Goal: Task Accomplishment & Management: Manage account settings

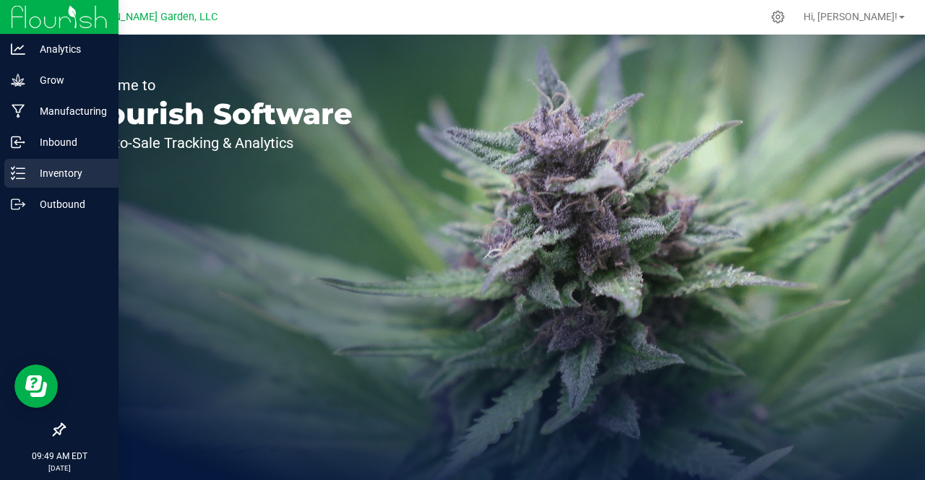
click at [56, 167] on p "Inventory" at bounding box center [68, 173] width 87 height 17
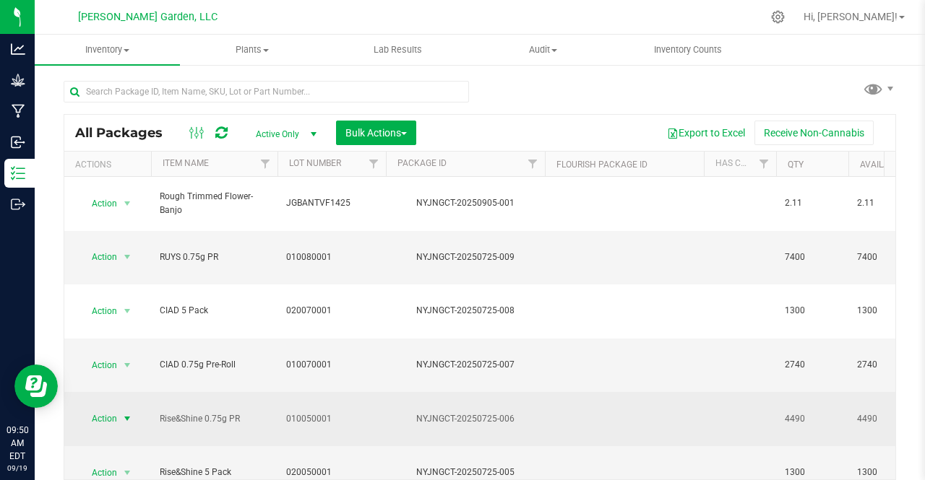
click at [103, 409] on span "Action" at bounding box center [98, 419] width 39 height 20
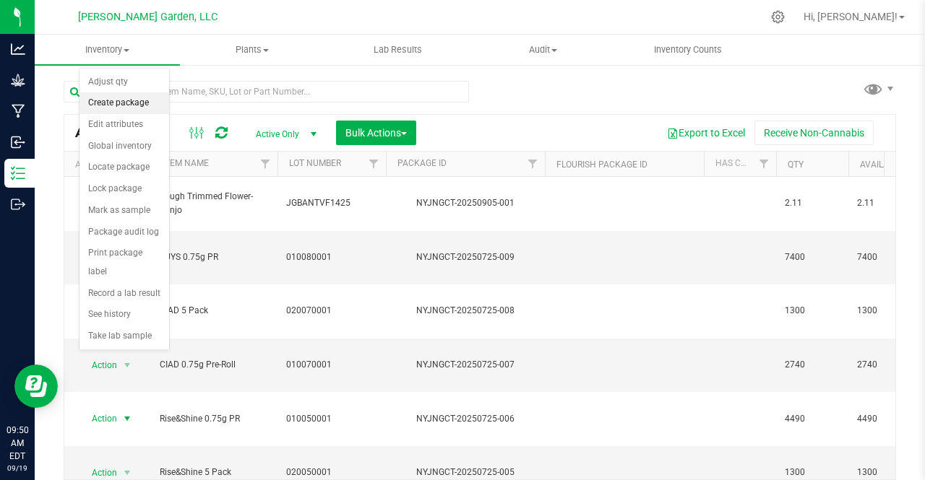
click at [116, 100] on li "Create package" at bounding box center [124, 103] width 90 height 22
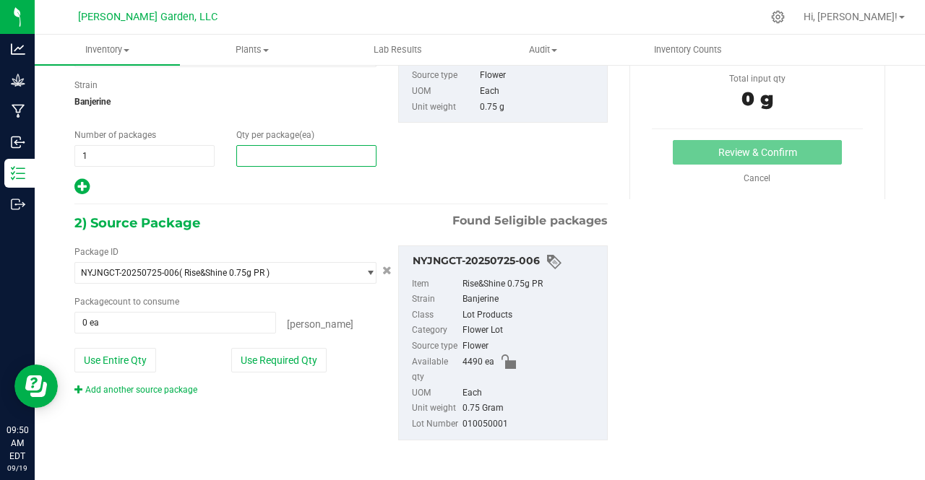
drag, startPoint x: 266, startPoint y: 152, endPoint x: 271, endPoint y: 218, distance: 65.9
click at [271, 218] on div "1) New Package Create lab sample Select Item Rise&Shine 0.75g PR Bulk Bio-Banjo…" at bounding box center [341, 227] width 555 height 488
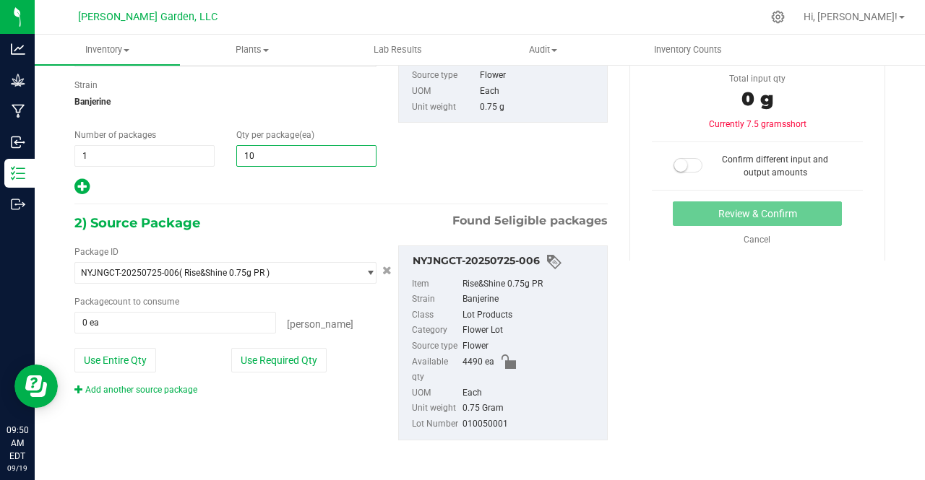
type input "100"
click at [271, 218] on div "2) Source Package Found 5 eligible packages" at bounding box center [340, 223] width 533 height 22
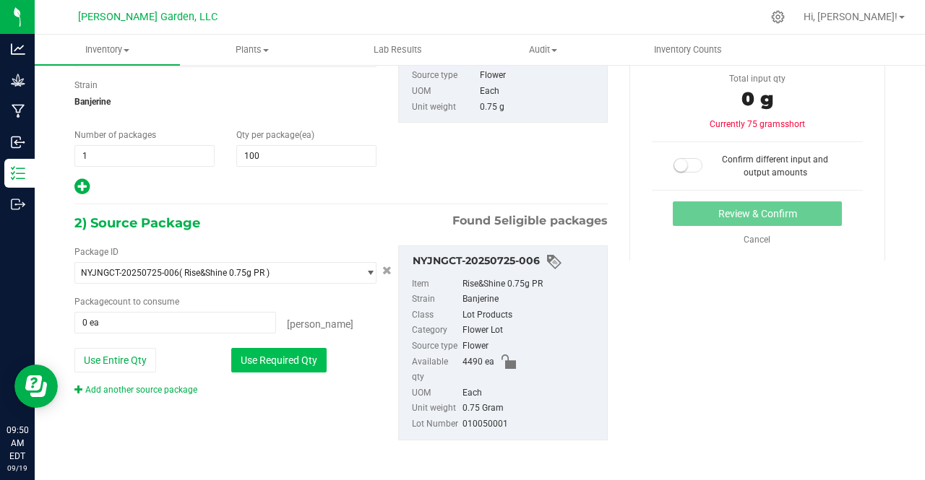
click at [265, 362] on button "Use Required Qty" at bounding box center [278, 360] width 95 height 25
type input "100 ea"
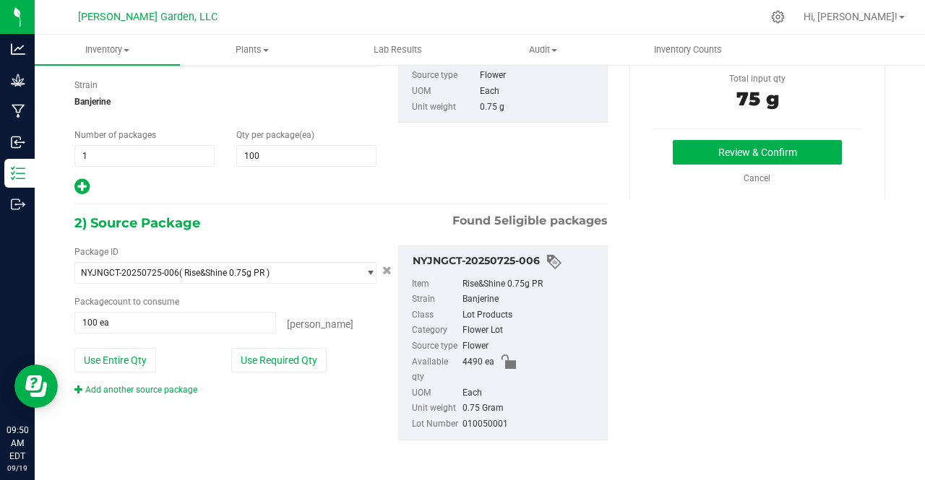
click at [278, 386] on div "Add another source package" at bounding box center [225, 390] width 302 height 13
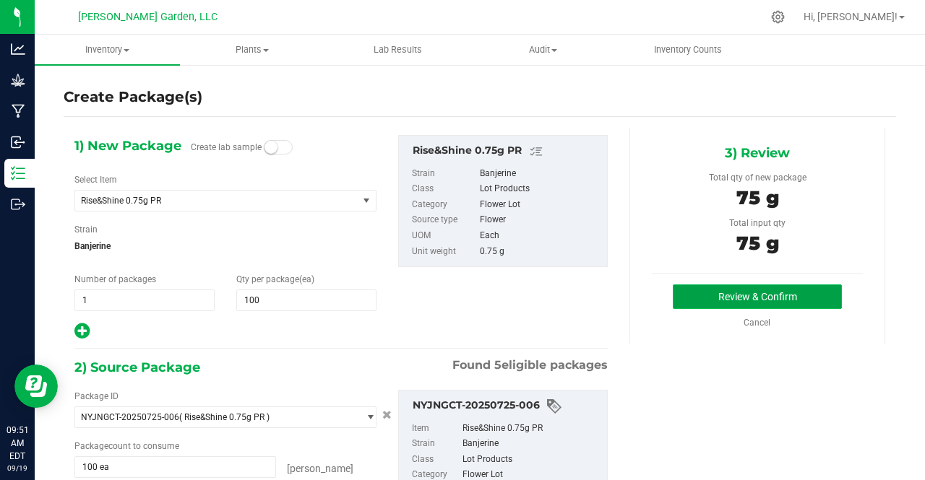
click at [714, 287] on button "Review & Confirm" at bounding box center [756, 297] width 169 height 25
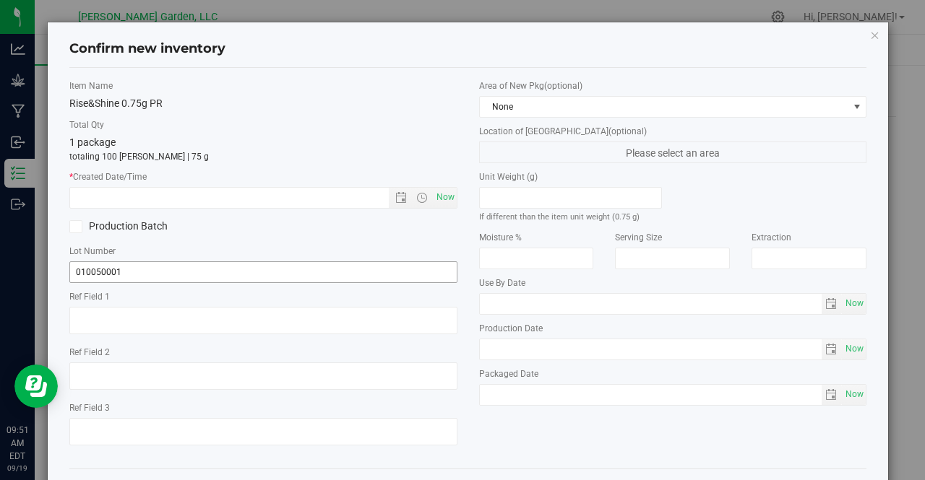
scroll to position [58, 0]
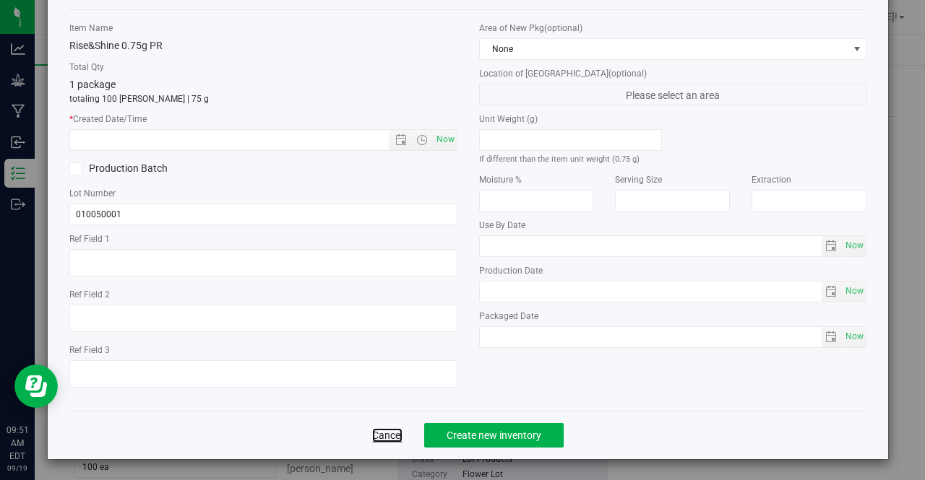
click at [376, 437] on link "Cancel" at bounding box center [387, 435] width 30 height 14
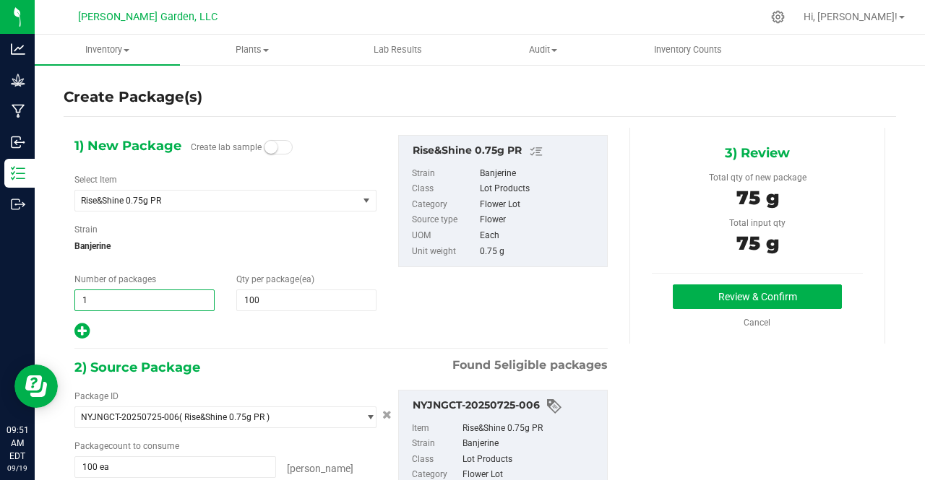
click at [116, 304] on span "1 1" at bounding box center [144, 301] width 140 height 22
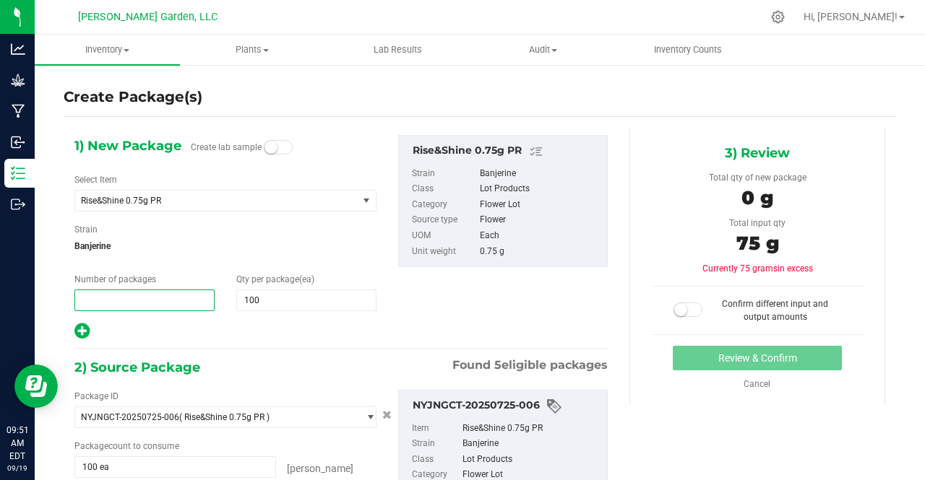
type input "2"
click at [259, 342] on div "1) New Package Create lab samples Select Item Rise&Shine 0.75g PR Bulk Bio-Banj…" at bounding box center [341, 372] width 555 height 488
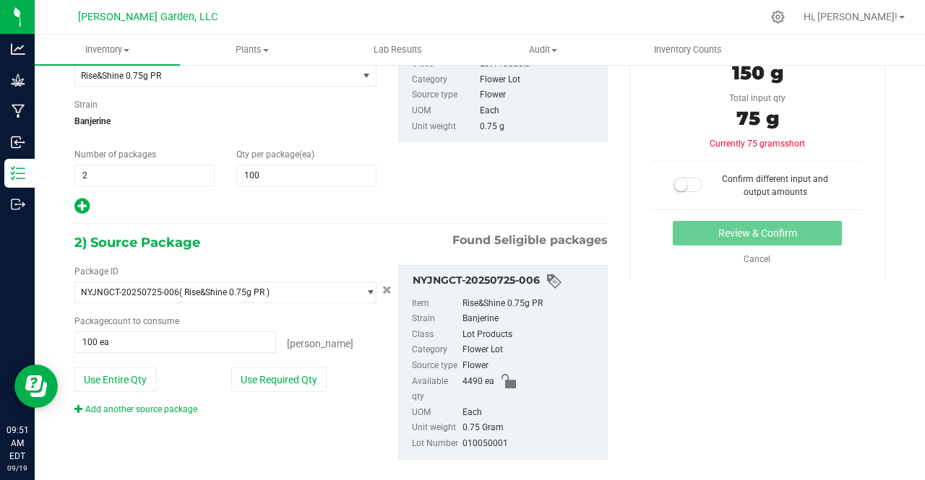
scroll to position [144, 0]
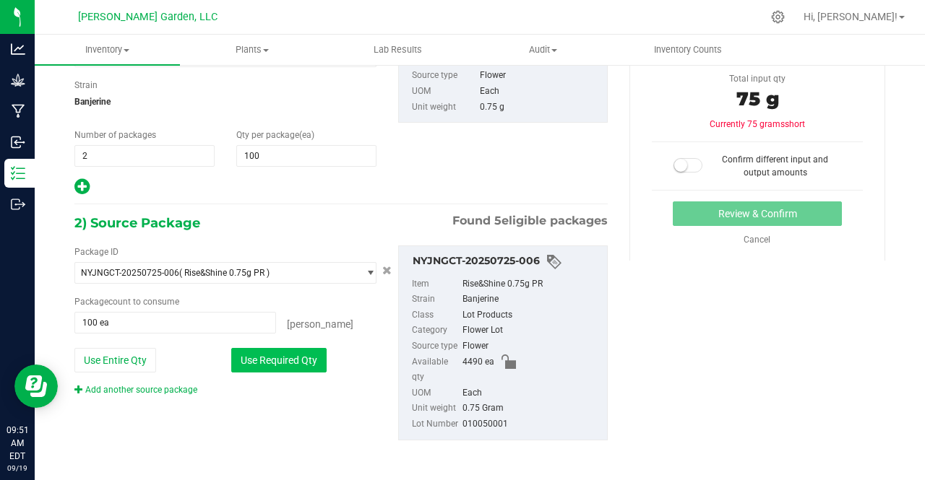
click at [289, 356] on button "Use Required Qty" at bounding box center [278, 360] width 95 height 25
type input "200 ea"
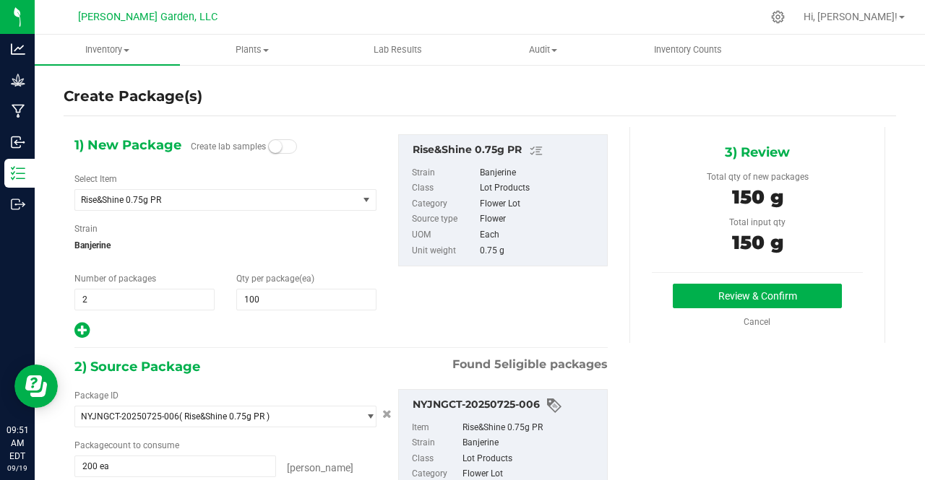
scroll to position [0, 0]
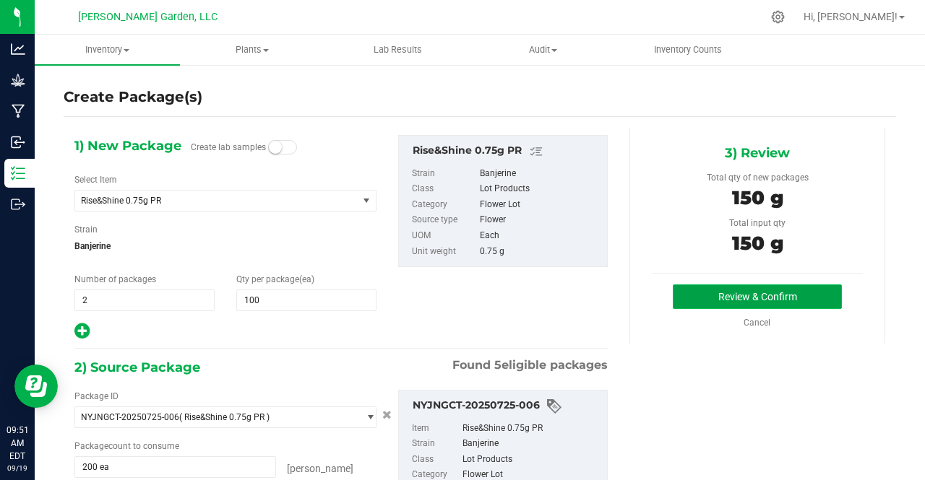
click at [697, 297] on button "Review & Confirm" at bounding box center [756, 297] width 169 height 25
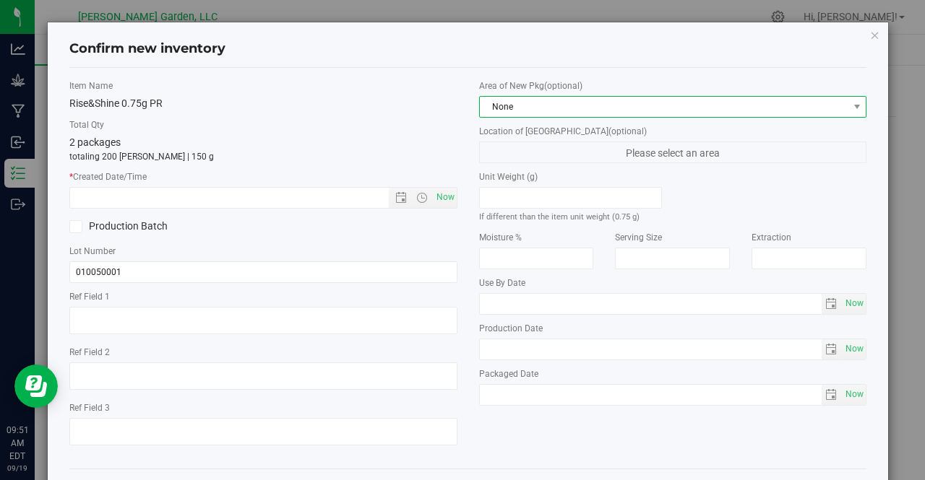
click at [510, 104] on span "None" at bounding box center [664, 107] width 368 height 20
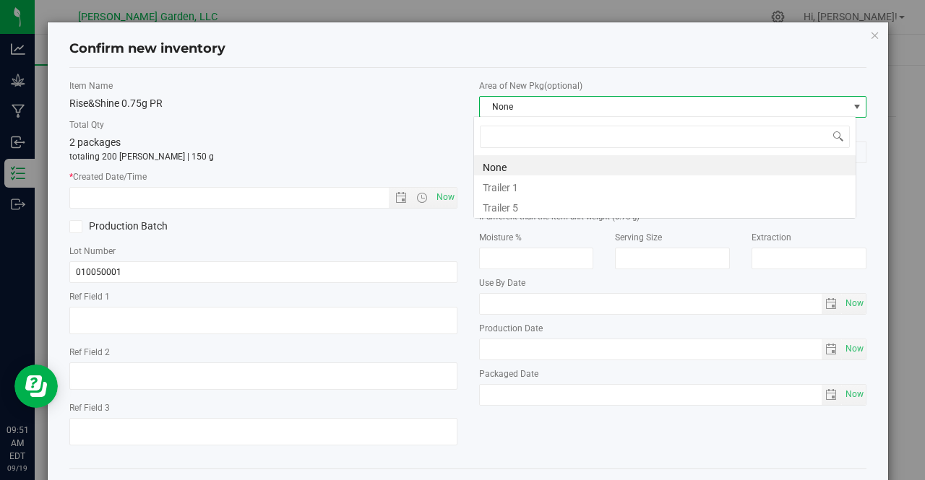
scroll to position [21, 383]
click at [509, 104] on span "None" at bounding box center [664, 107] width 368 height 20
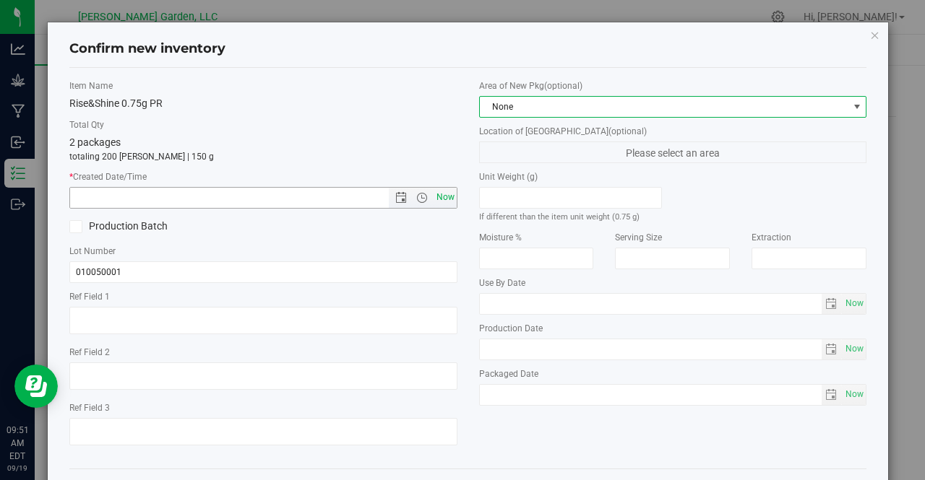
click at [441, 201] on span "Now" at bounding box center [445, 197] width 25 height 21
type input "[DATE] 9:51 AM"
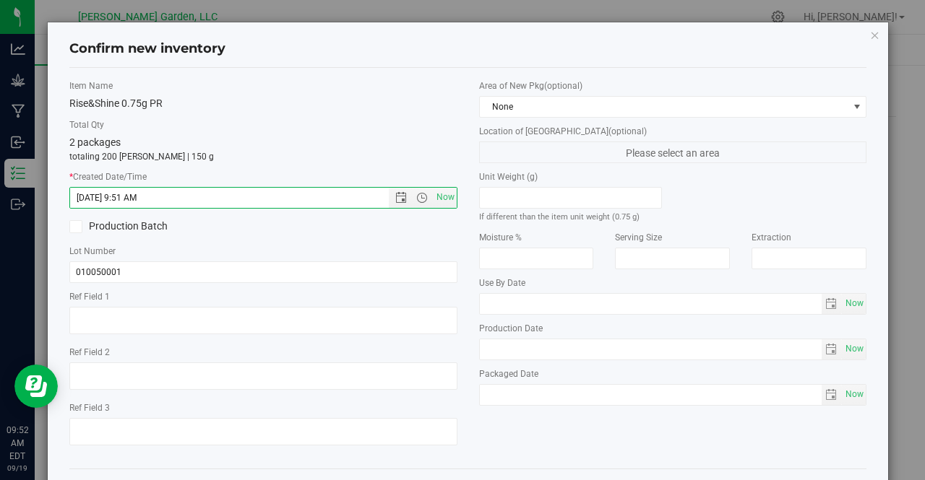
scroll to position [58, 0]
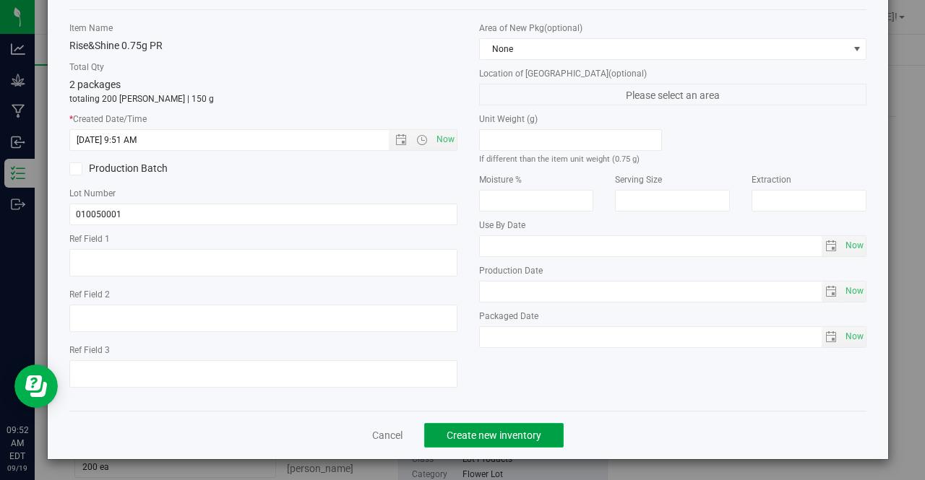
click at [475, 434] on span "Create new inventory" at bounding box center [493, 436] width 95 height 12
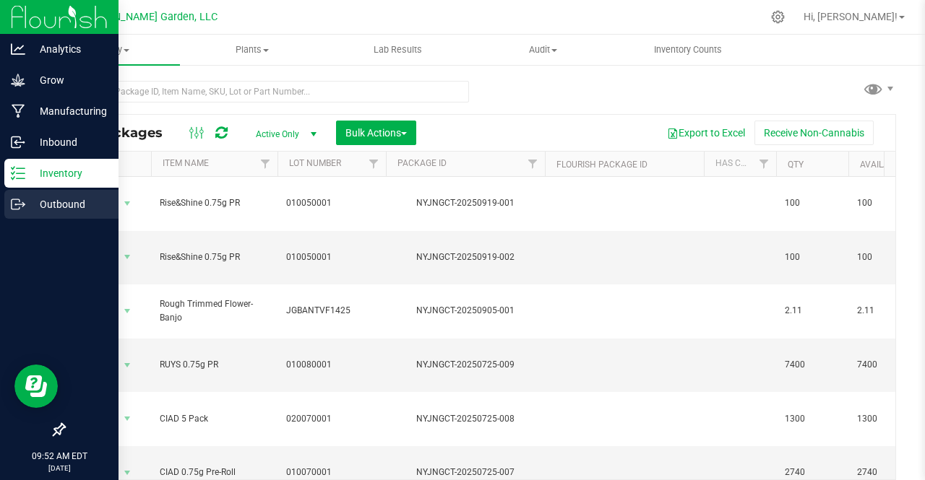
click at [75, 209] on p "Outbound" at bounding box center [68, 204] width 87 height 17
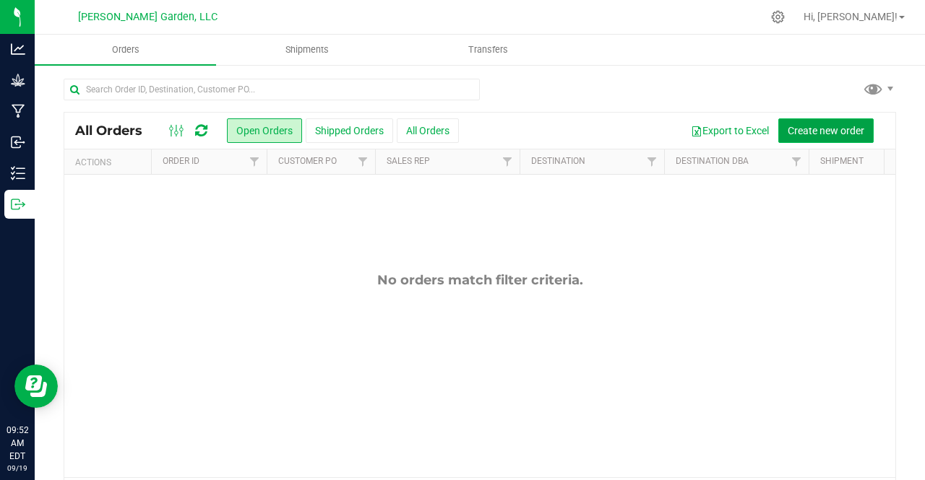
click at [787, 129] on span "Create new order" at bounding box center [825, 131] width 77 height 12
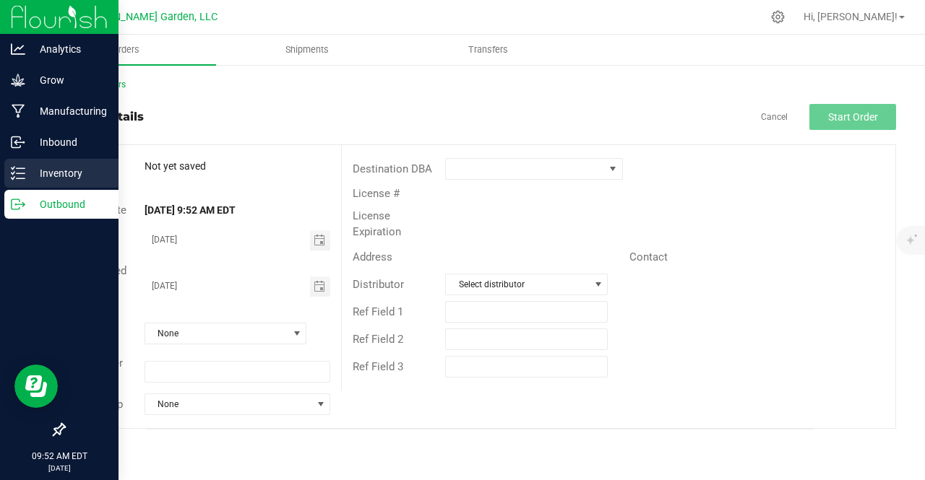
click at [42, 176] on p "Inventory" at bounding box center [68, 173] width 87 height 17
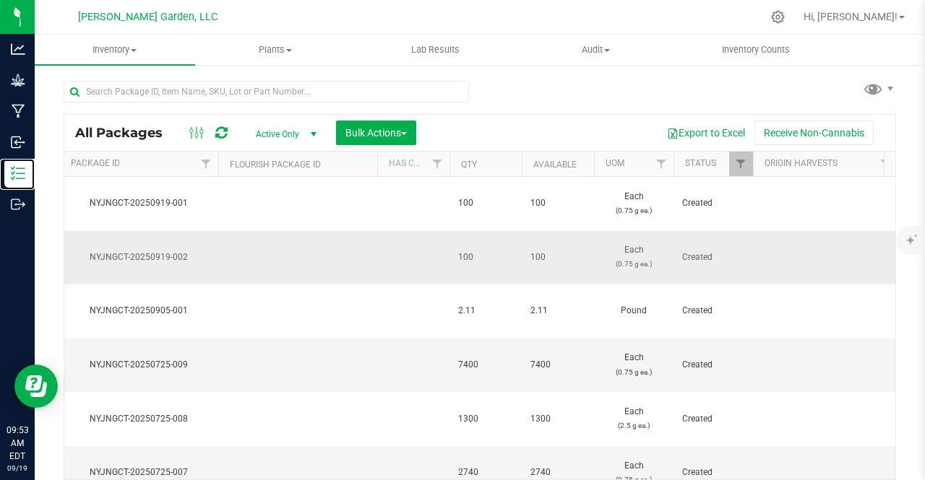
scroll to position [0, 333]
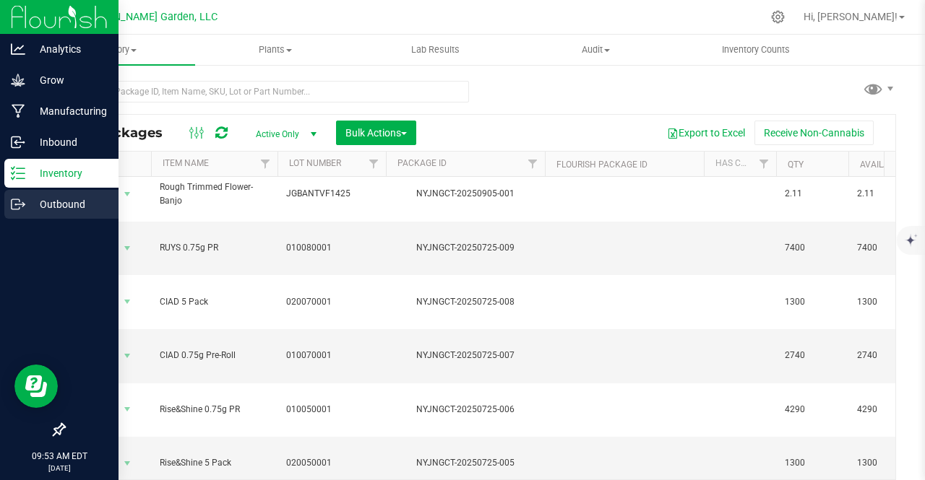
click at [54, 205] on p "Outbound" at bounding box center [68, 204] width 87 height 17
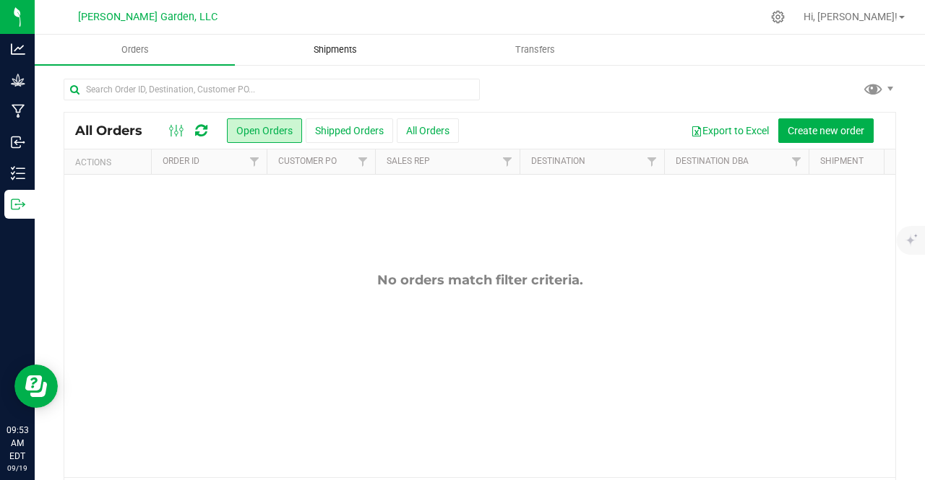
click at [287, 47] on uib-tab-heading "Shipments" at bounding box center [334, 49] width 199 height 29
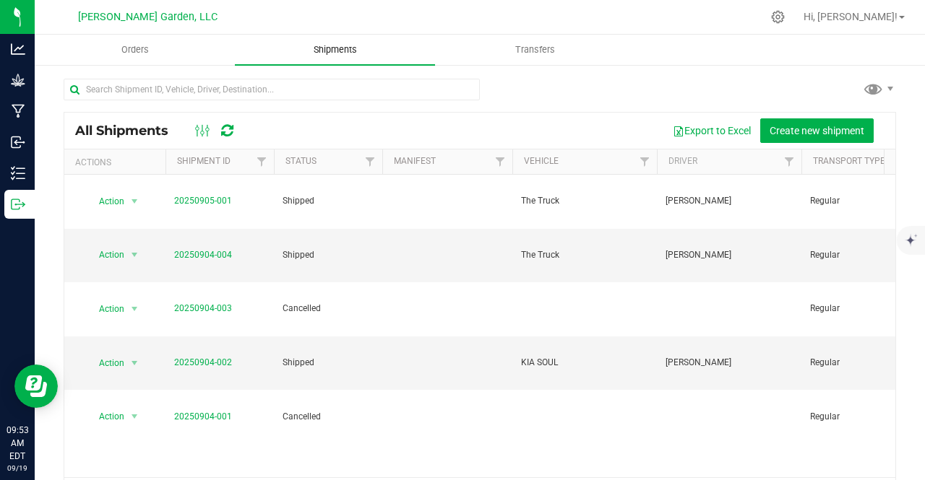
click at [287, 47] on uib-tab-heading "Shipments" at bounding box center [335, 50] width 200 height 30
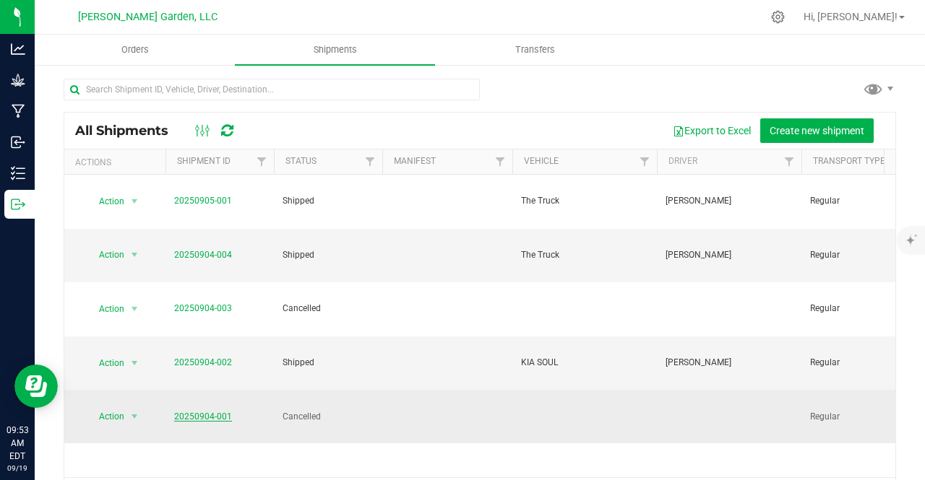
click at [226, 412] on link "20250904-001" at bounding box center [203, 417] width 58 height 10
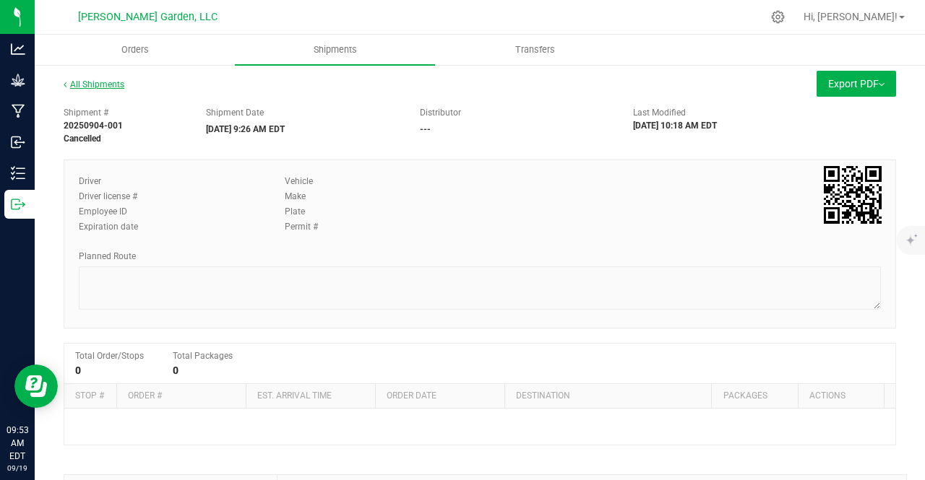
click at [81, 84] on link "All Shipments" at bounding box center [94, 84] width 61 height 10
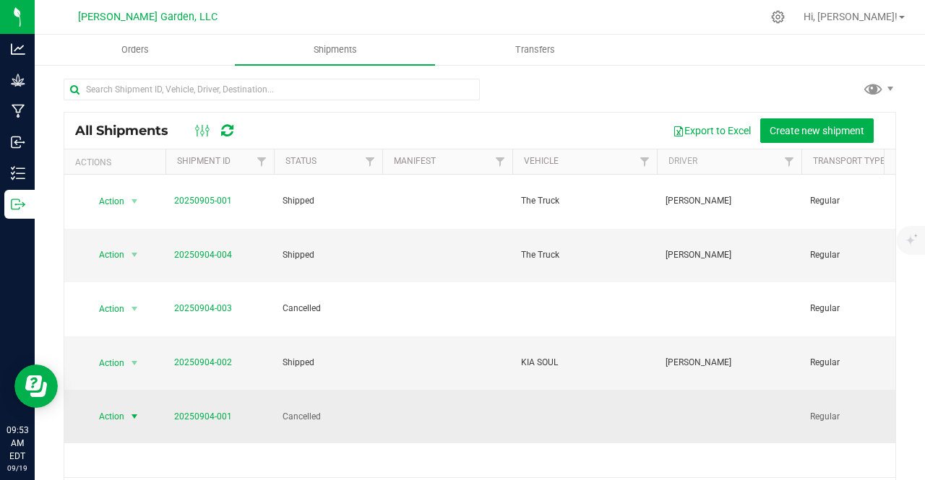
click at [123, 407] on span "Action" at bounding box center [105, 417] width 39 height 20
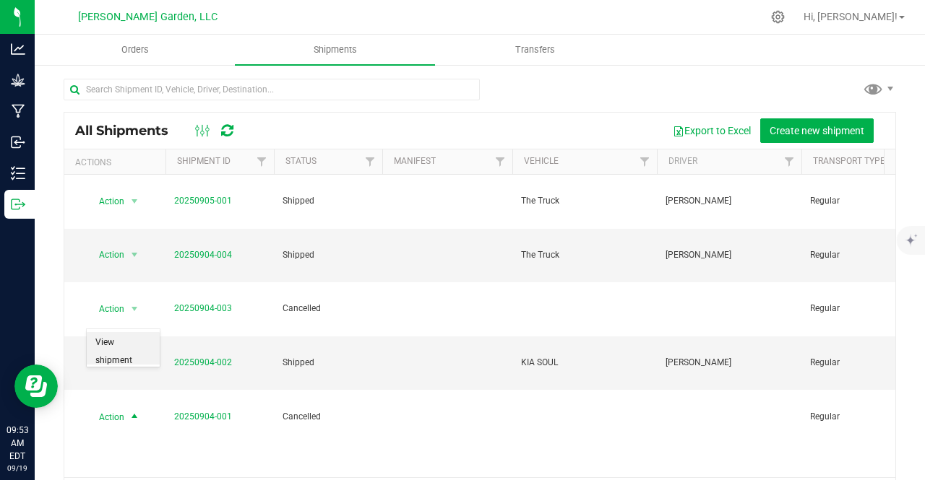
click at [108, 346] on li "View shipment" at bounding box center [123, 352] width 73 height 40
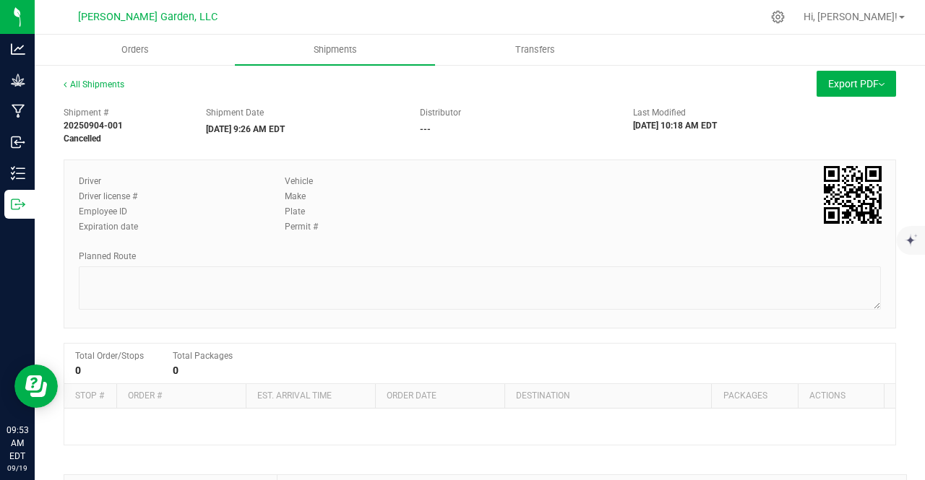
click at [870, 82] on span "Export PDF" at bounding box center [856, 84] width 56 height 12
click at [732, 86] on div at bounding box center [476, 82] width 652 height 22
click at [491, 151] on div "Shipment # 20250904-001 Cancelled Shipment Date [DATE] 9:26 AM EDT Distributor …" at bounding box center [480, 385] width 832 height 570
click at [96, 81] on link "All Shipments" at bounding box center [94, 84] width 61 height 10
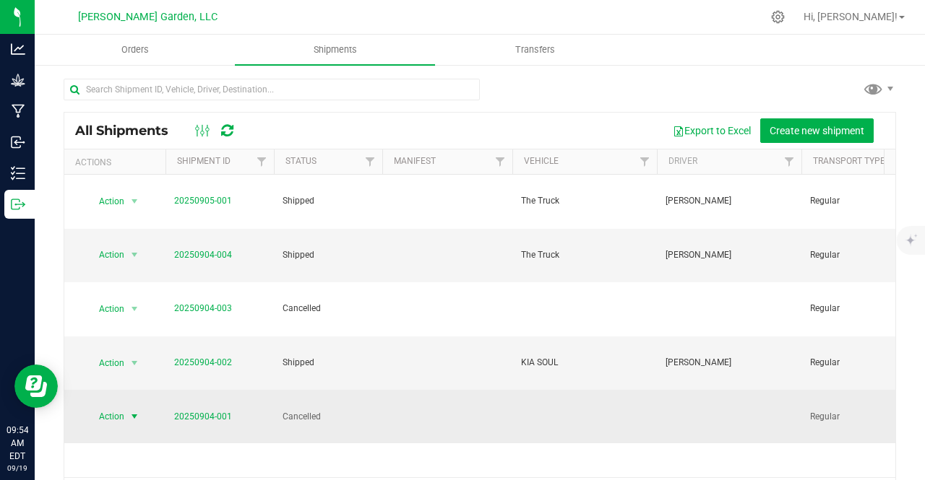
click at [134, 411] on span "select" at bounding box center [135, 417] width 12 height 12
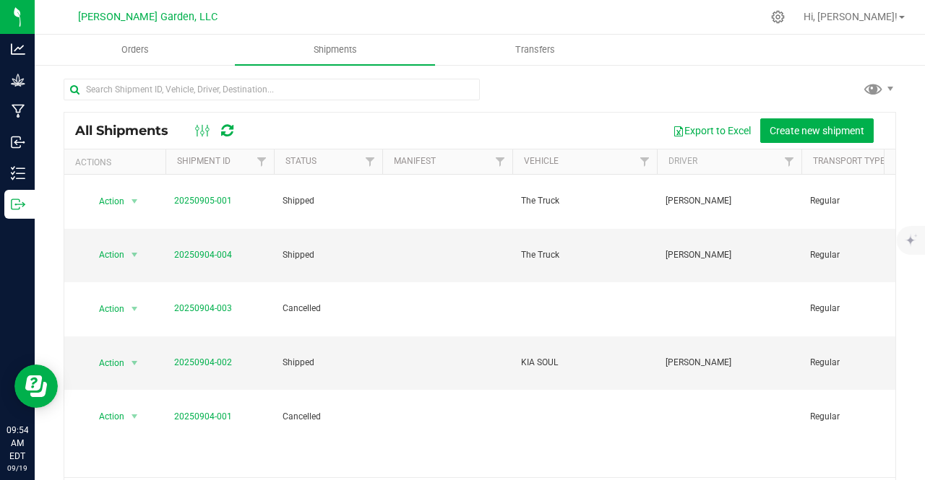
click at [217, 368] on div "Action Action Manifest by lot Manifest by package ID NY Manifest Print COAs Vie…" at bounding box center [479, 326] width 831 height 303
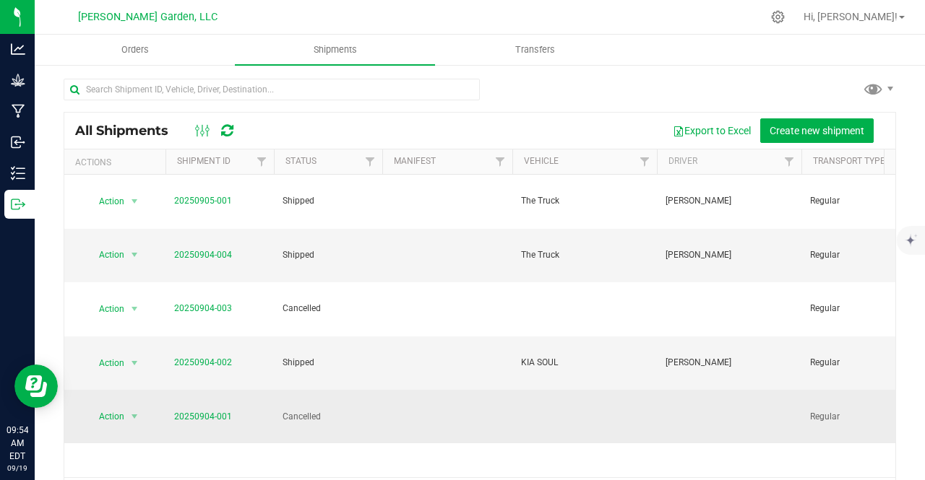
click at [331, 410] on span "Cancelled" at bounding box center [327, 417] width 91 height 14
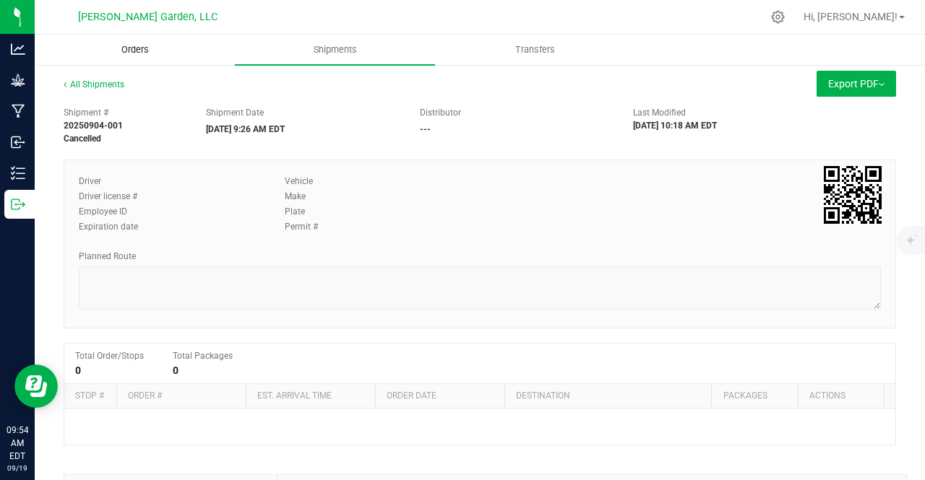
click at [144, 56] on uib-tab-heading "Orders" at bounding box center [134, 49] width 199 height 29
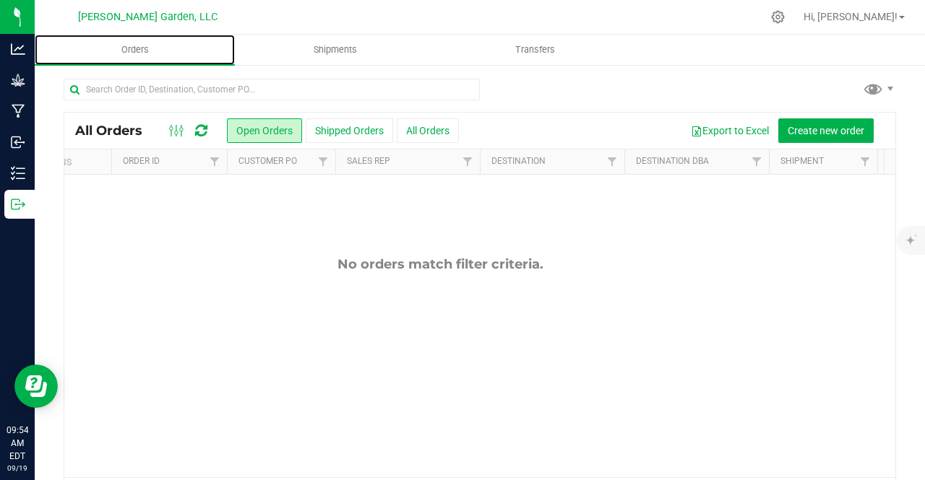
scroll to position [0, 82]
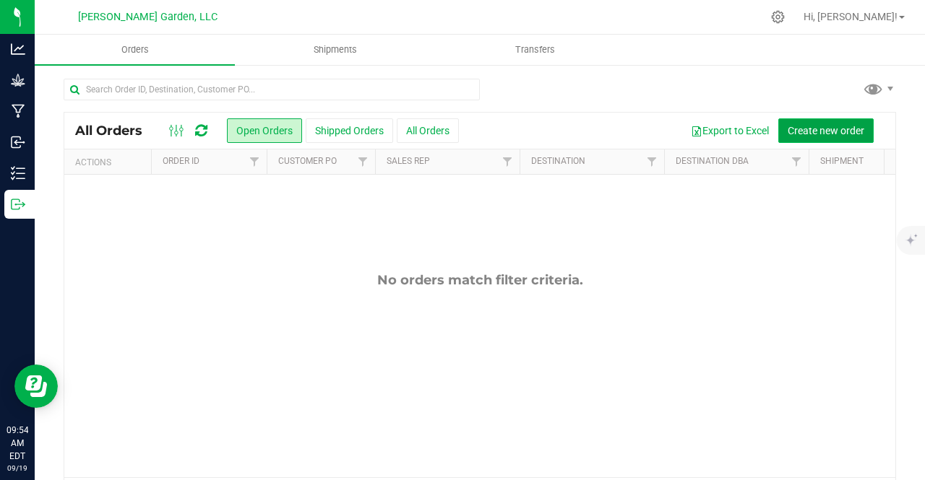
click at [821, 134] on span "Create new order" at bounding box center [825, 131] width 77 height 12
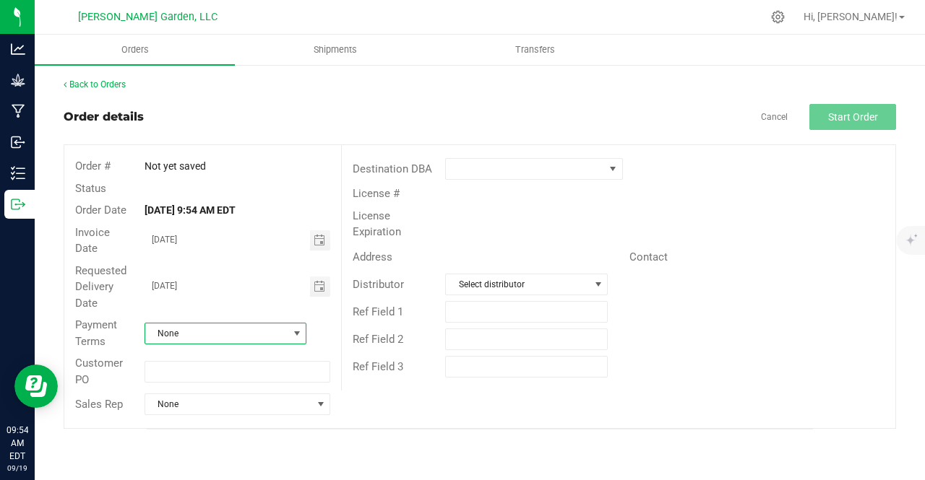
click at [209, 334] on span "None" at bounding box center [216, 334] width 143 height 20
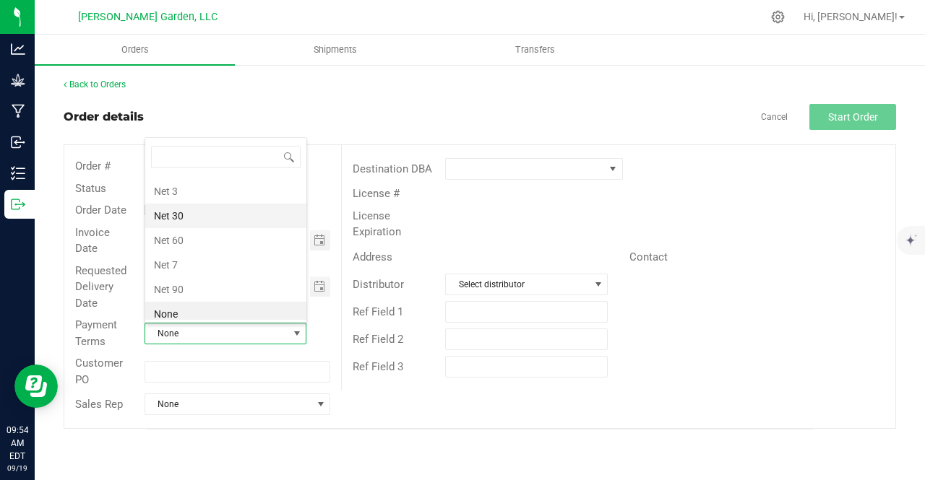
click at [184, 213] on li "Net 30" at bounding box center [225, 216] width 161 height 25
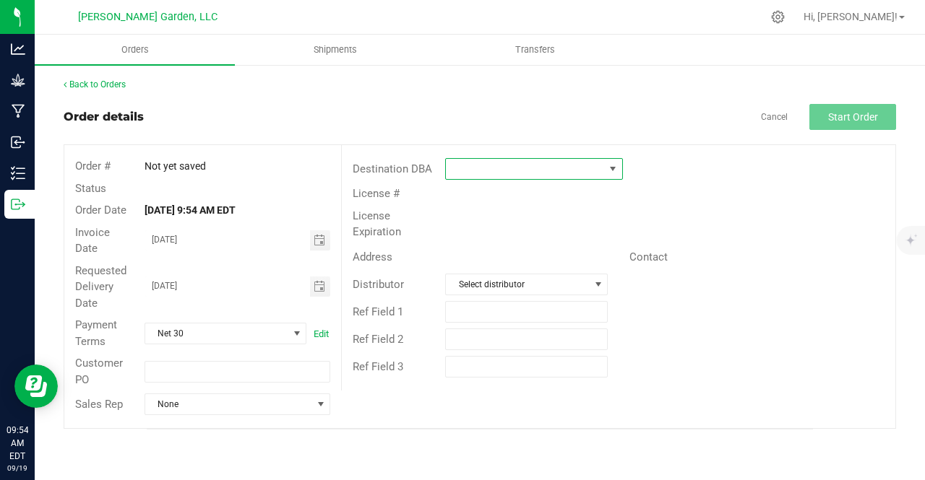
click at [589, 168] on span at bounding box center [525, 169] width 158 height 20
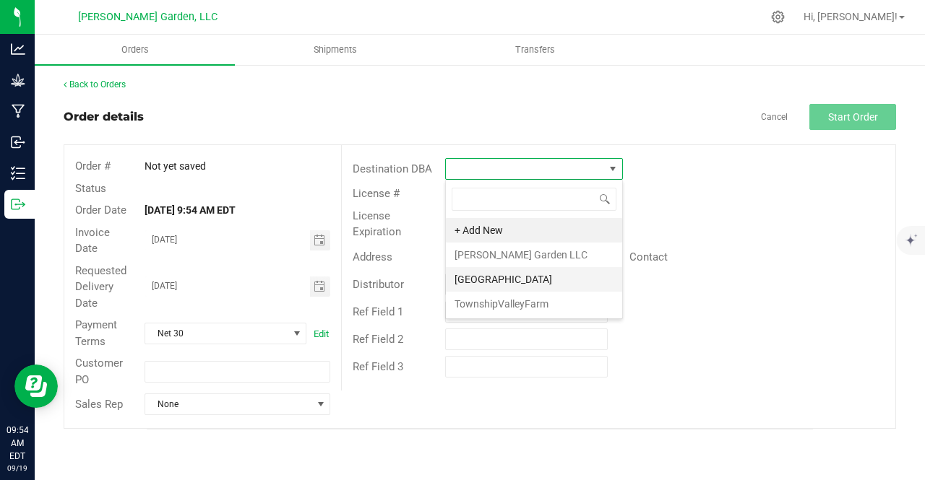
click at [488, 282] on li "[GEOGRAPHIC_DATA]" at bounding box center [534, 279] width 176 height 25
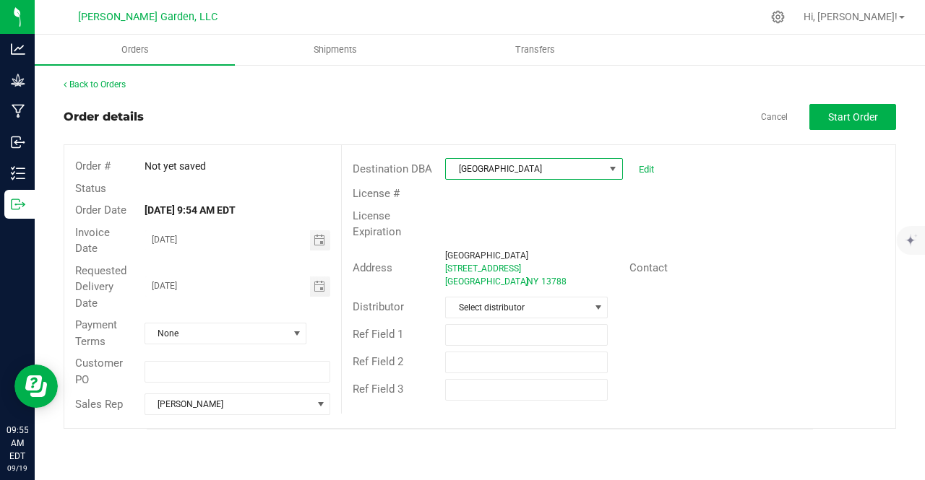
click at [611, 168] on span at bounding box center [613, 169] width 12 height 12
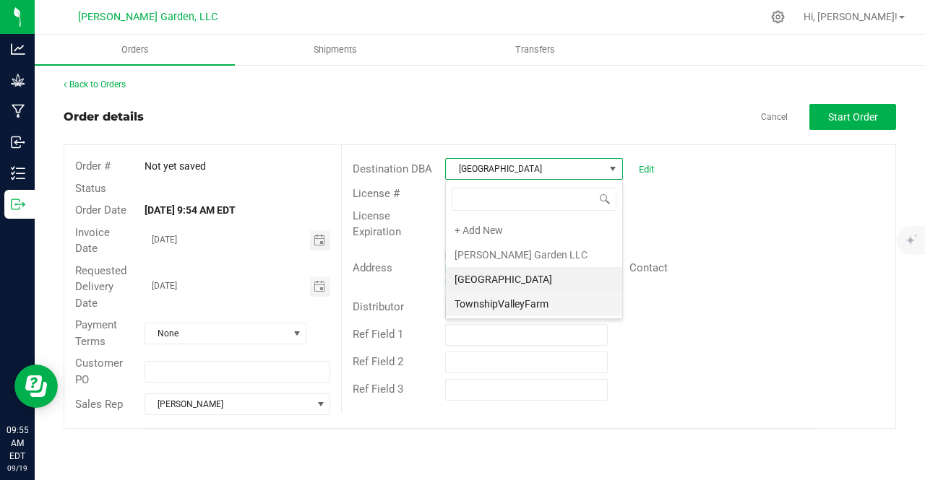
click at [480, 303] on li "TownshipValleyFarm" at bounding box center [534, 304] width 176 height 25
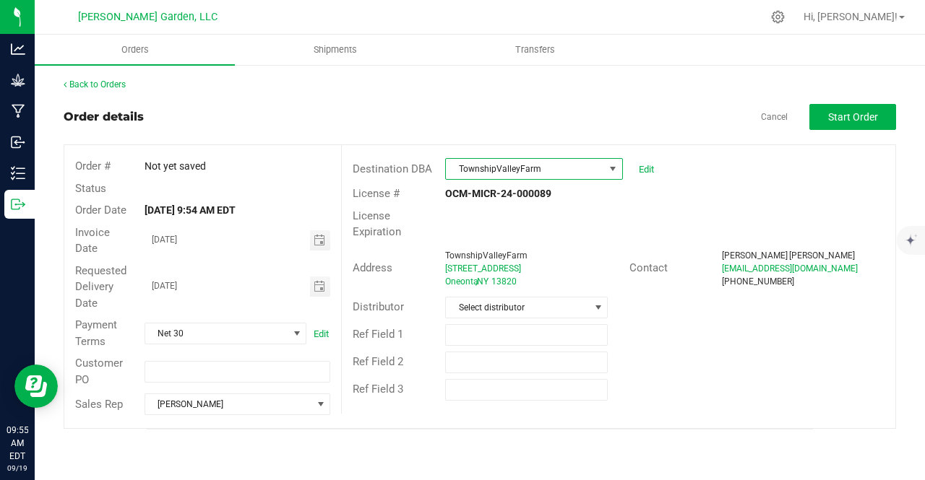
click at [612, 168] on span at bounding box center [613, 169] width 12 height 12
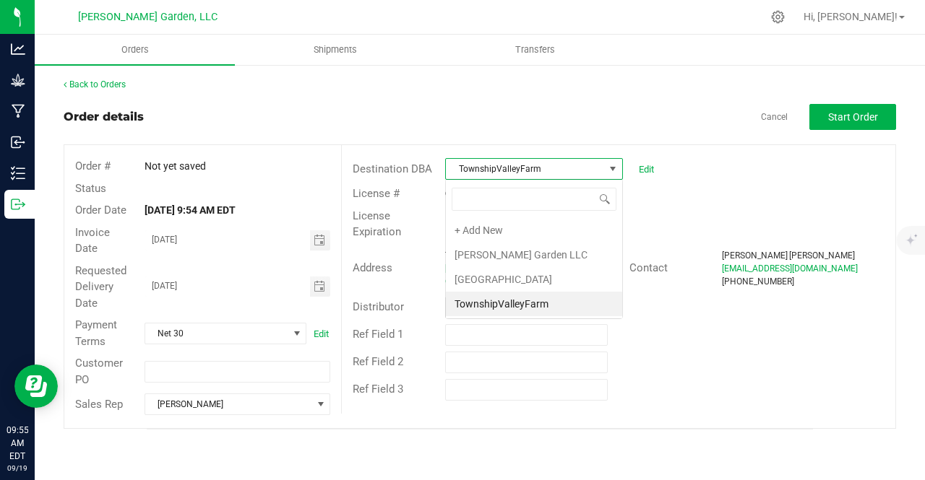
scroll to position [21, 178]
click at [534, 274] on li "[GEOGRAPHIC_DATA]" at bounding box center [534, 279] width 176 height 25
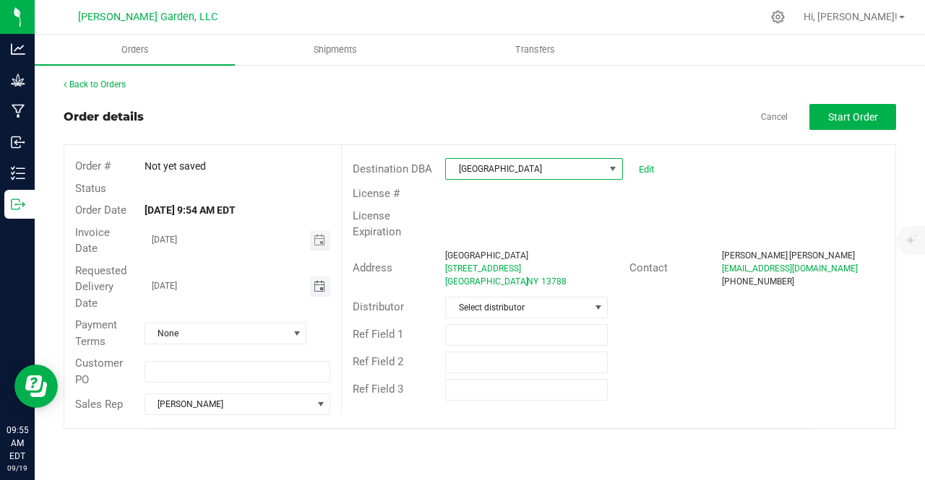
click at [315, 291] on span "Toggle calendar" at bounding box center [319, 287] width 12 height 12
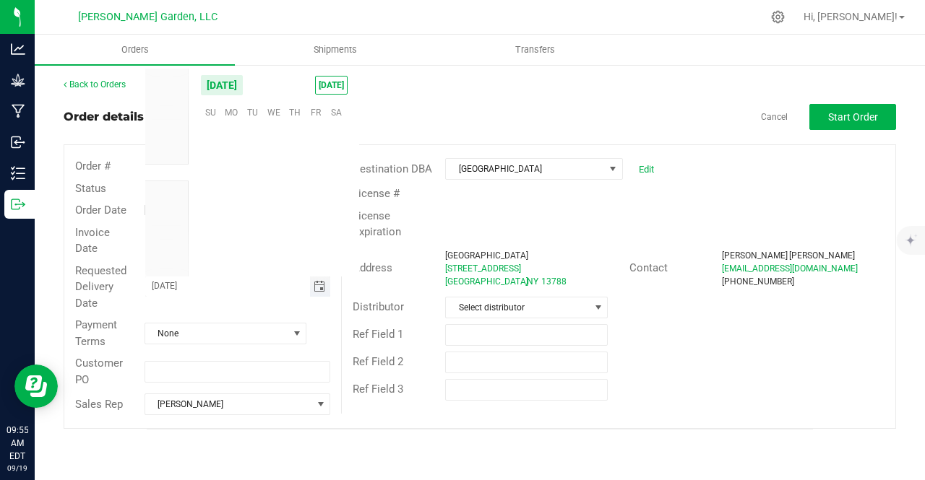
scroll to position [234247, 0]
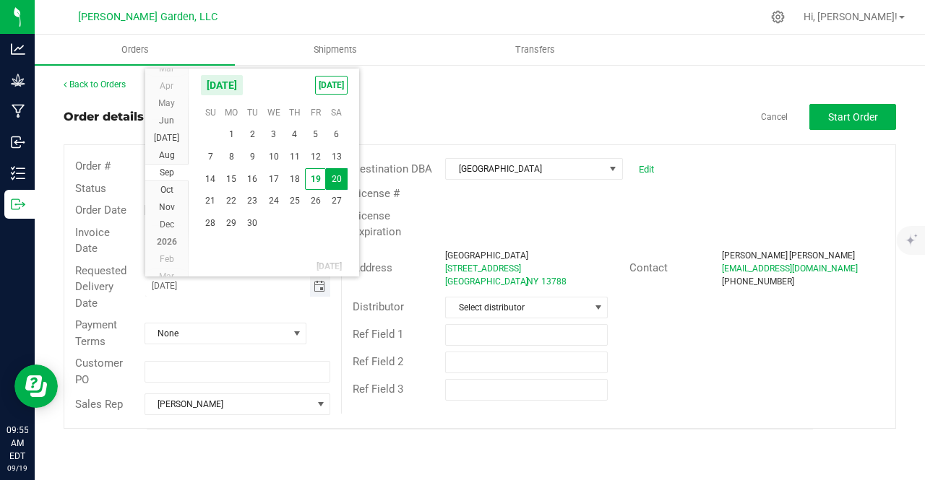
click at [256, 294] on input "[DATE]" at bounding box center [227, 286] width 165 height 18
click at [473, 132] on outbound-order-header "Order details Cancel Start Order Order # Not yet saved Status Order Date [DATE]…" at bounding box center [480, 266] width 832 height 325
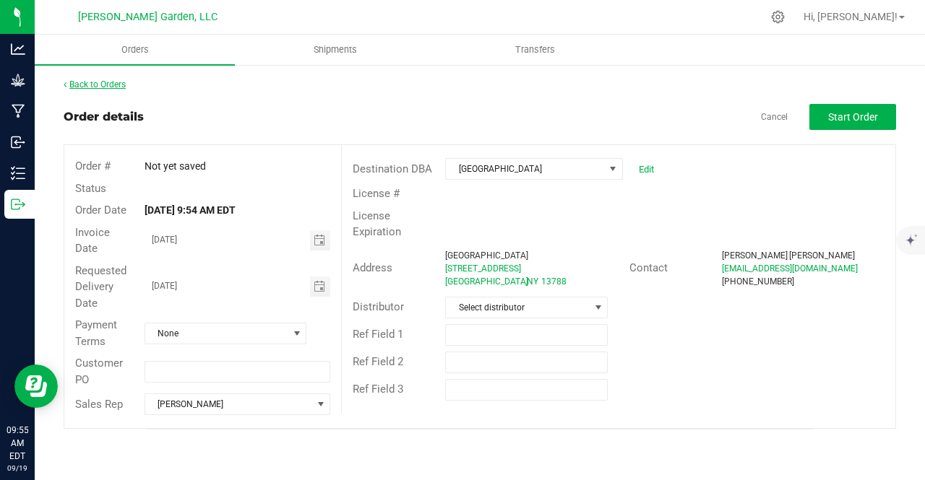
click at [115, 80] on link "Back to Orders" at bounding box center [95, 84] width 62 height 10
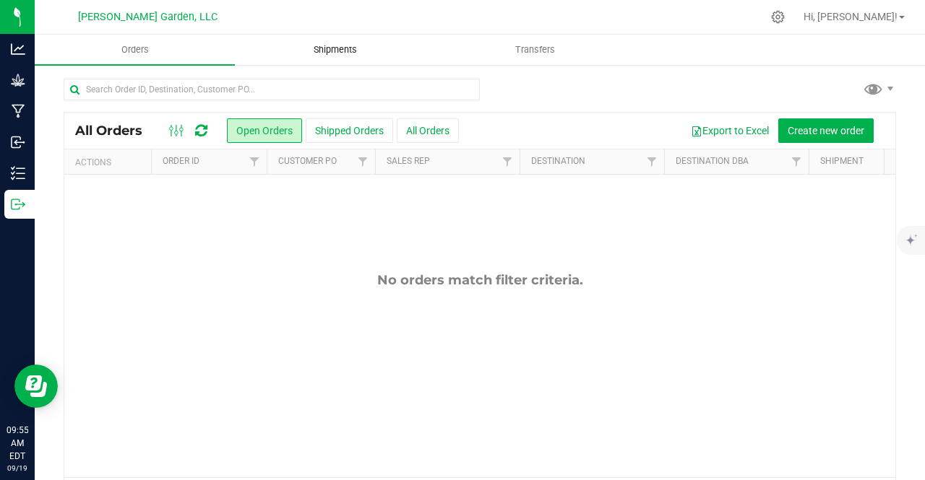
click at [324, 56] on uib-tab-heading "Shipments" at bounding box center [334, 49] width 199 height 29
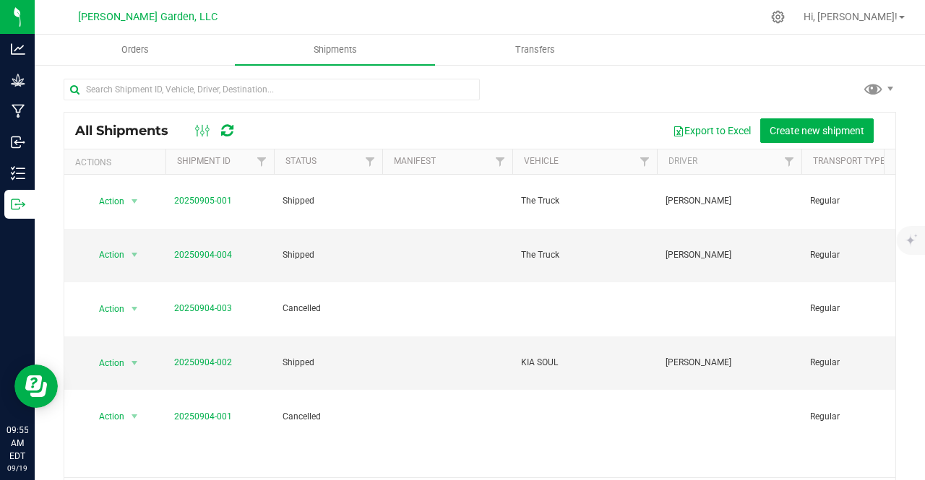
click at [305, 394] on div "Action Action Manifest by lot Manifest by package ID NY Manifest Print COAs Vie…" at bounding box center [479, 326] width 831 height 303
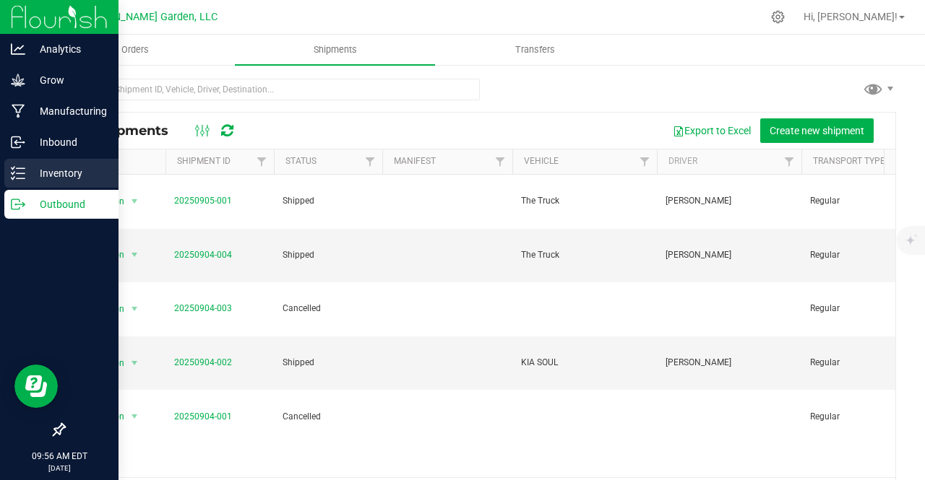
click at [23, 165] on div "Inventory" at bounding box center [61, 173] width 114 height 29
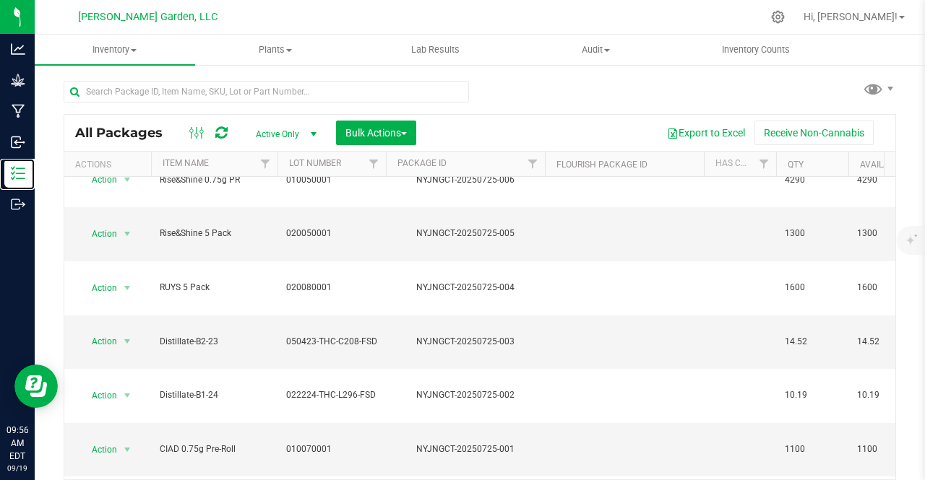
scroll to position [350, 0]
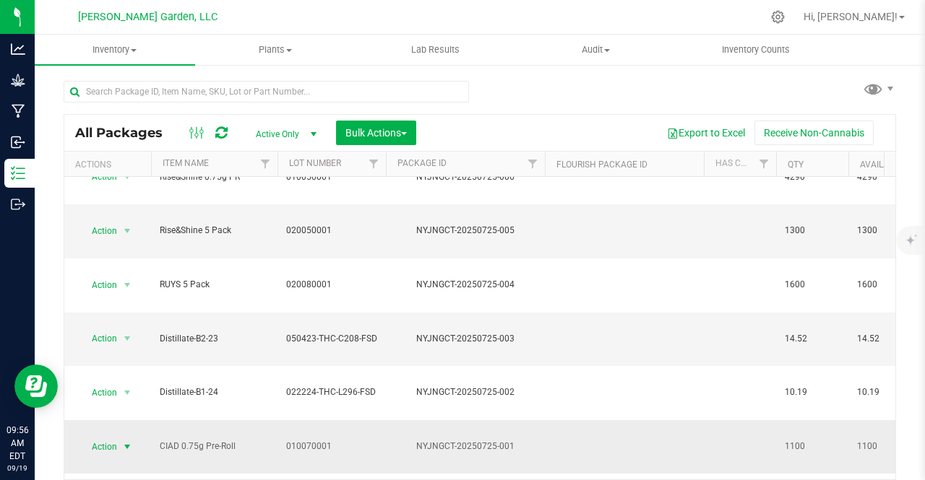
click at [98, 437] on span "Action" at bounding box center [98, 447] width 39 height 20
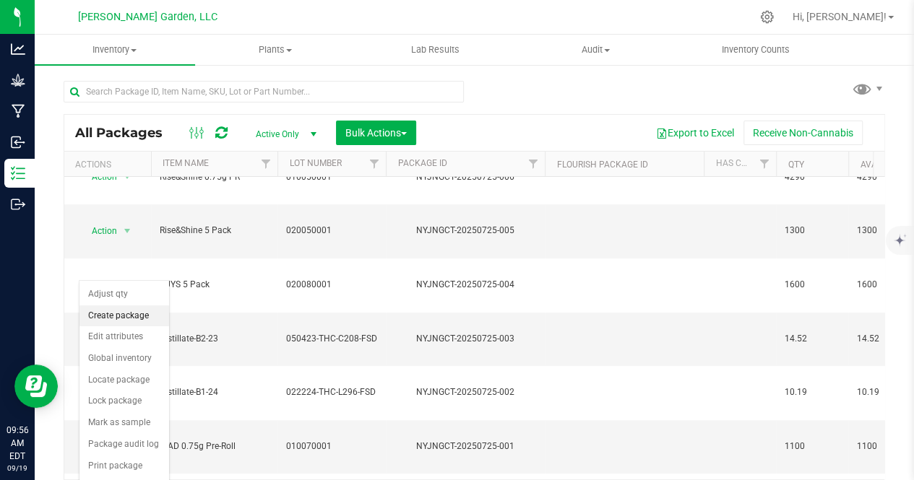
click at [136, 317] on li "Create package" at bounding box center [124, 317] width 90 height 22
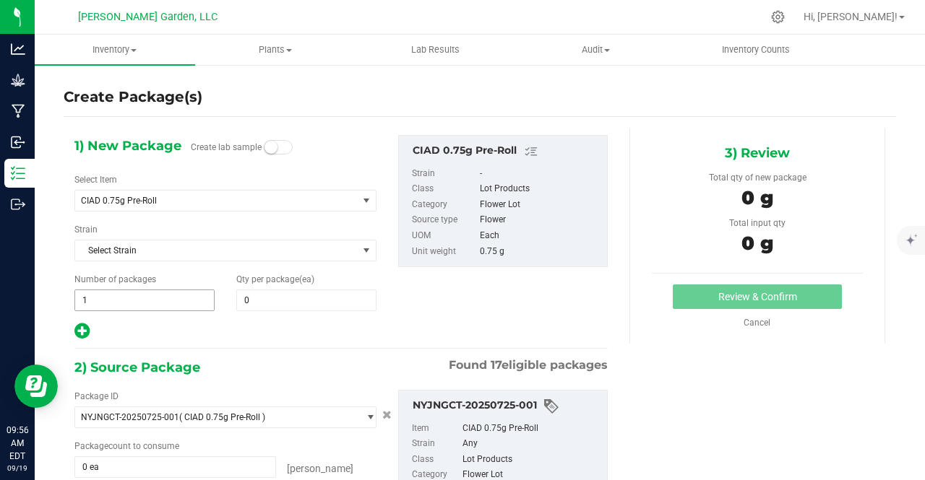
click at [176, 302] on span "1 1" at bounding box center [144, 301] width 140 height 22
type input "2"
click at [264, 298] on span "0 0" at bounding box center [306, 301] width 140 height 22
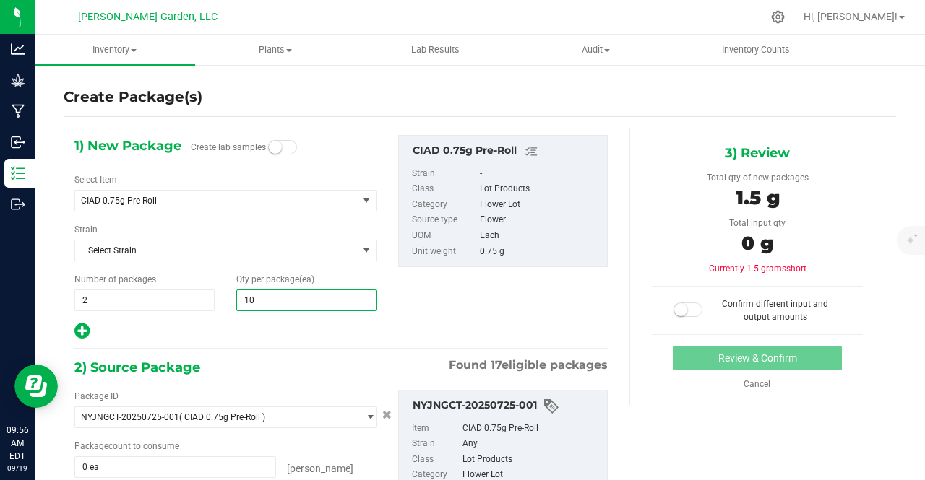
type input "100"
click at [296, 355] on div "1) New Package Create lab samples Select Item CIAD 0.75g Pre-Roll Bulk Bio-Banj…" at bounding box center [341, 372] width 555 height 488
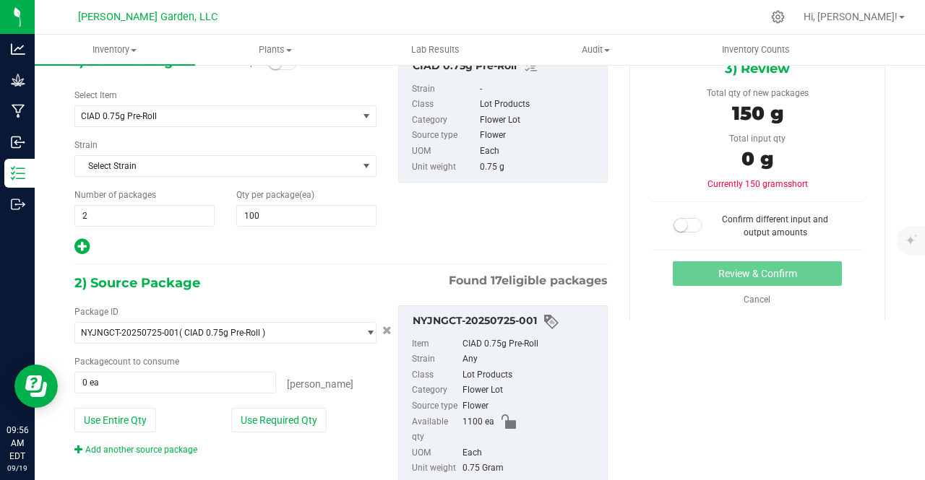
scroll to position [144, 0]
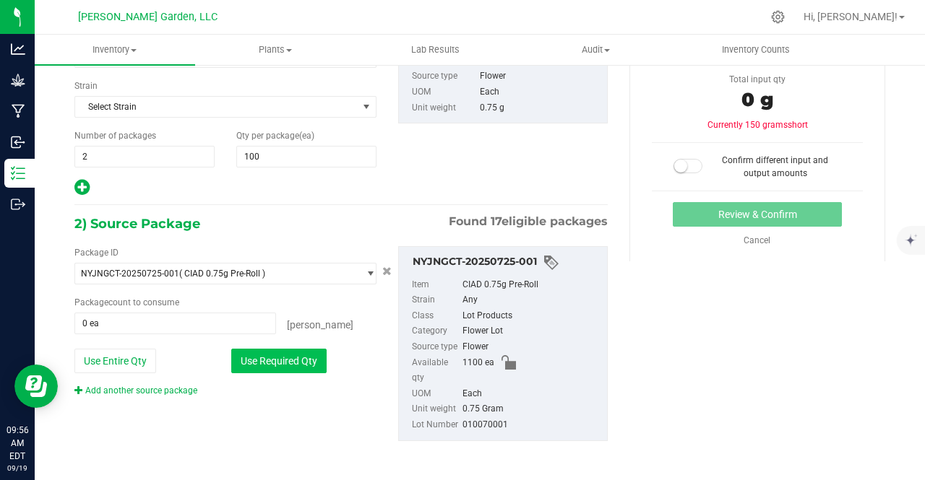
click at [277, 362] on button "Use Required Qty" at bounding box center [278, 361] width 95 height 25
type input "200 ea"
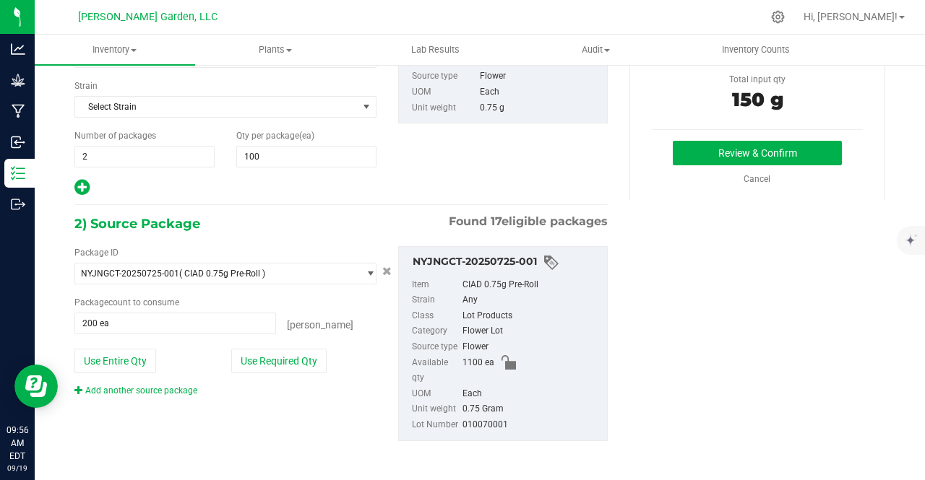
click at [314, 398] on div "Package ID NYJNGCT-20250725-001 ( CIAD 0.75g Pre-Roll ) NYJNGCT-20250719-001 NY…" at bounding box center [341, 344] width 555 height 218
click at [365, 274] on span "select" at bounding box center [370, 274] width 11 height 12
click at [357, 334] on div "Package ID NYJNGCT-20250725-001 ( CIAD 0.75g Pre-Roll ) NYJNGCT-20250719-001 NY…" at bounding box center [226, 321] width 324 height 151
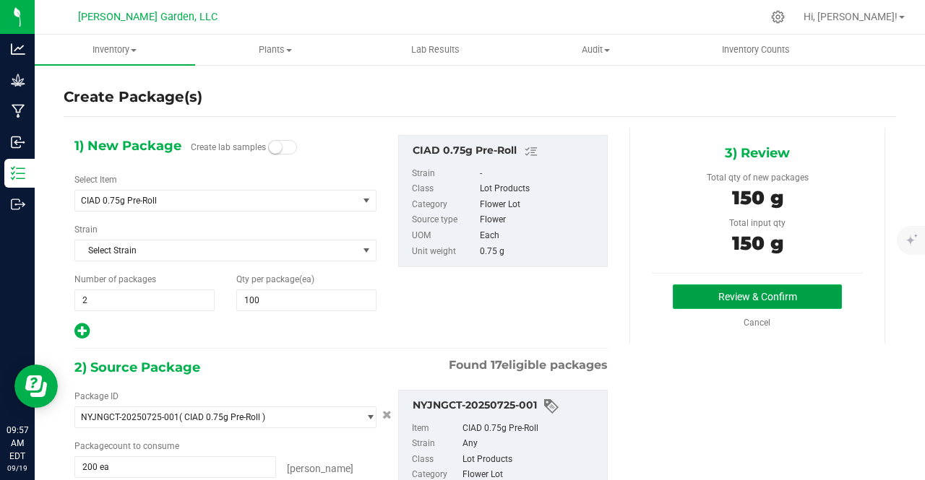
click at [683, 297] on button "Review & Confirm" at bounding box center [756, 297] width 169 height 25
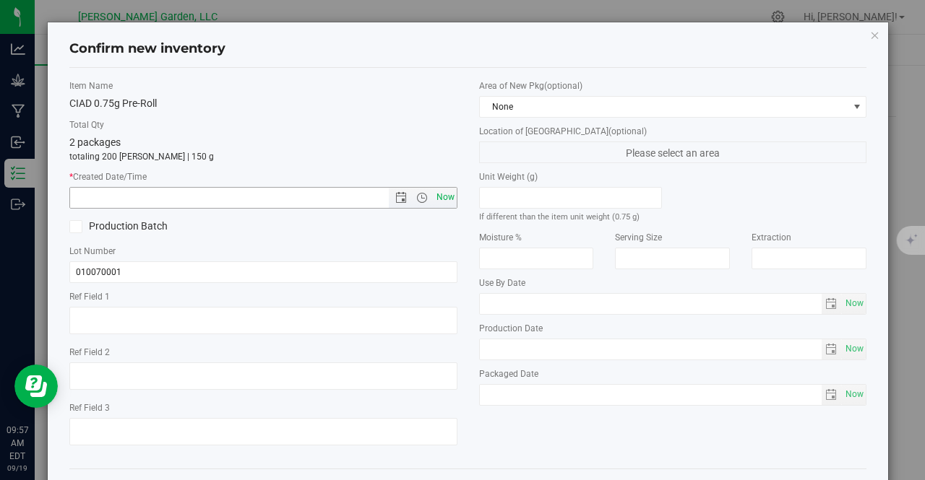
click at [438, 194] on span "Now" at bounding box center [445, 197] width 25 height 21
type input "[DATE] 9:57 AM"
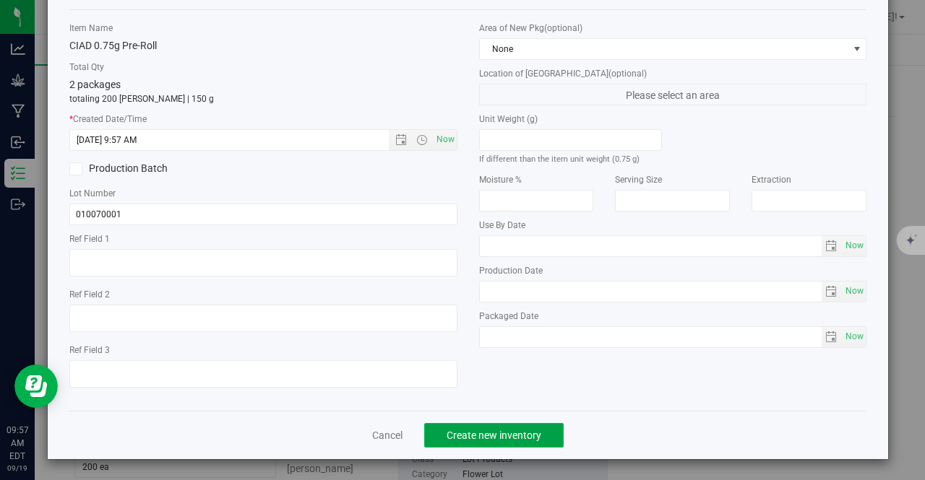
click at [508, 434] on span "Create new inventory" at bounding box center [493, 436] width 95 height 12
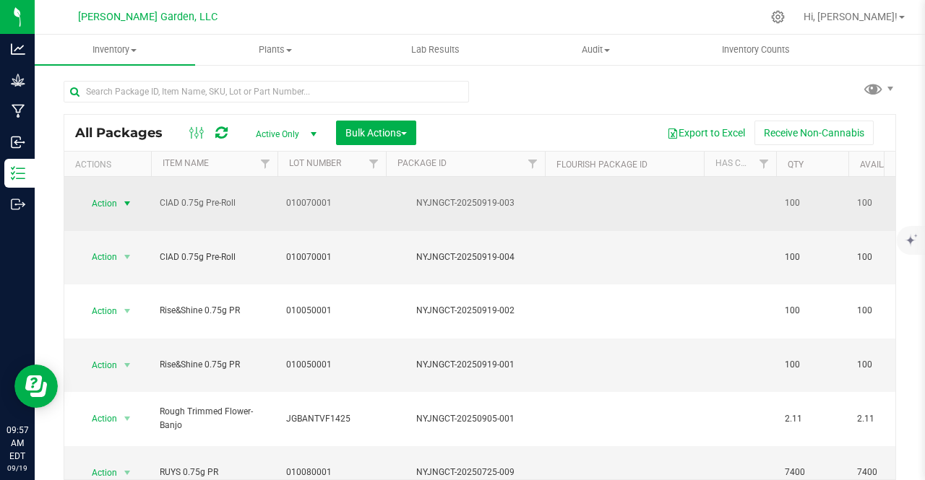
click at [108, 207] on td "Action Action Adjust qty Create package Edit attributes Global inventory Locate…" at bounding box center [107, 204] width 87 height 54
click at [127, 198] on span "select" at bounding box center [127, 204] width 12 height 12
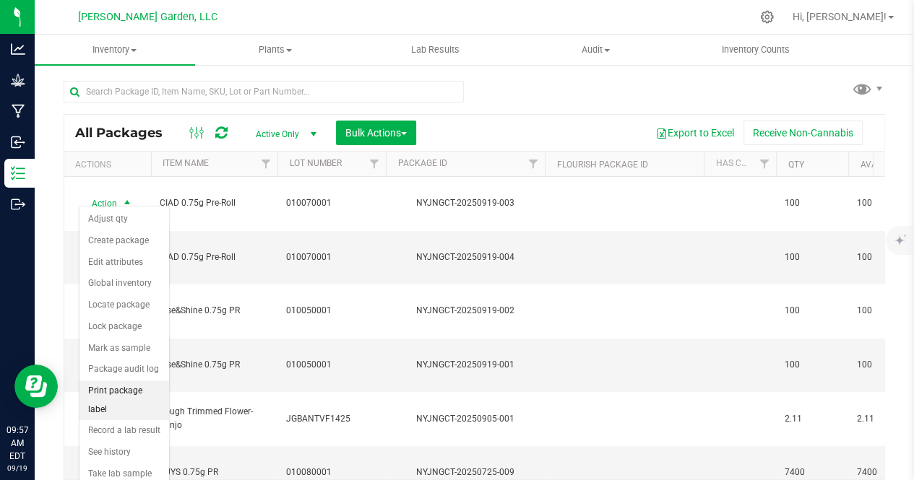
click at [120, 384] on li "Print package label" at bounding box center [124, 401] width 90 height 40
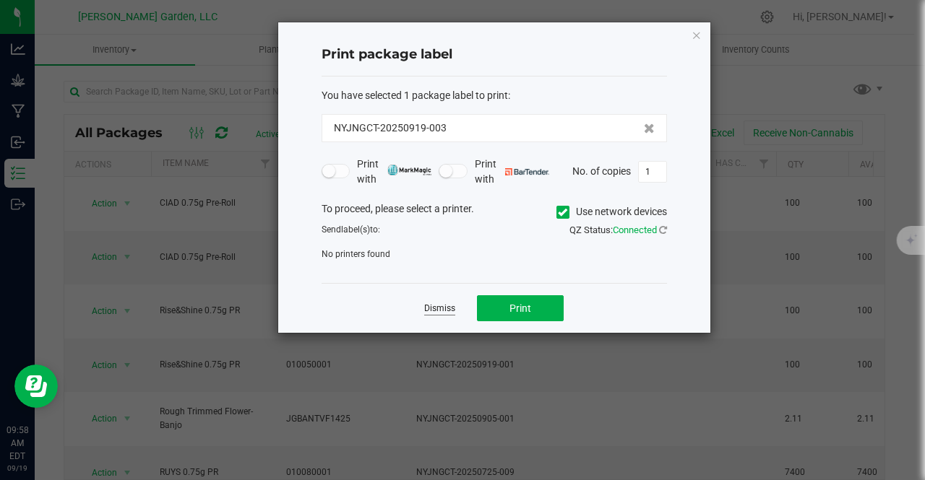
click at [443, 310] on link "Dismiss" at bounding box center [439, 309] width 31 height 12
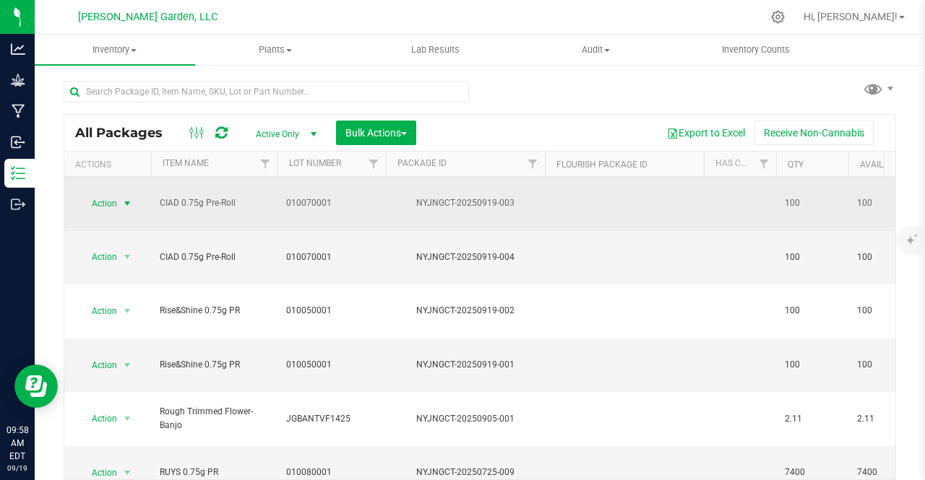
click at [270, 202] on td "CIAD 0.75g Pre-Roll" at bounding box center [214, 204] width 126 height 54
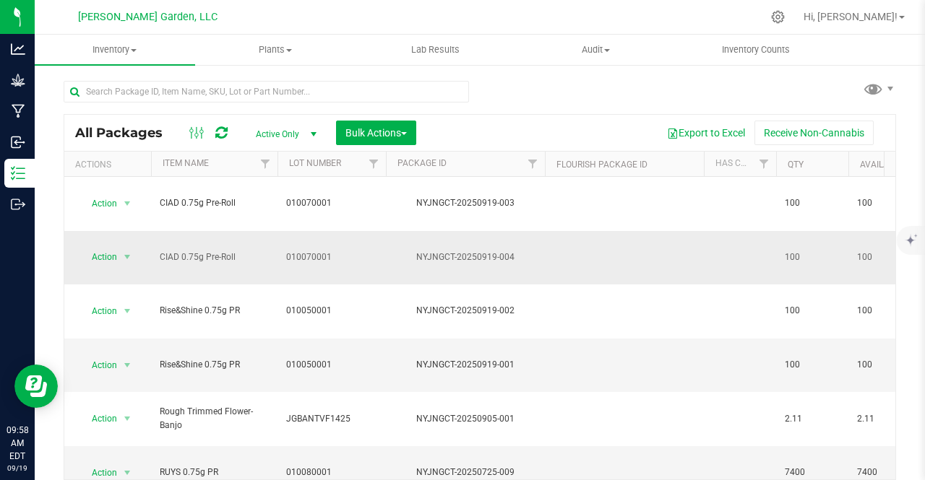
click at [272, 231] on td "CIAD 0.75g Pre-Roll" at bounding box center [214, 258] width 126 height 54
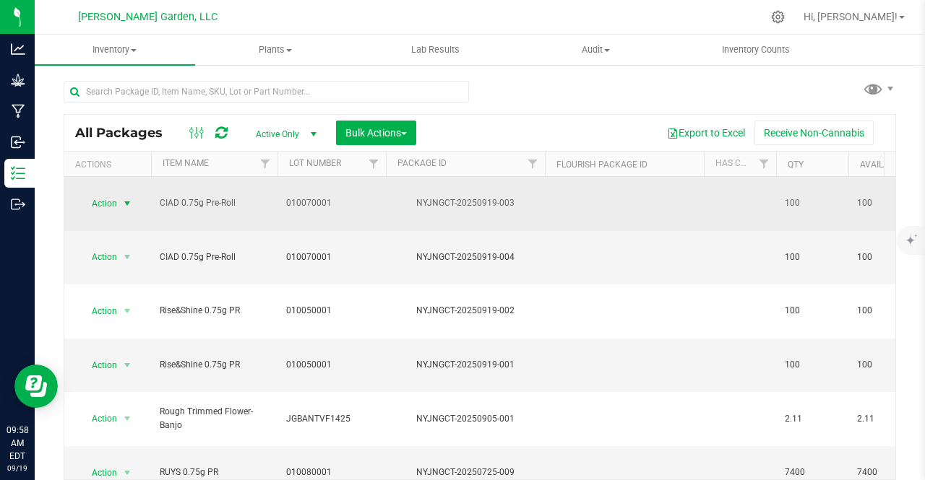
click at [129, 198] on span "select" at bounding box center [127, 204] width 12 height 12
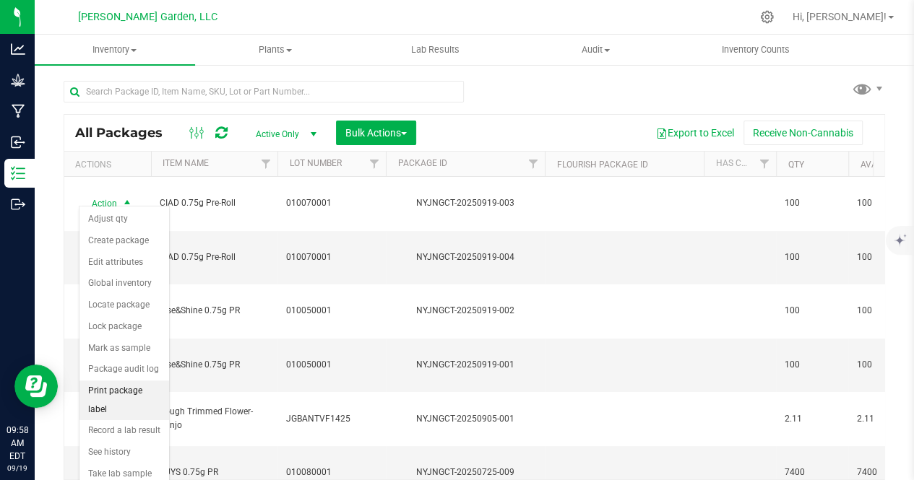
click at [118, 389] on li "Print package label" at bounding box center [124, 401] width 90 height 40
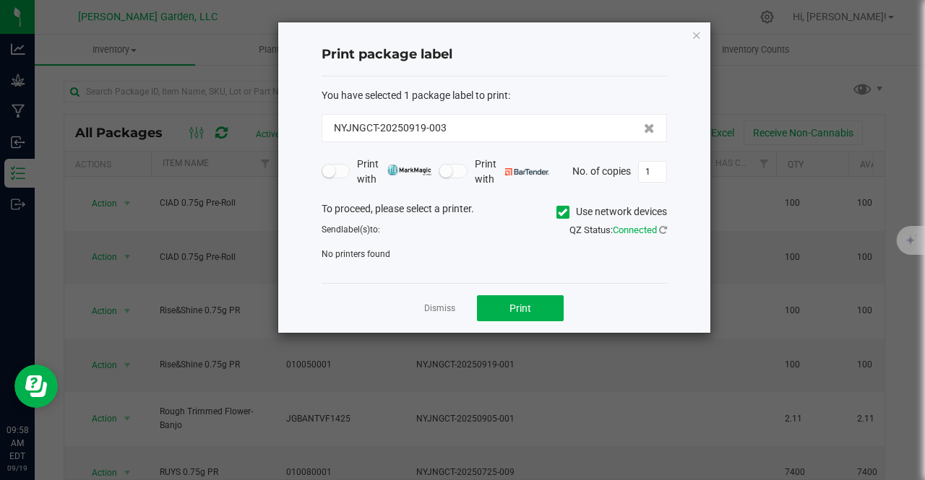
click at [563, 212] on icon at bounding box center [562, 212] width 9 height 0
click at [0, 0] on input "Use network devices" at bounding box center [0, 0] width 0 height 0
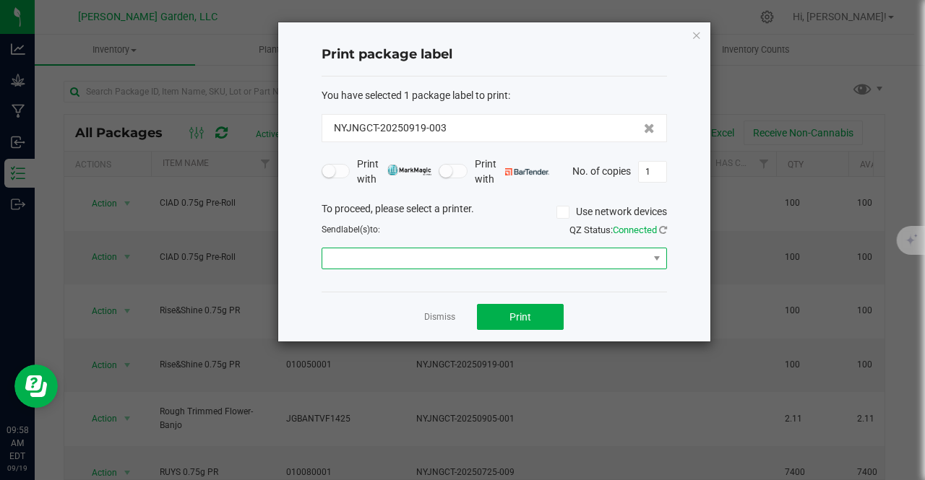
click at [623, 264] on span at bounding box center [485, 258] width 326 height 20
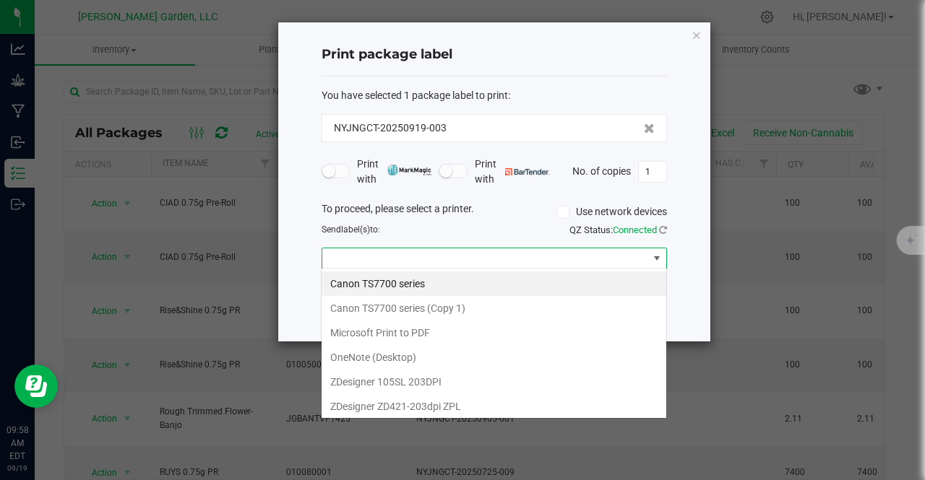
scroll to position [21, 345]
click at [405, 399] on ZPL "ZDesigner ZD421-203dpi ZPL" at bounding box center [493, 406] width 345 height 25
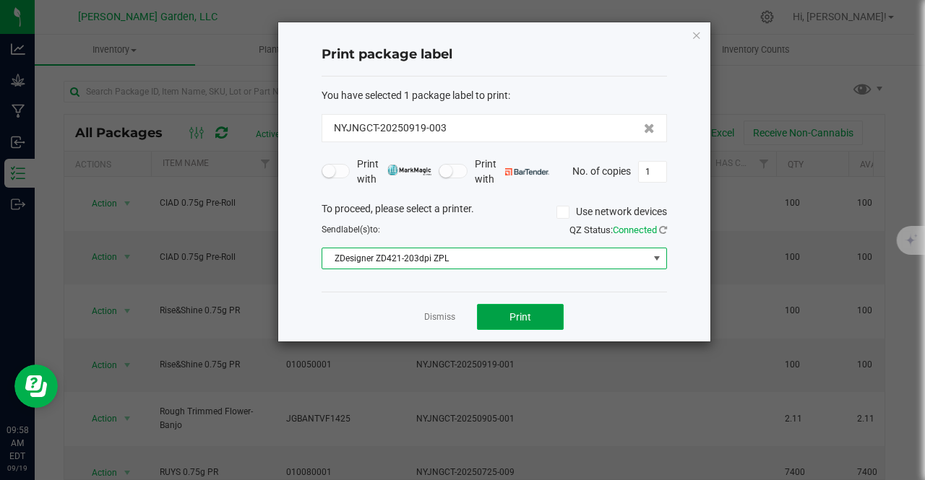
click at [556, 314] on button "Print" at bounding box center [520, 317] width 87 height 26
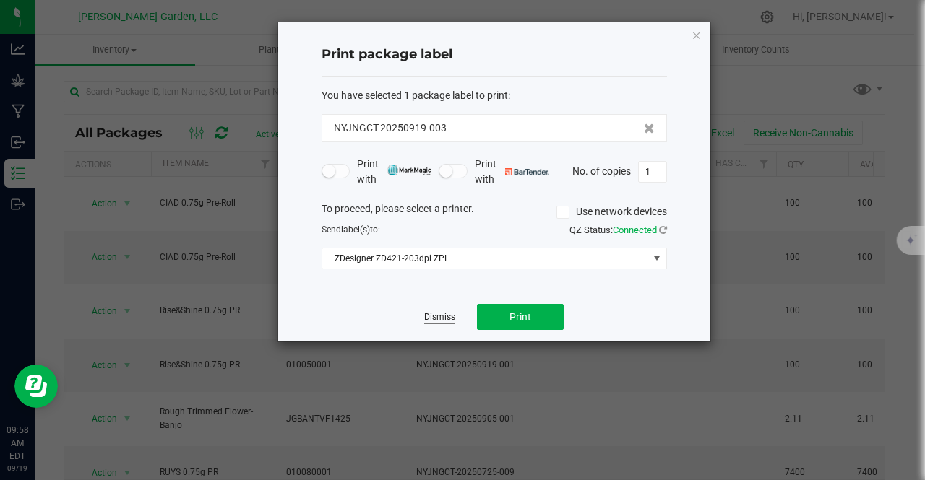
click at [439, 311] on link "Dismiss" at bounding box center [439, 317] width 31 height 12
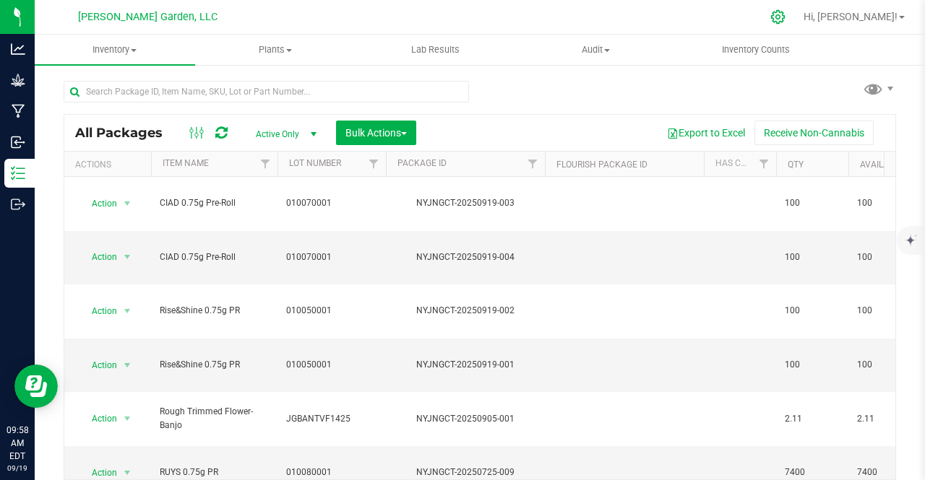
click at [785, 14] on icon at bounding box center [777, 16] width 15 height 15
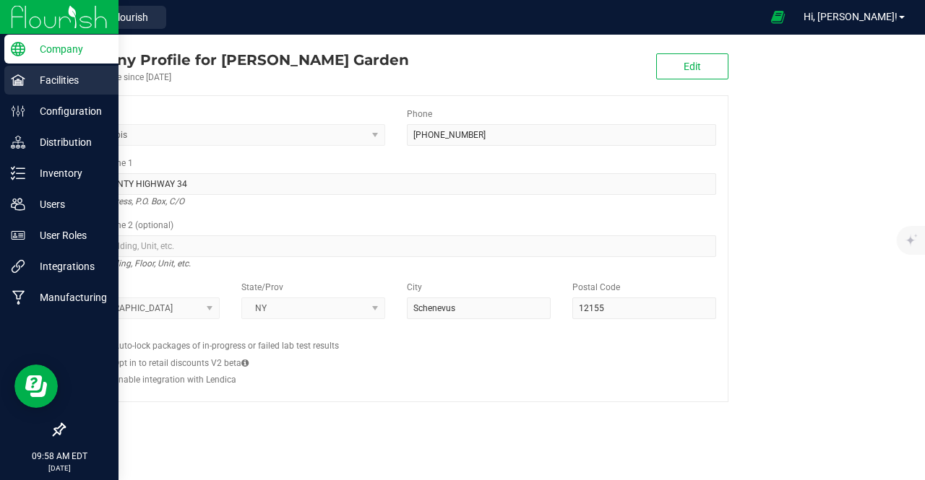
click at [53, 85] on p "Facilities" at bounding box center [68, 80] width 87 height 17
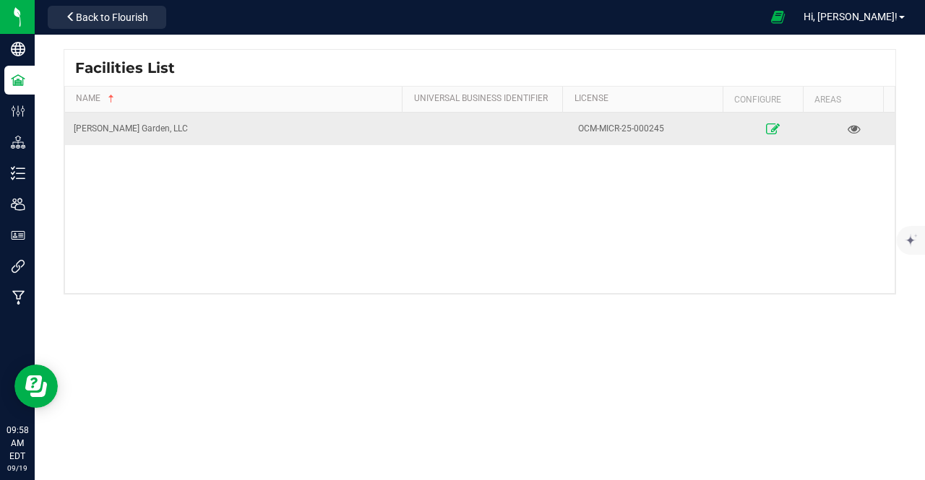
click at [766, 124] on icon at bounding box center [773, 129] width 14 height 10
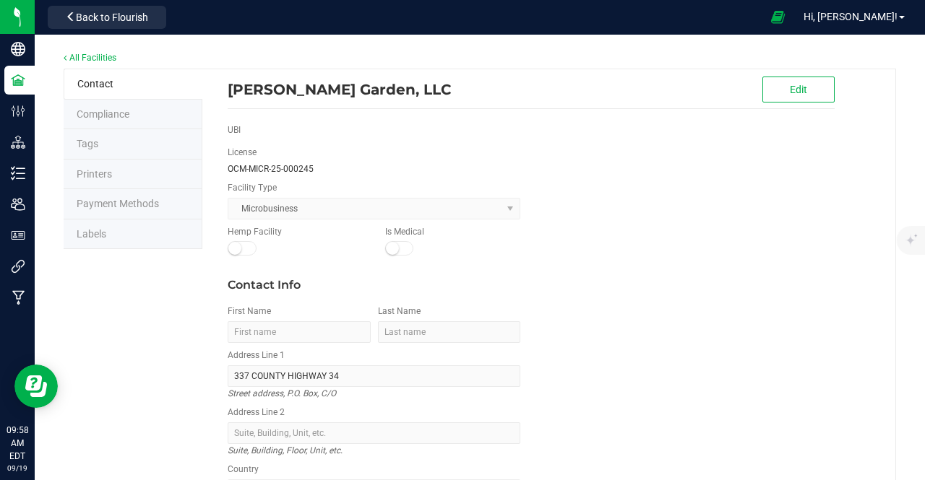
click at [97, 165] on li "Printers" at bounding box center [133, 175] width 139 height 30
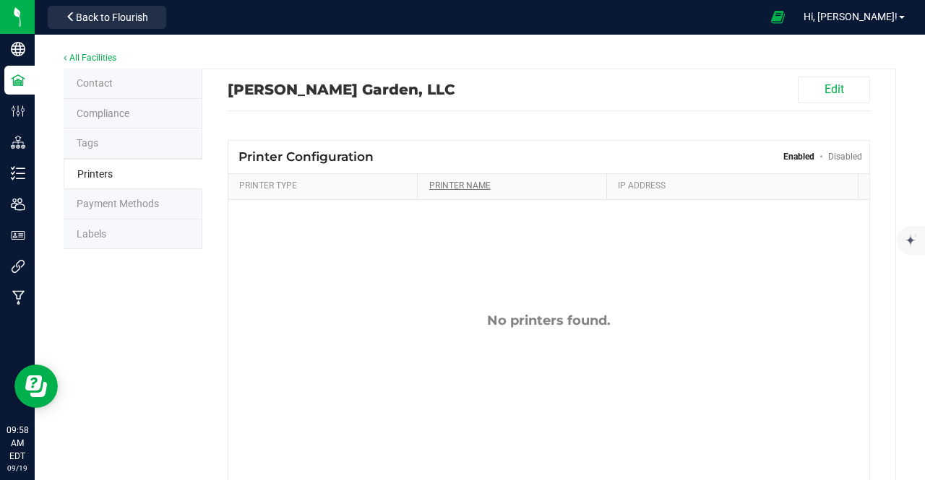
scroll to position [69, 0]
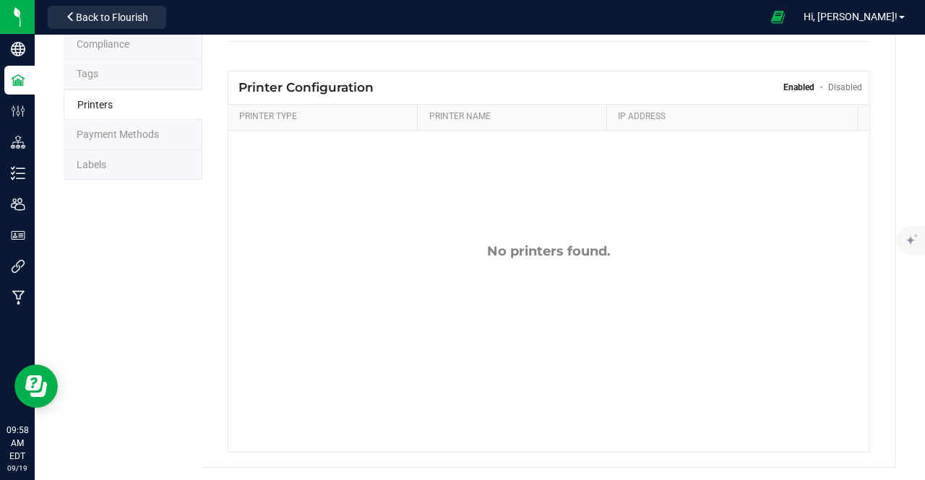
click at [831, 85] on link "Disabled" at bounding box center [845, 87] width 34 height 10
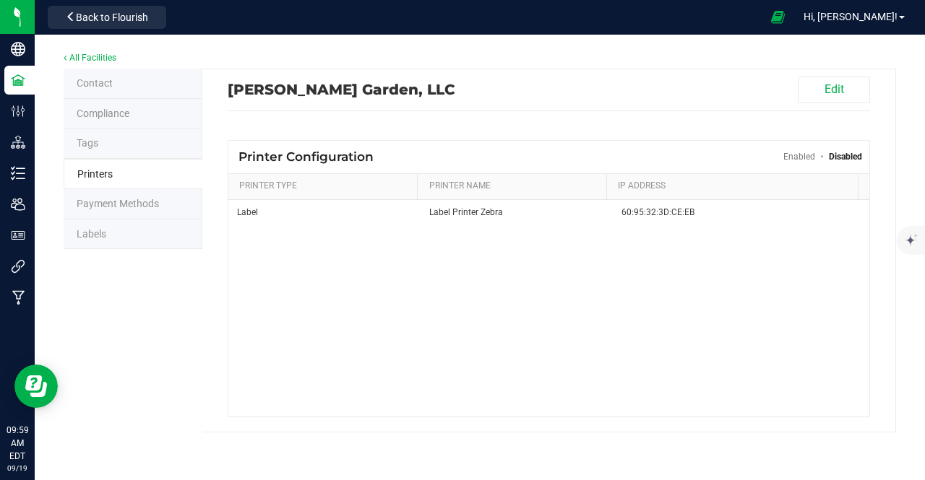
click at [802, 158] on link "Enabled" at bounding box center [799, 157] width 32 height 10
click at [308, 291] on div "No printers found." at bounding box center [548, 321] width 641 height 98
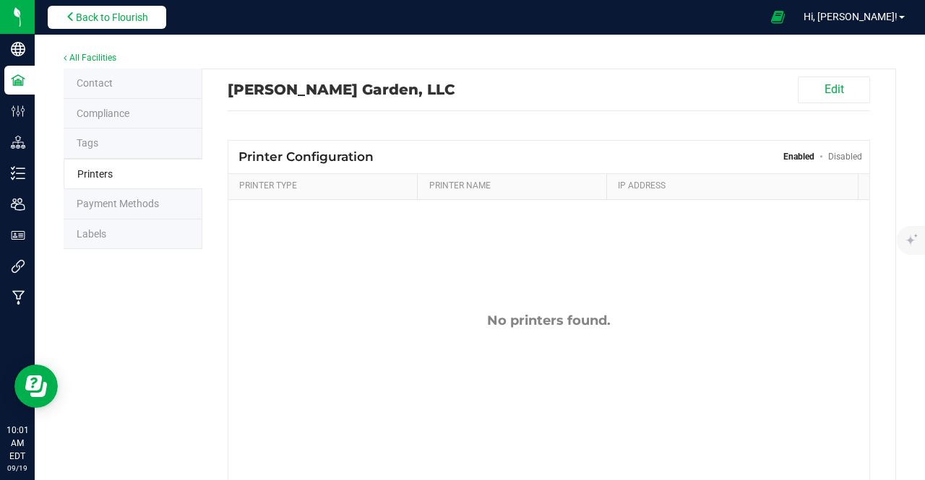
click at [83, 24] on button "Back to Flourish" at bounding box center [107, 17] width 118 height 23
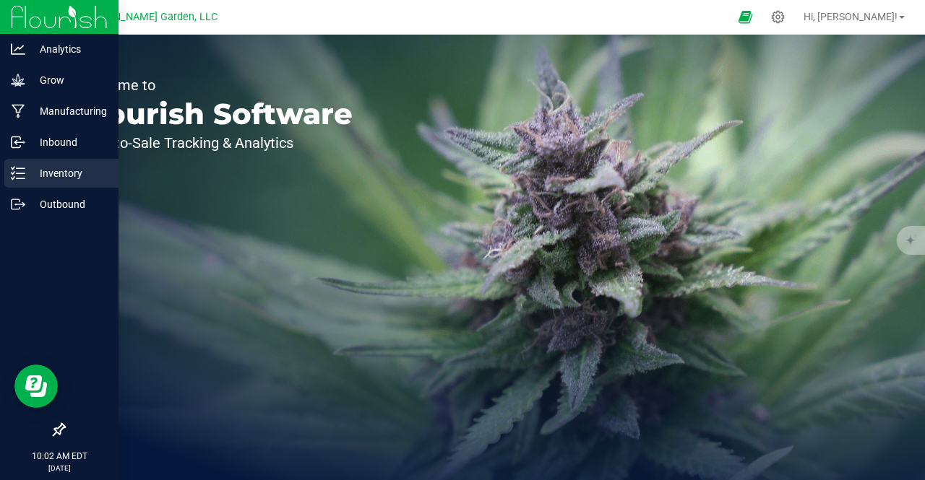
click at [100, 176] on p "Inventory" at bounding box center [68, 173] width 87 height 17
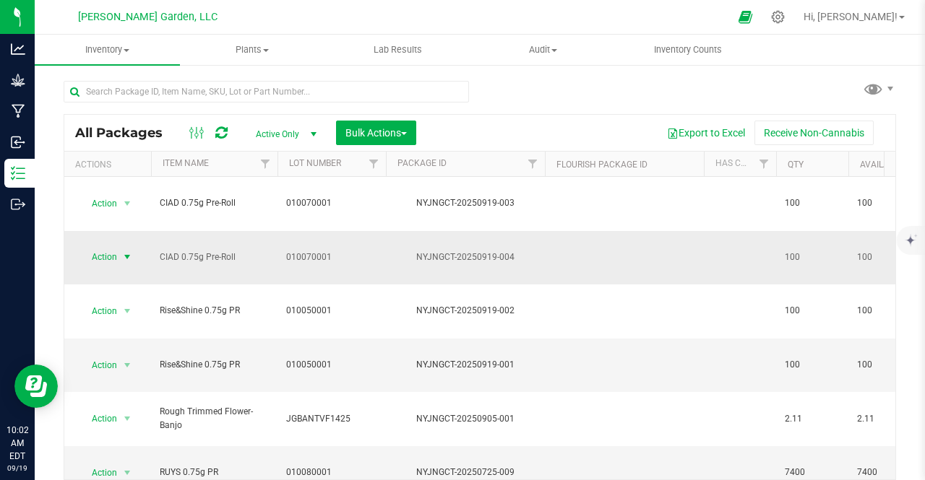
click at [124, 251] on span "select" at bounding box center [127, 257] width 12 height 12
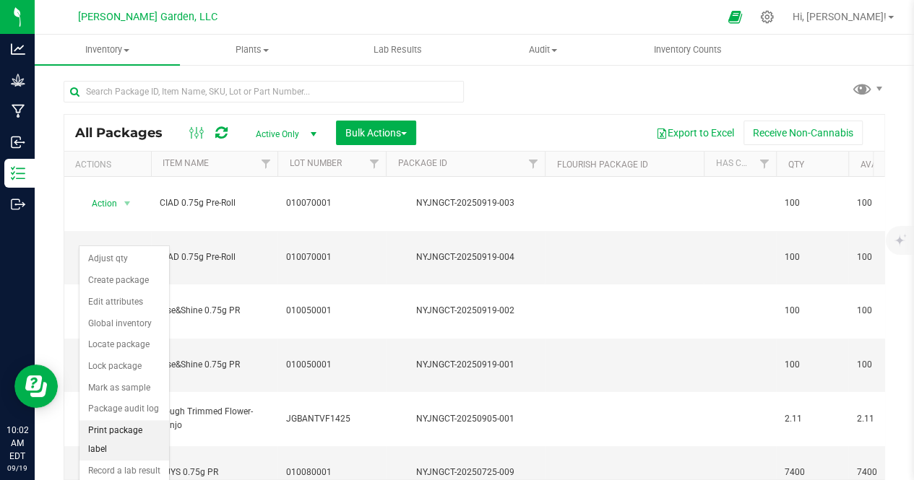
click at [120, 430] on li "Print package label" at bounding box center [124, 440] width 90 height 40
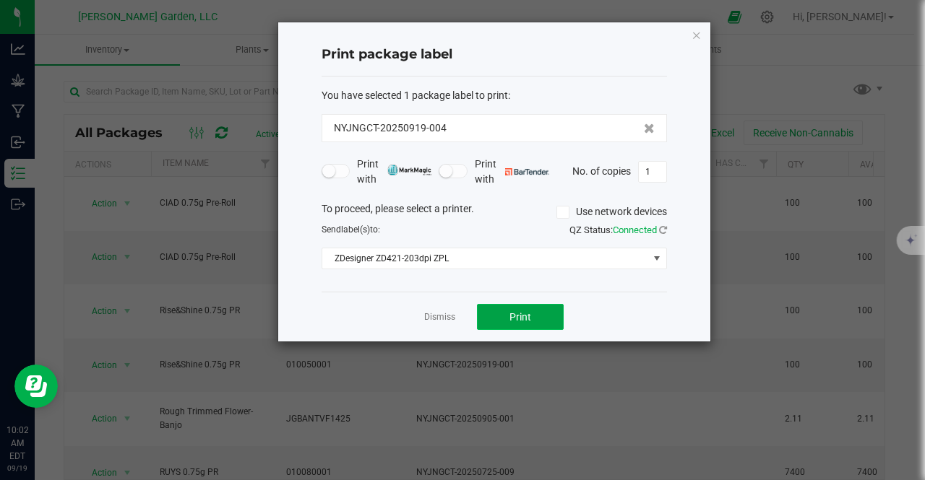
click at [507, 313] on button "Print" at bounding box center [520, 317] width 87 height 26
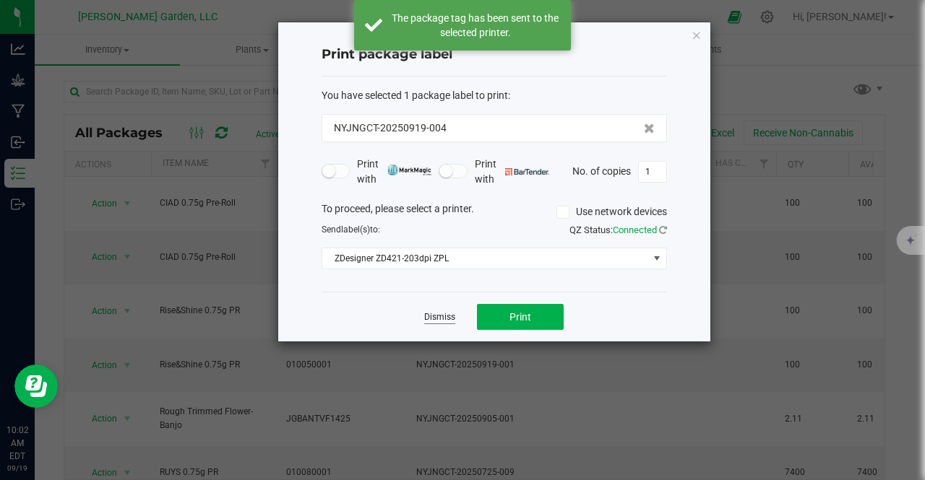
click at [444, 319] on link "Dismiss" at bounding box center [439, 317] width 31 height 12
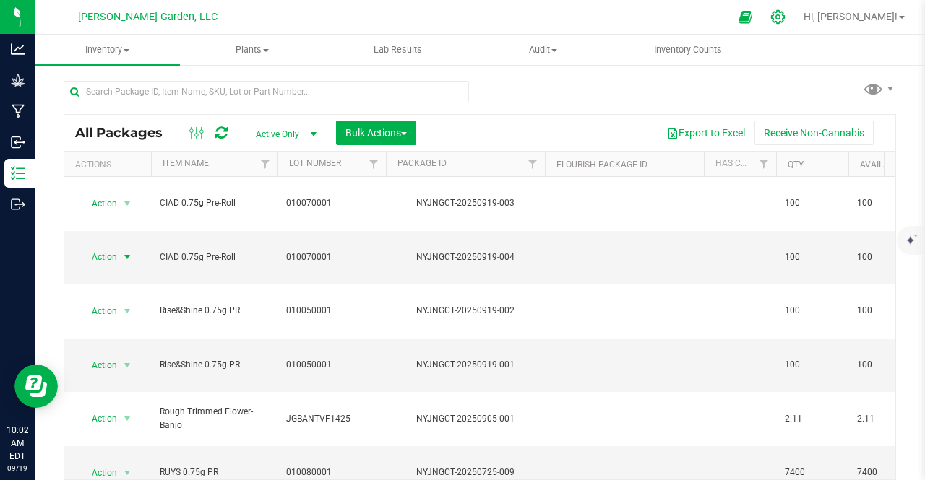
click at [784, 21] on icon at bounding box center [778, 17] width 14 height 14
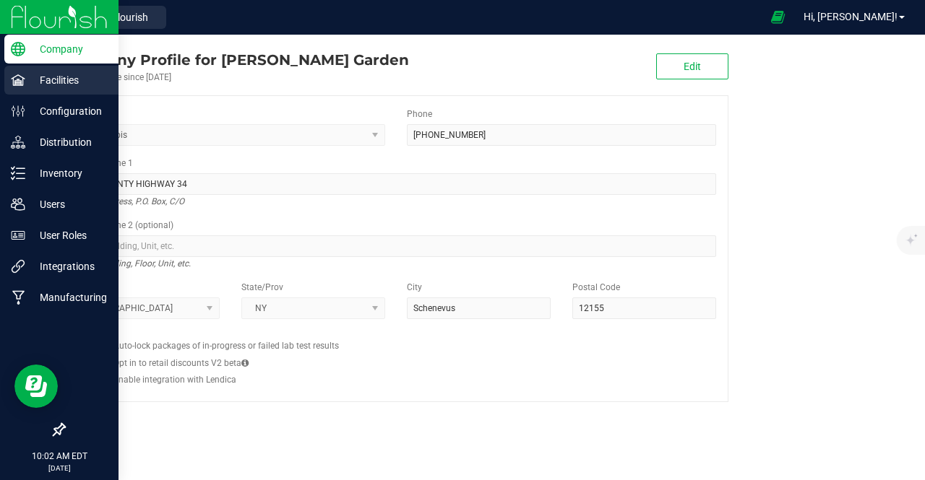
click at [30, 82] on p "Facilities" at bounding box center [68, 80] width 87 height 17
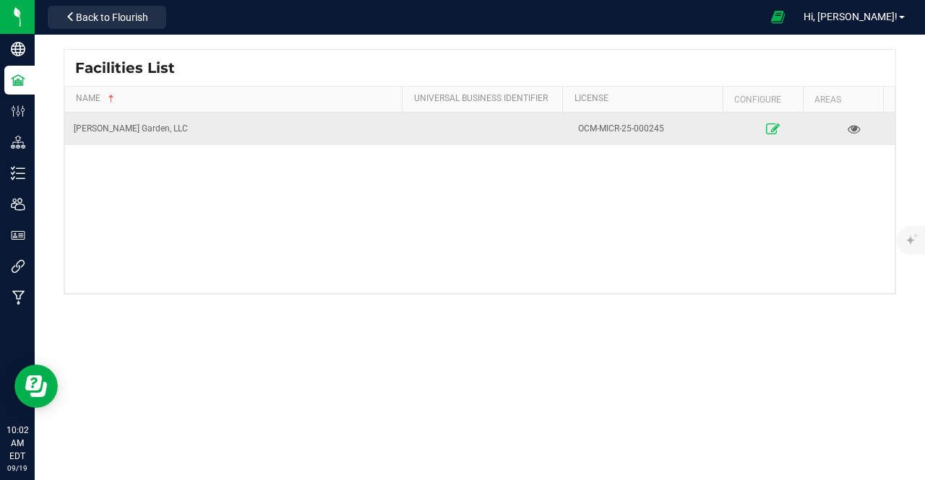
click at [766, 124] on icon at bounding box center [773, 129] width 14 height 10
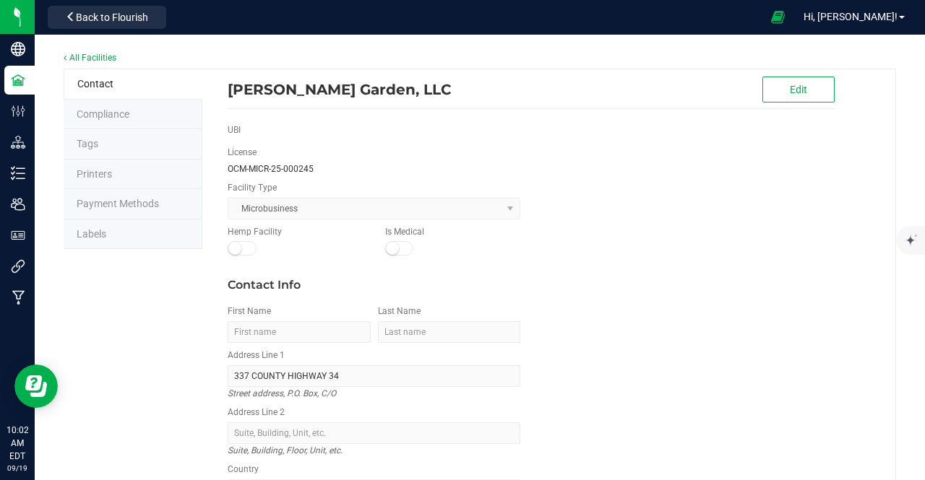
click at [81, 180] on li "Printers" at bounding box center [133, 175] width 139 height 30
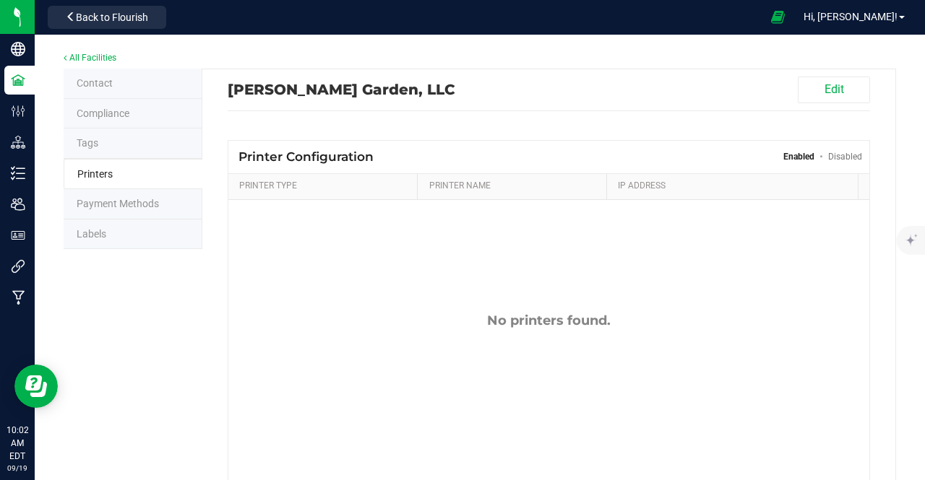
click at [88, 228] on span "Labels" at bounding box center [92, 234] width 30 height 12
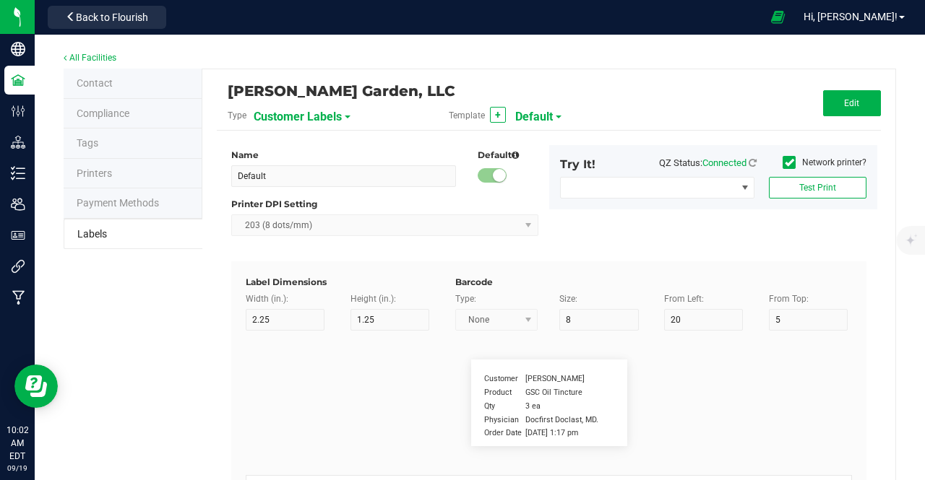
click at [303, 106] on span "Customer Labels" at bounding box center [298, 117] width 88 height 25
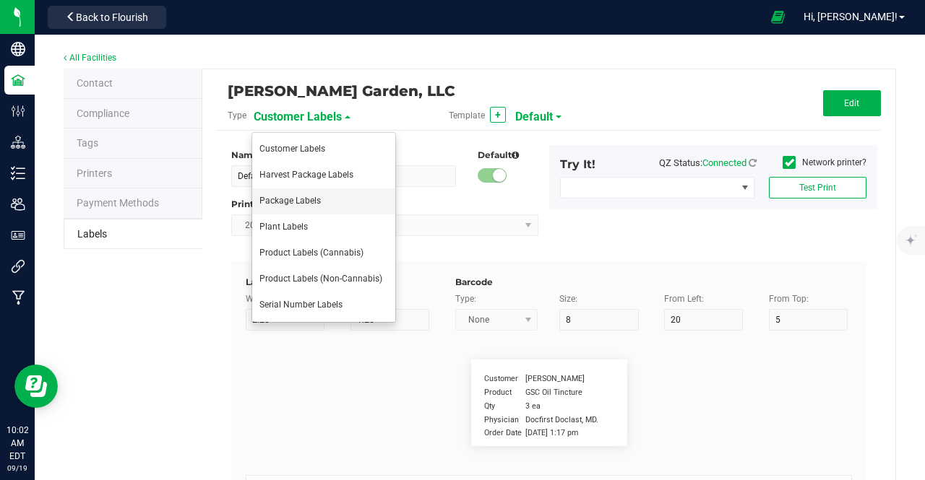
click at [316, 199] on span "Package Labels" at bounding box center [289, 201] width 61 height 10
type input "4"
type input "2"
type input "10"
type input "42"
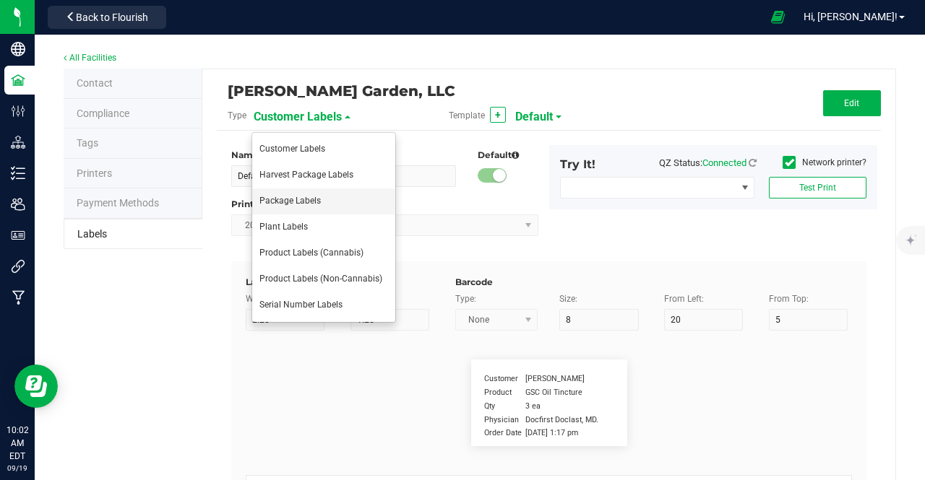
type input "Package ID"
type input "25"
type input "10"
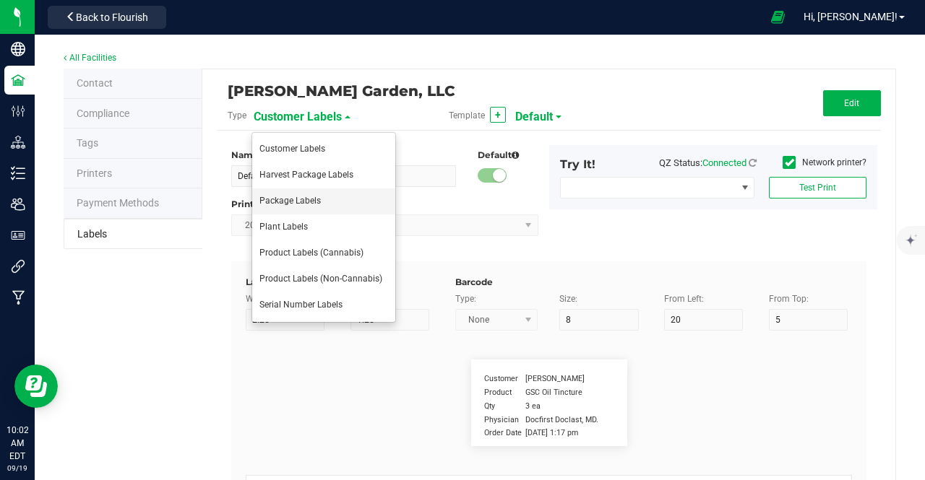
type input "CADMODS-20200420-096"
type input "SKU Name"
type input "25"
type input "10"
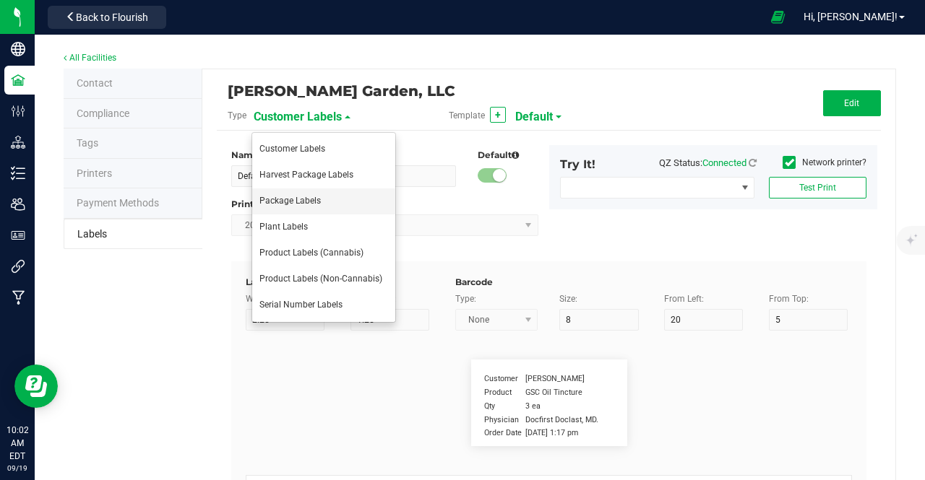
type input "15"
type input "Gelato Pen"
type input "Strain"
type input "25"
type input "10"
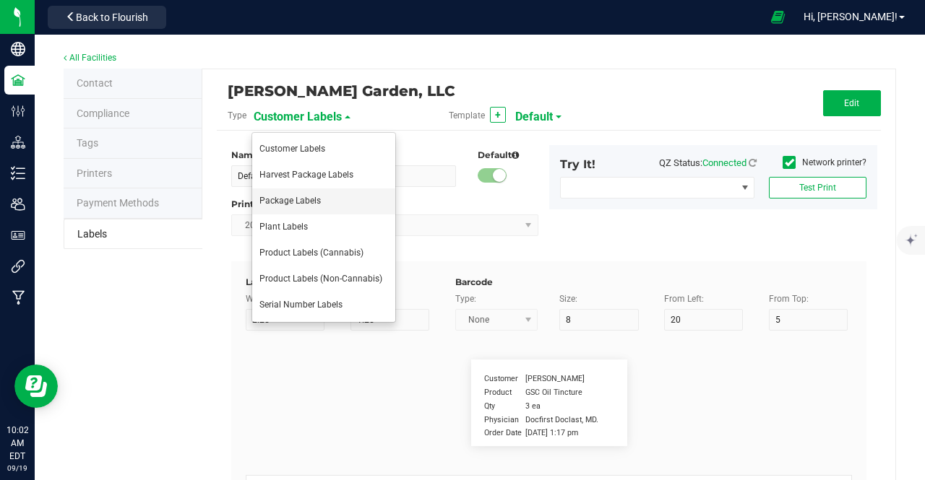
type input "10"
type input "20"
type input "Gelato"
type input "Size"
type input "25"
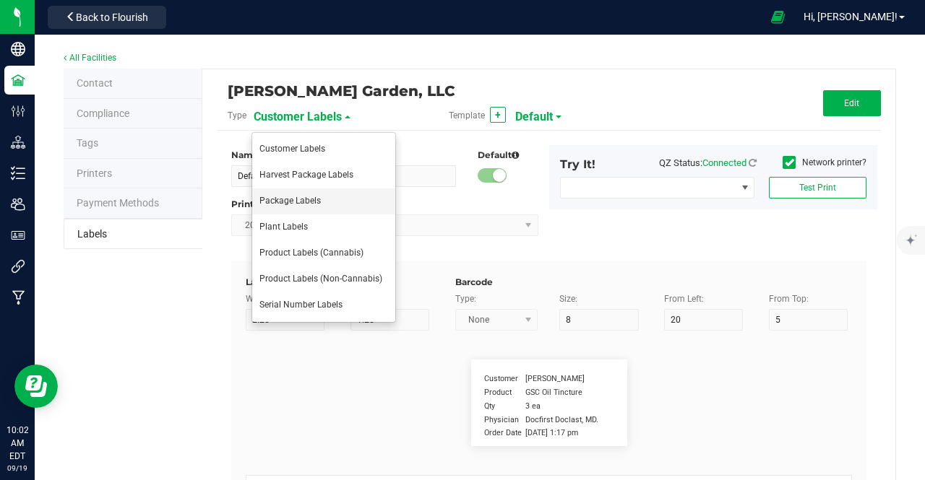
type input "10"
type input "25"
type input "44 ea"
type input "Package Date"
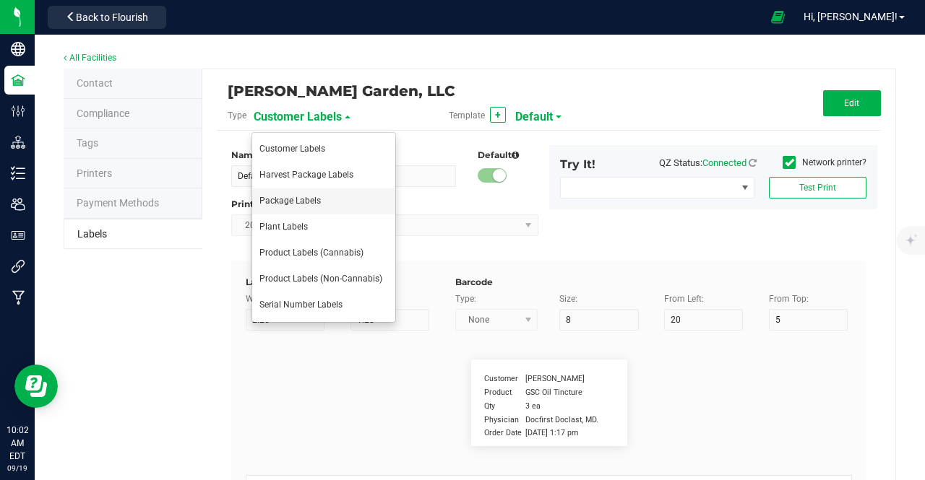
type input "25"
type input "10"
type input "30"
type input "[DATE] 10:14pm"
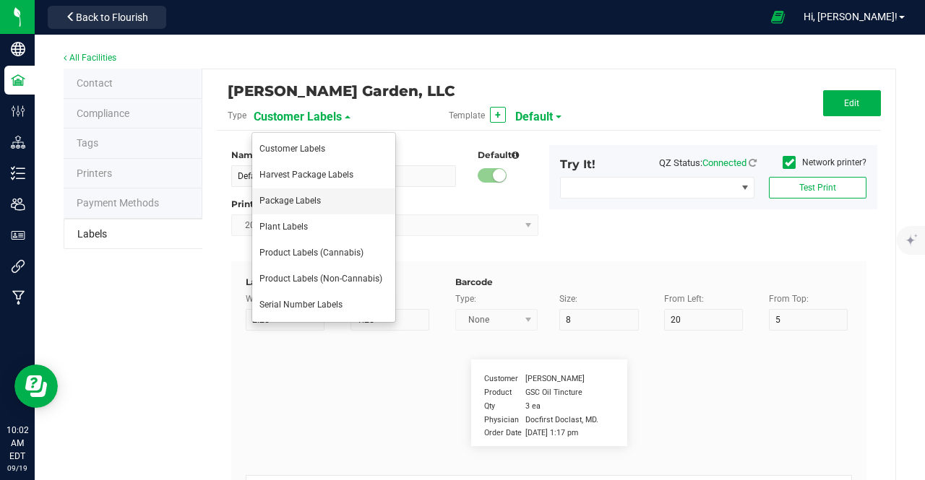
type input "Lot Number"
type input "25"
type input "10"
type input "35"
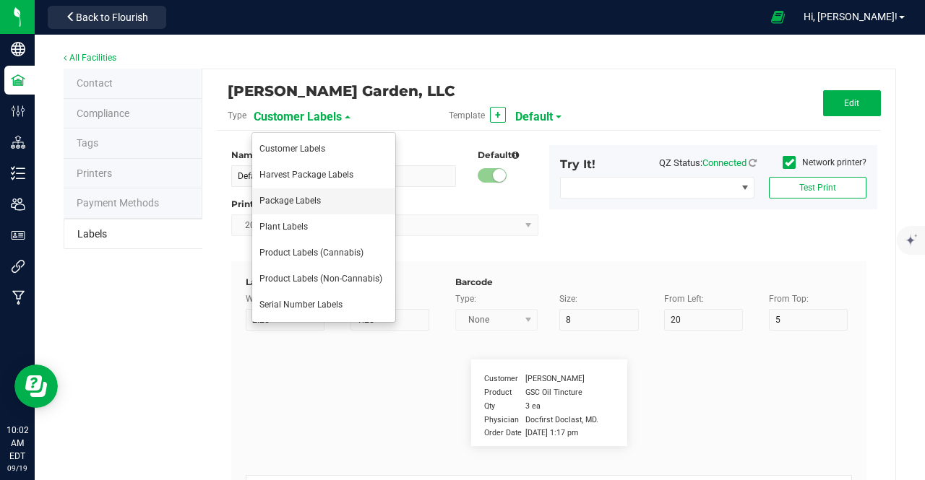
type input "LOT918234"
type input "SKU"
type input "25"
type input "10"
type input "30"
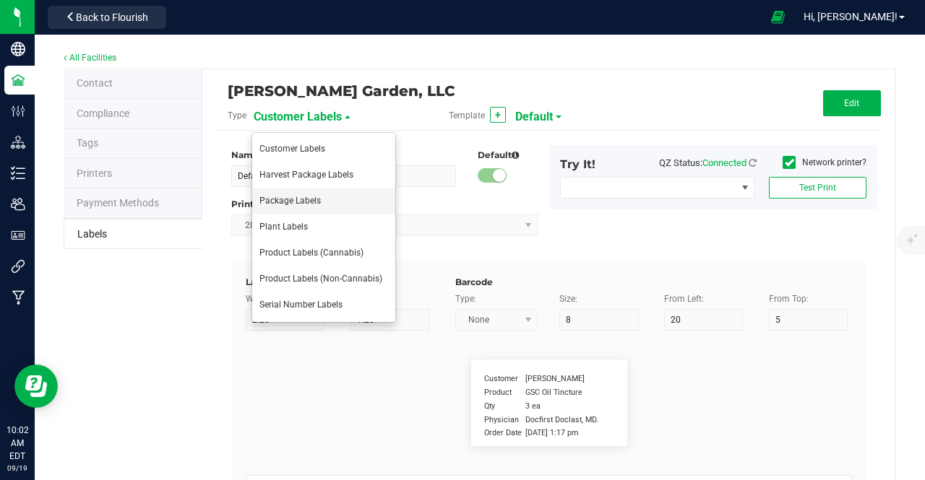
type input "42P017"
type input "Ref Field 1"
type input "25"
type input "10"
type input "35"
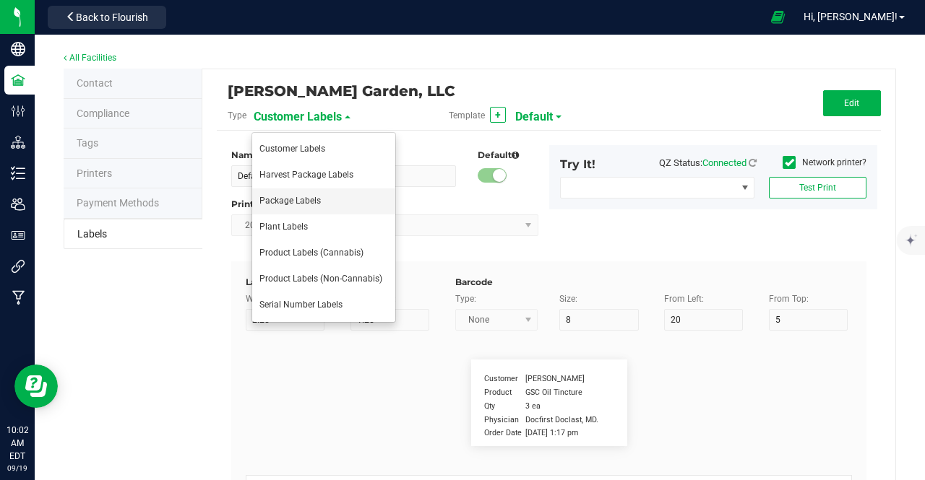
type input "Ref Field 1 Value"
type input "Ref Field 2"
type input "25"
type input "10"
type input "35"
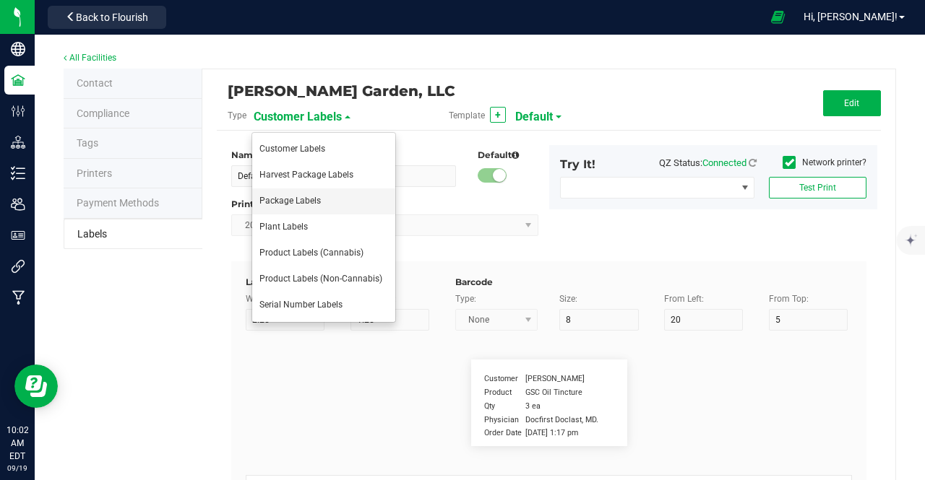
type input "Ref Field 2 Value"
type input "Ref Field 3"
type input "25"
type input "10"
type input "35"
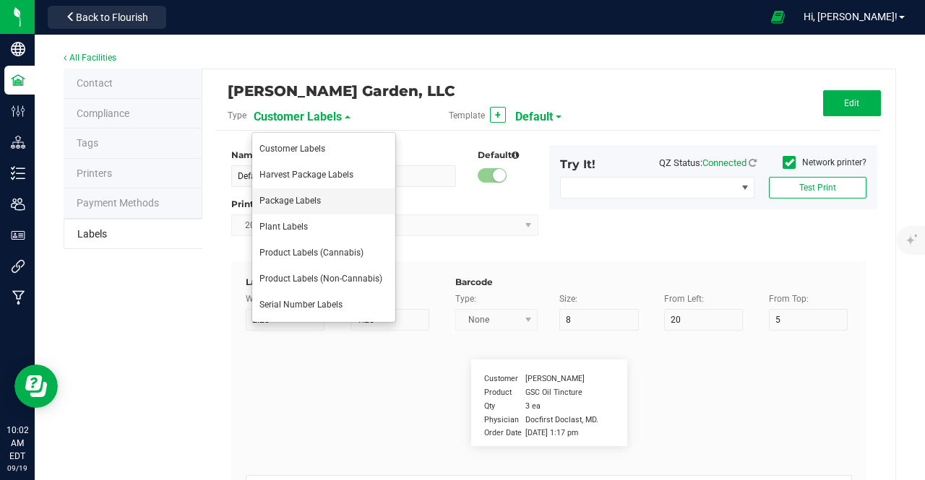
type input "Ref Field 3 Value"
type input "Item Ref Field 1"
type input "25"
type input "10"
type input "35"
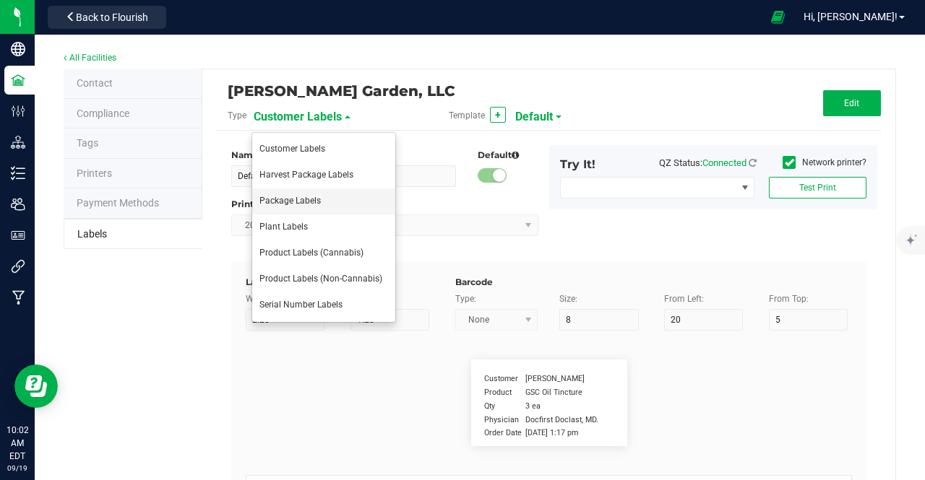
type input "Item Ref Field 1 Value"
type input "Item Ref Field 2"
type input "25"
type input "10"
type input "35"
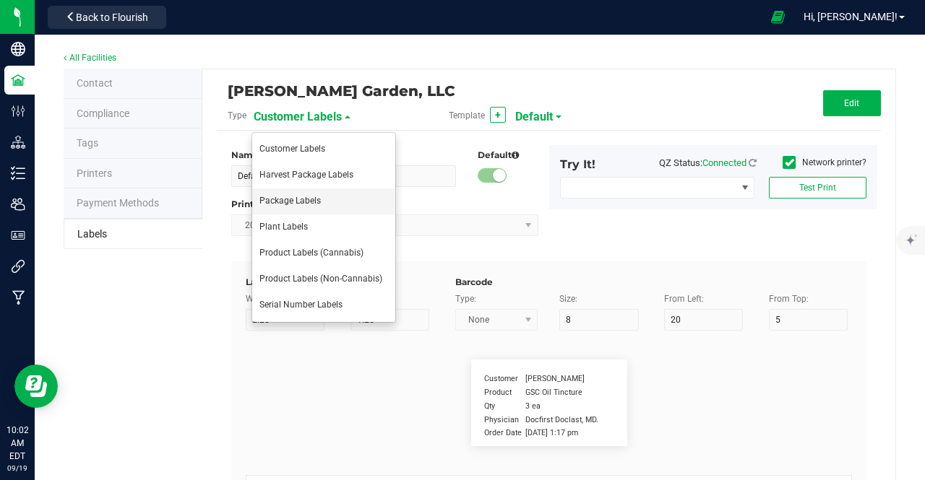
type input "Item Ref Field 2 Value"
type input "Item Ref Field 3"
type input "25"
type input "10"
type input "35"
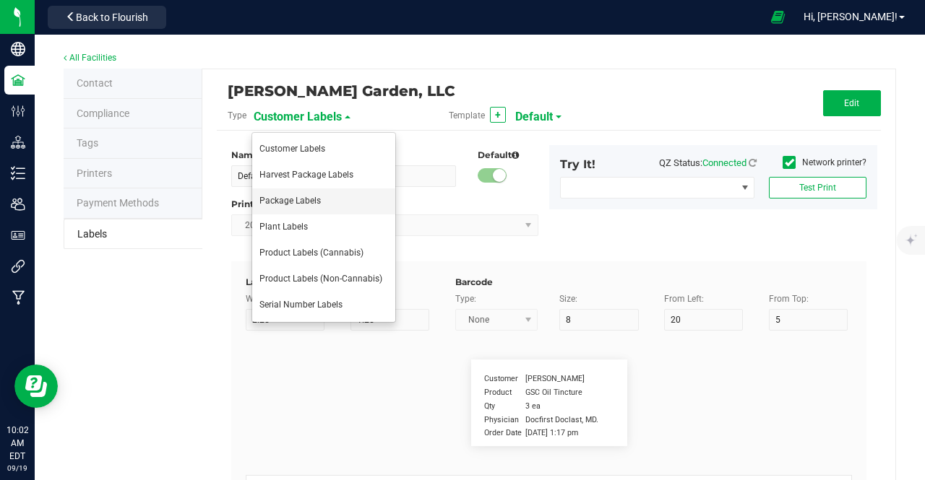
type input "Item Ref Field 3 Value"
type input "Item Ref Field 4"
type input "25"
type input "10"
type input "35"
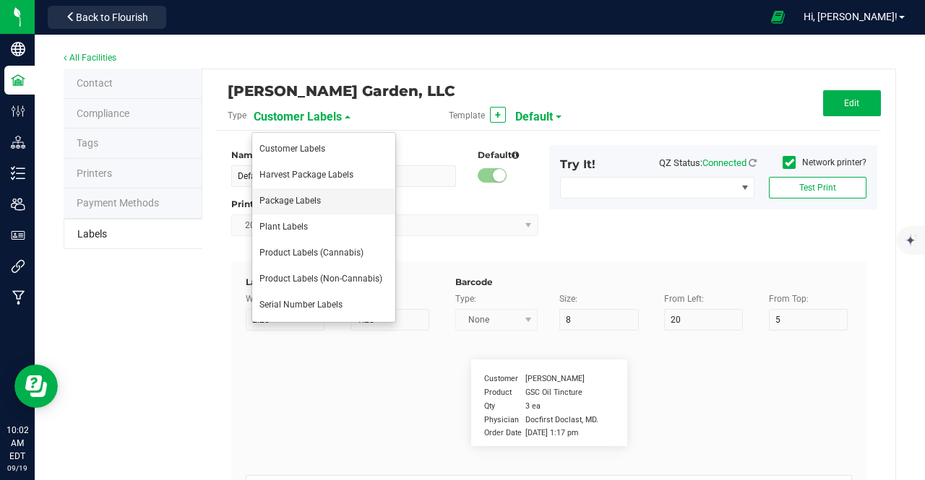
type input "Item Ref Field 4 Value"
type input "Item Ref Field 5"
type input "25"
type input "10"
type input "35"
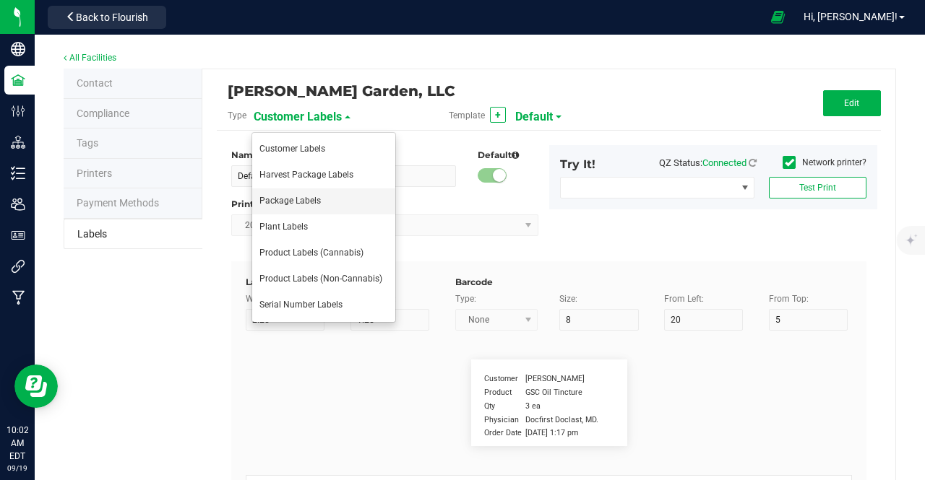
type input "Item Ref Field 5 Value"
type input "NDC Number"
type input "25"
type input "10"
type input "35"
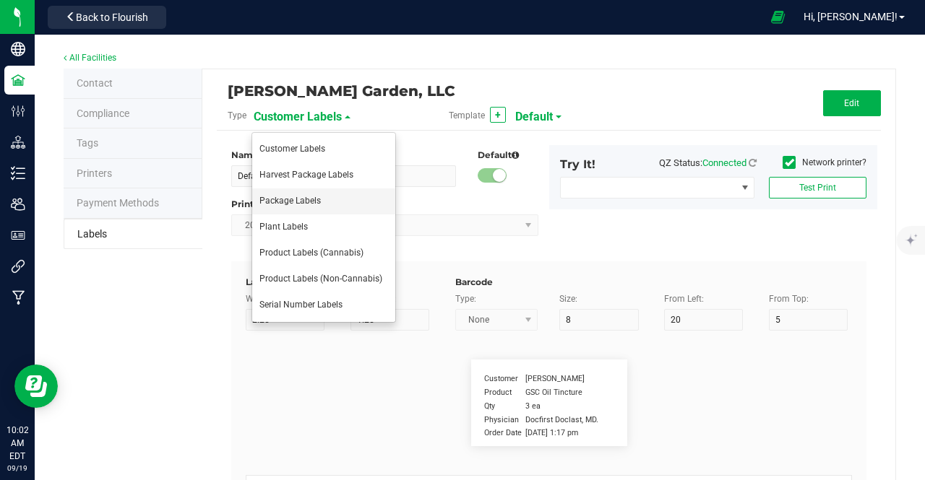
type input "[PHONE_NUMBER]"
type input "Number of Servings"
type input "25"
type input "10"
type input "35"
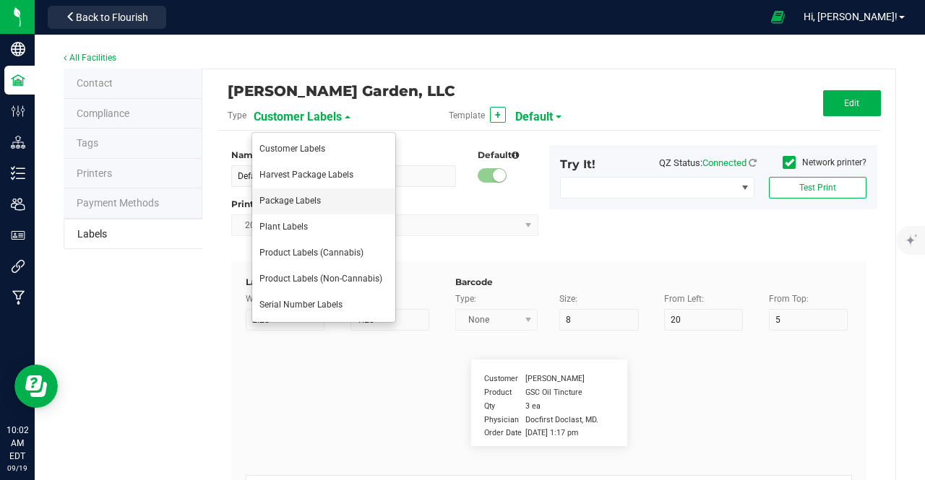
type input "4 servings/item"
type input "Serving Size"
type input "25"
type input "10"
type input "35"
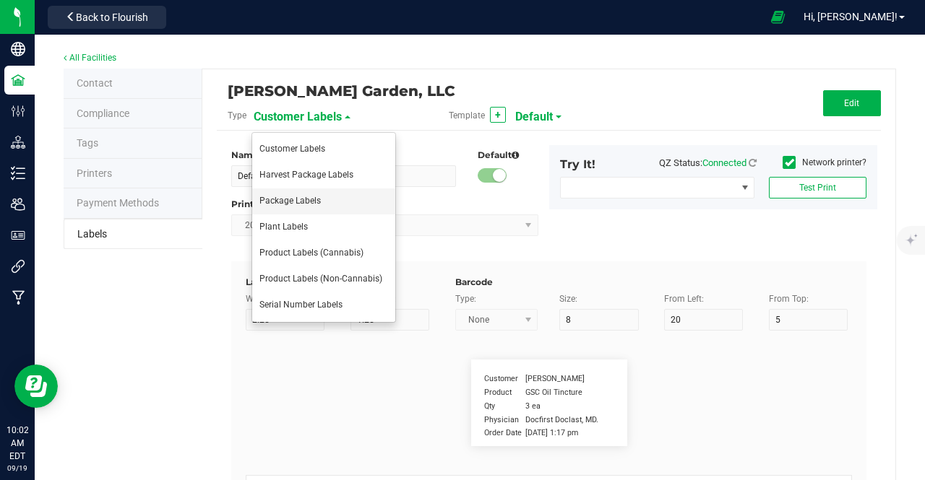
type input "1 cup"
type input "Serving Size (Grams)"
type input "25"
type input "10"
type input "35"
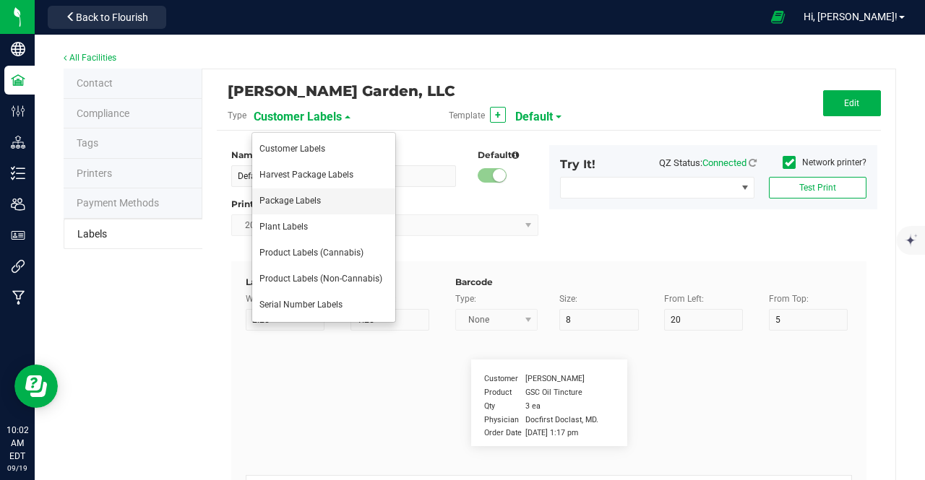
type input "4 g"
type input "Item Ingredients"
type input "25"
type input "10"
type input "35"
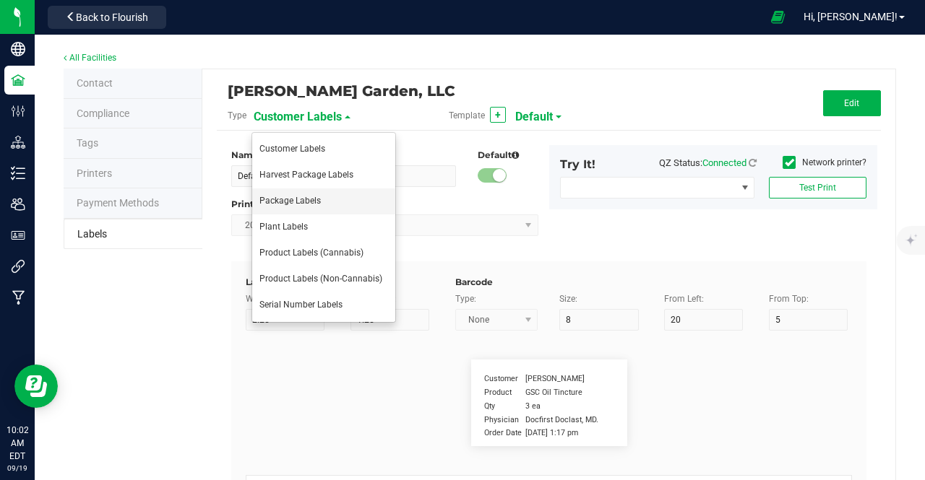
type input "Ingredient one, ingredient two"
type input "Allergens"
type input "25"
type input "10"
type input "35"
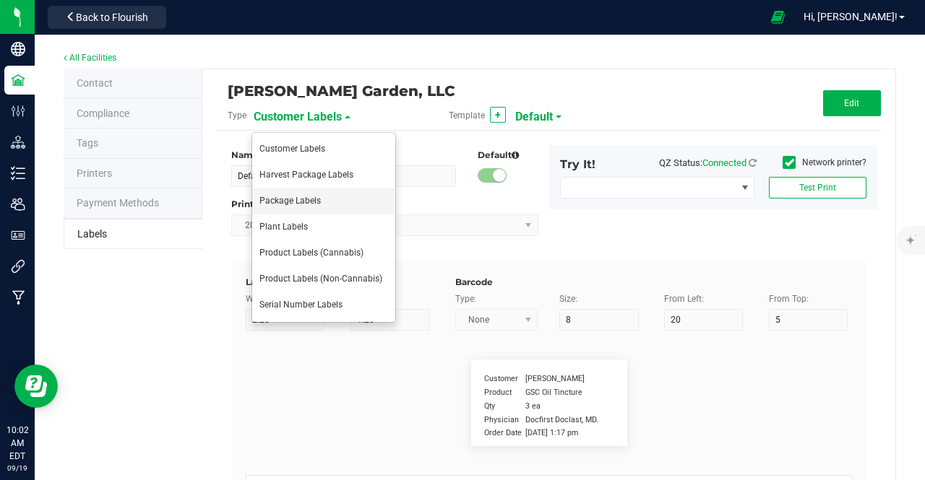
type input "Tree Nuts, Soy, Wheat"
type input "Feel"
type input "25"
type input "10"
type input "35"
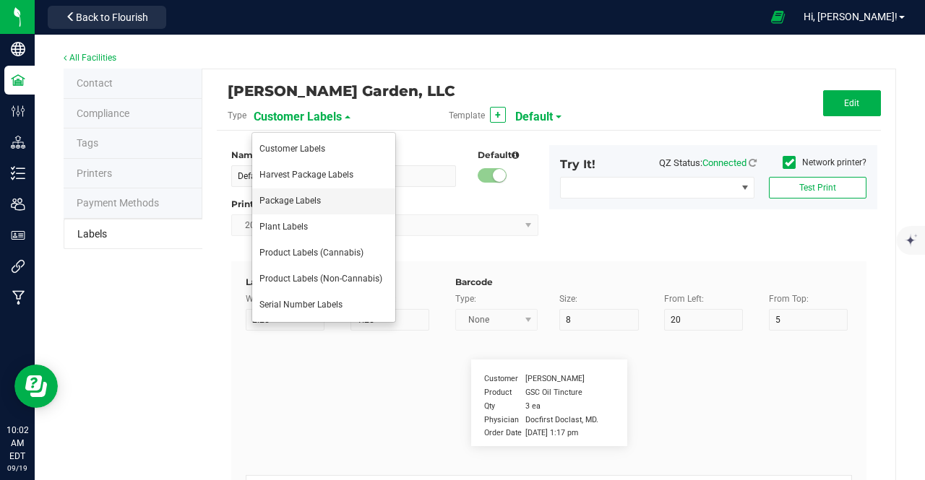
type input "Relaxed"
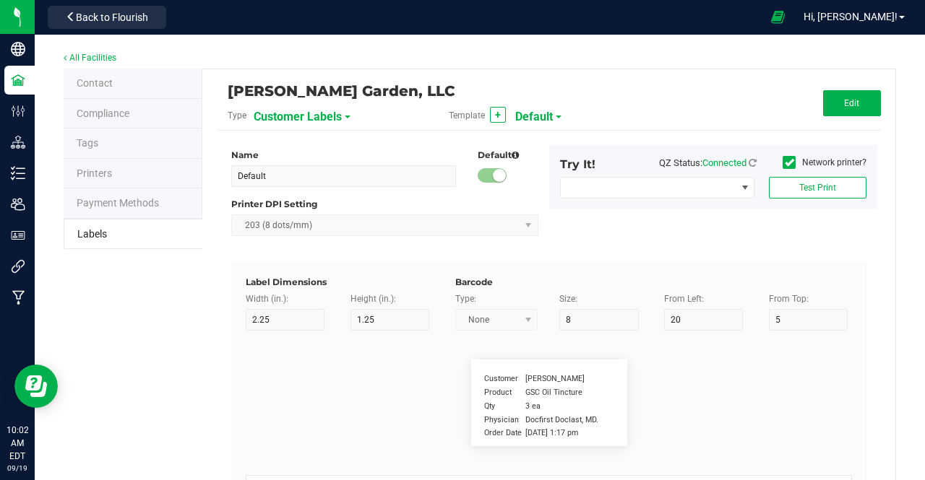
click at [323, 124] on span "Customer Labels" at bounding box center [298, 117] width 88 height 25
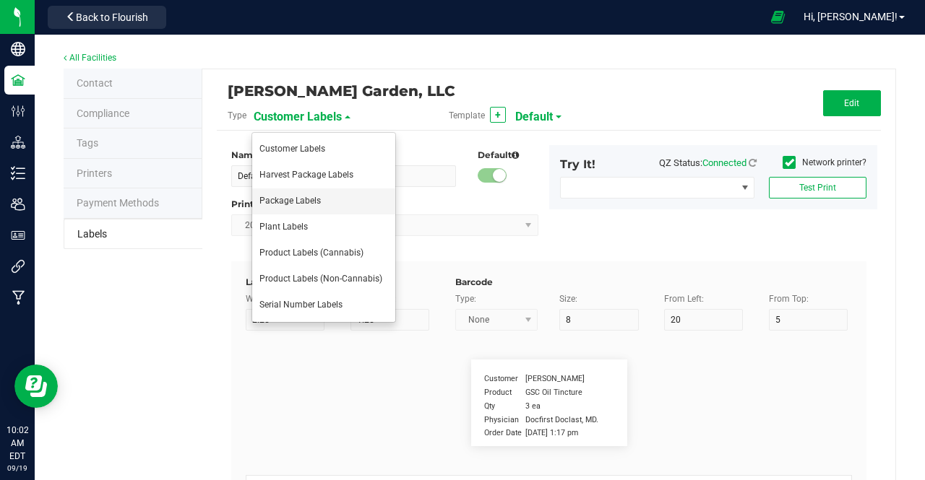
click at [305, 204] on span "Package Labels" at bounding box center [289, 201] width 61 height 10
type input "4"
type input "2"
type input "10"
type input "42"
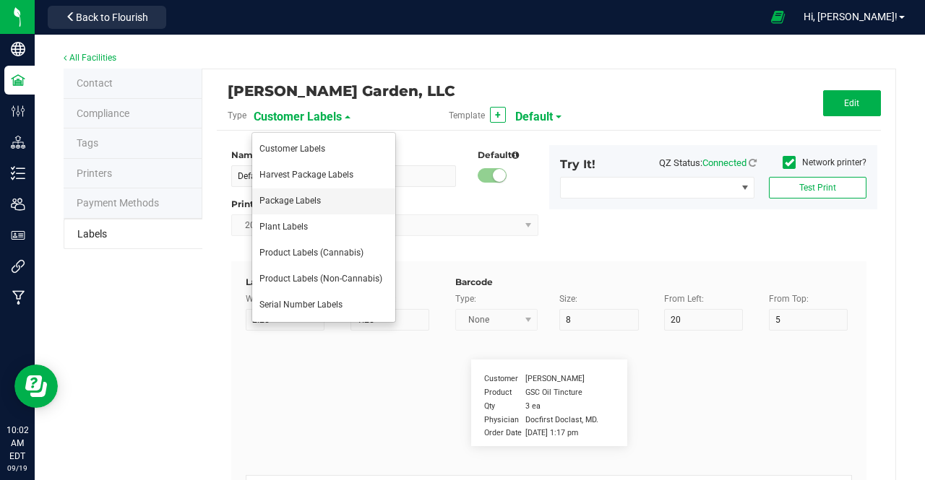
type input "Package ID"
type input "25"
type input "10"
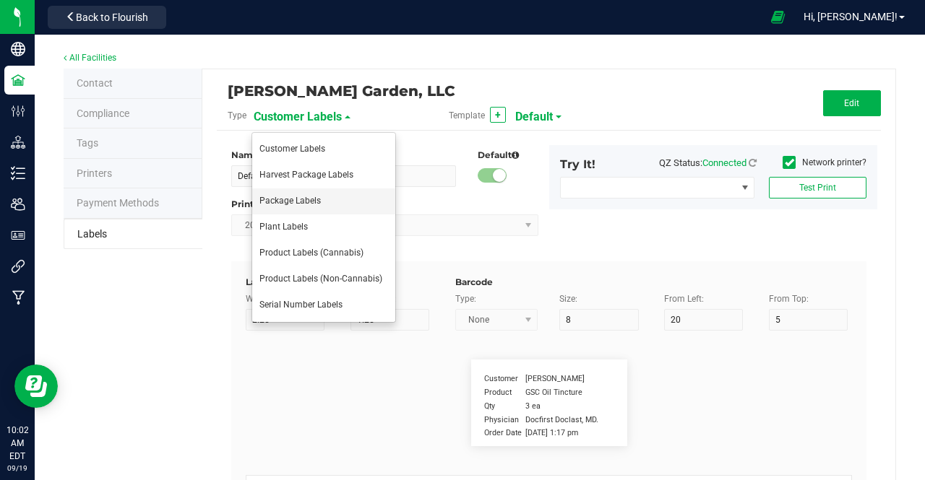
type input "CADMODS-20200420-096"
type input "SKU Name"
type input "25"
type input "10"
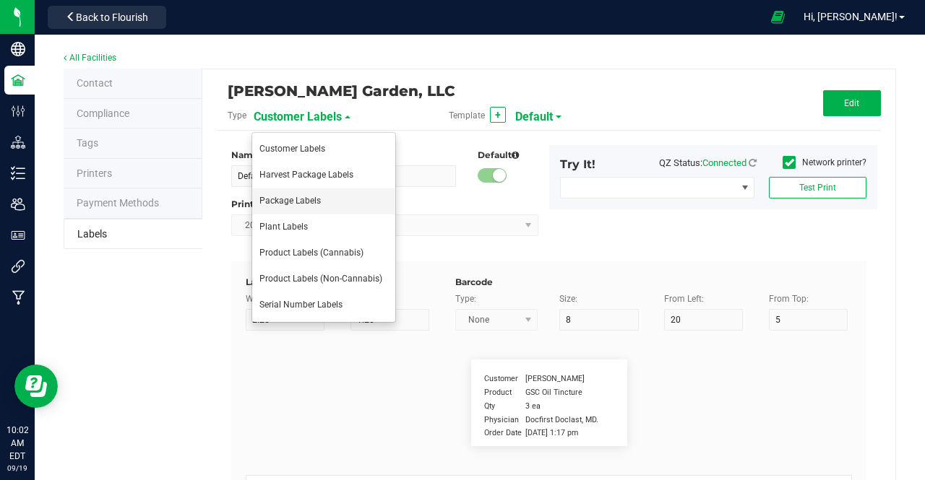
type input "15"
type input "Gelato Pen"
type input "Strain"
type input "25"
type input "10"
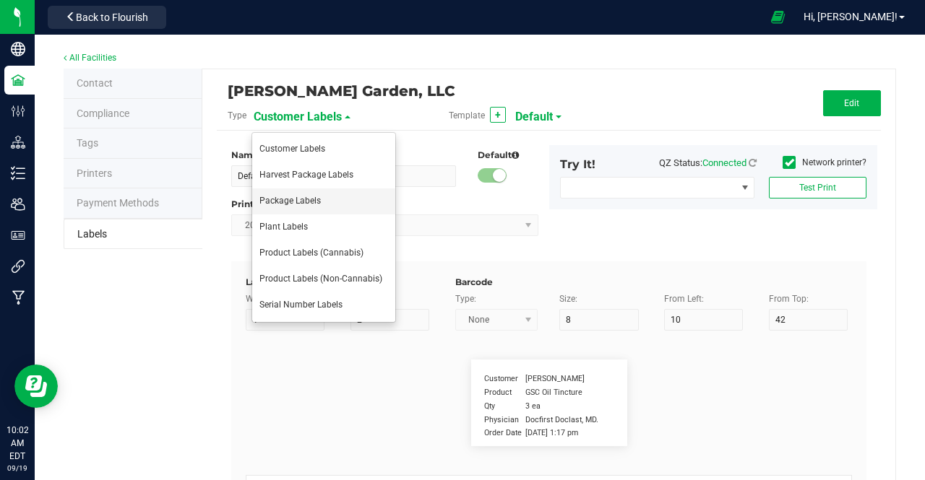
type input "10"
type input "20"
type input "Gelato"
type input "Size"
type input "25"
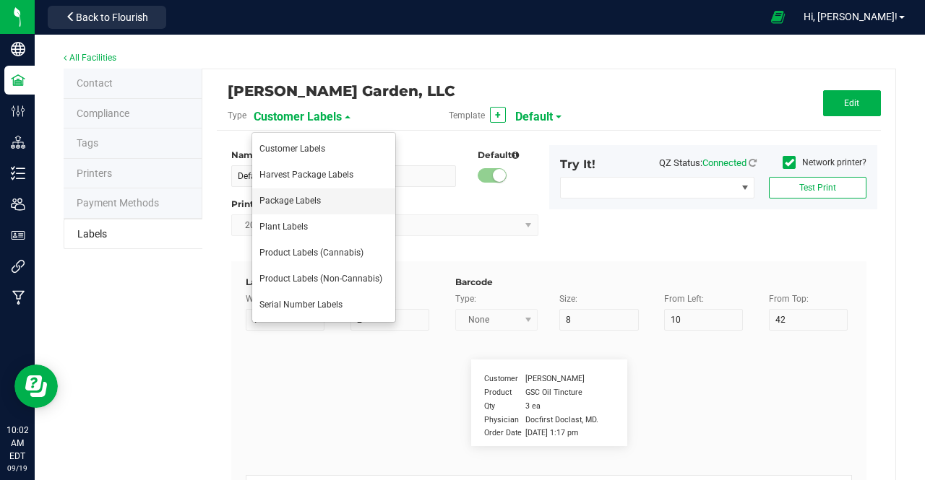
type input "10"
type input "25"
type input "44 ea"
type input "Package Date"
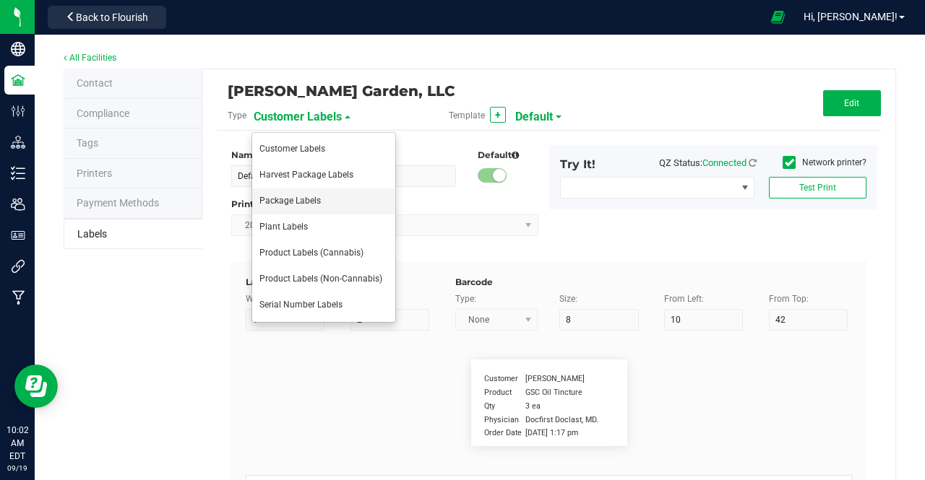
type input "25"
type input "10"
type input "30"
type input "[DATE] 10:14pm"
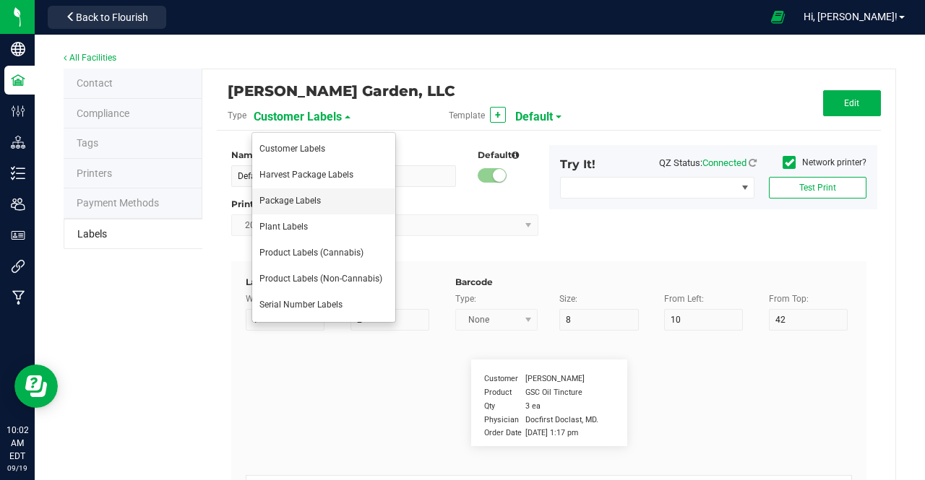
type input "Lot Number"
type input "25"
type input "10"
type input "35"
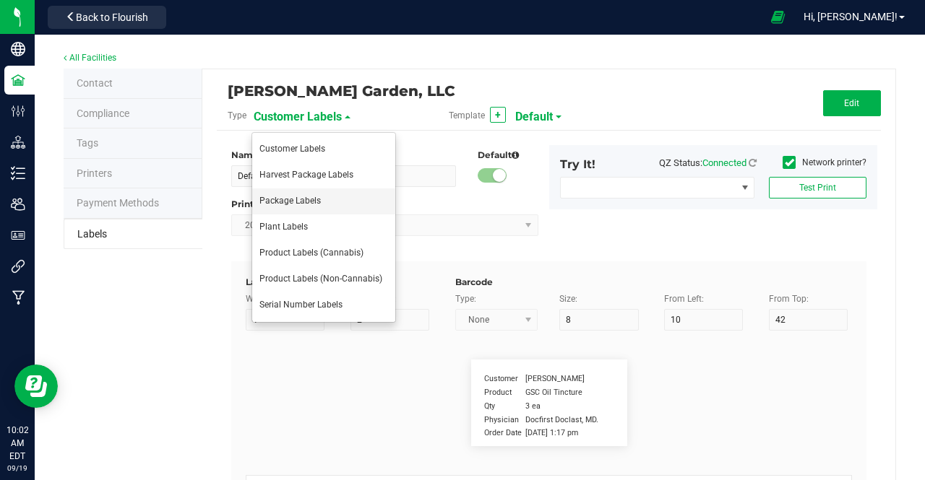
type input "LOT918234"
type input "SKU"
type input "25"
type input "10"
type input "30"
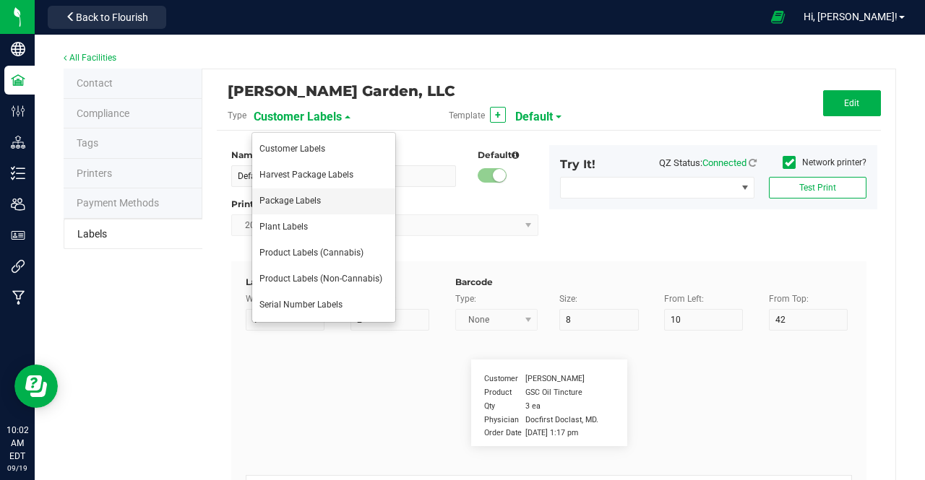
type input "42P017"
type input "Ref Field 1"
type input "25"
type input "10"
type input "35"
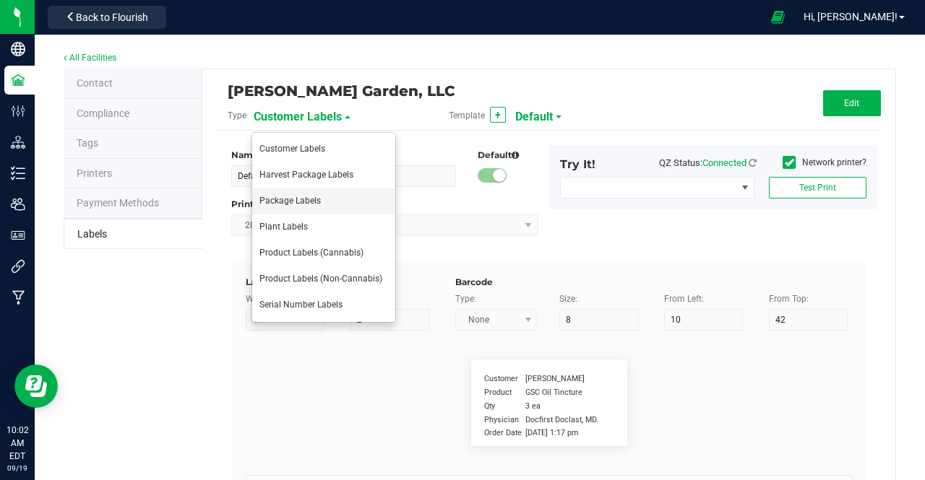
type input "Ref Field 1 Value"
type input "Ref Field 2"
type input "25"
type input "10"
type input "35"
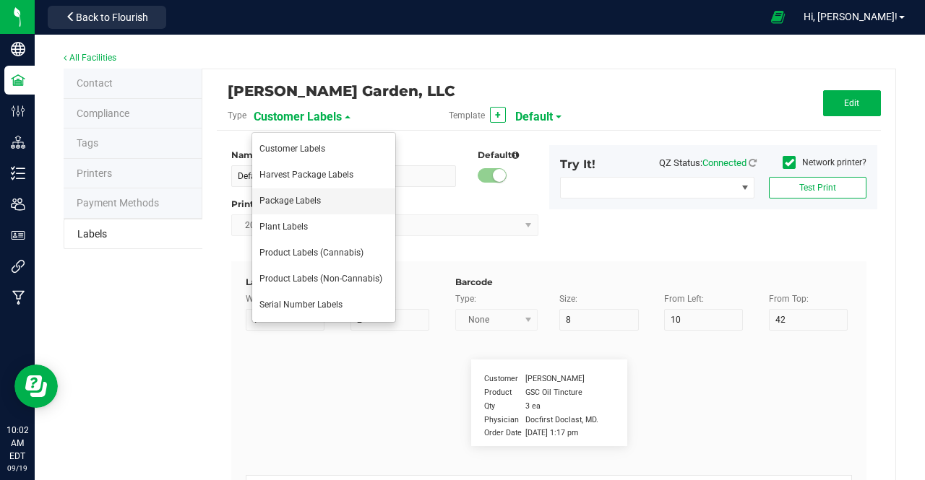
type input "Ref Field 2 Value"
type input "Ref Field 3"
type input "25"
type input "10"
type input "35"
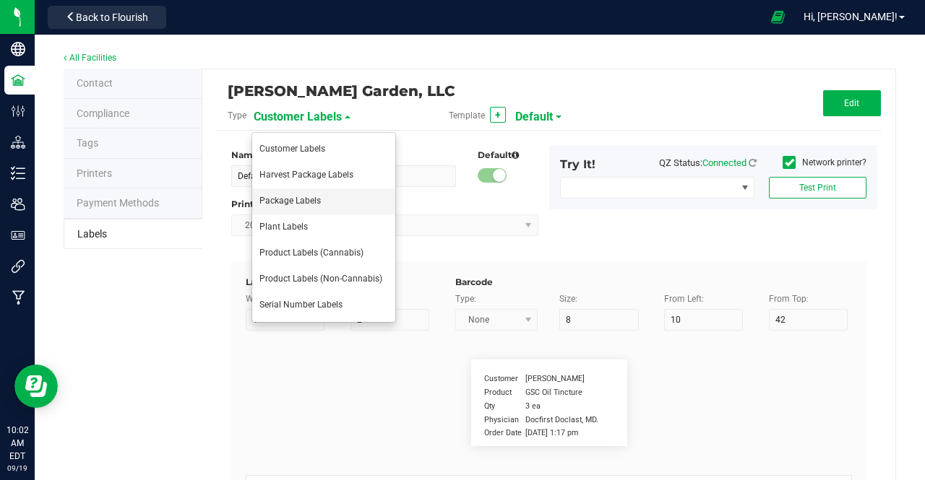
type input "Ref Field 3 Value"
type input "Item Ref Field 1"
type input "25"
type input "10"
type input "35"
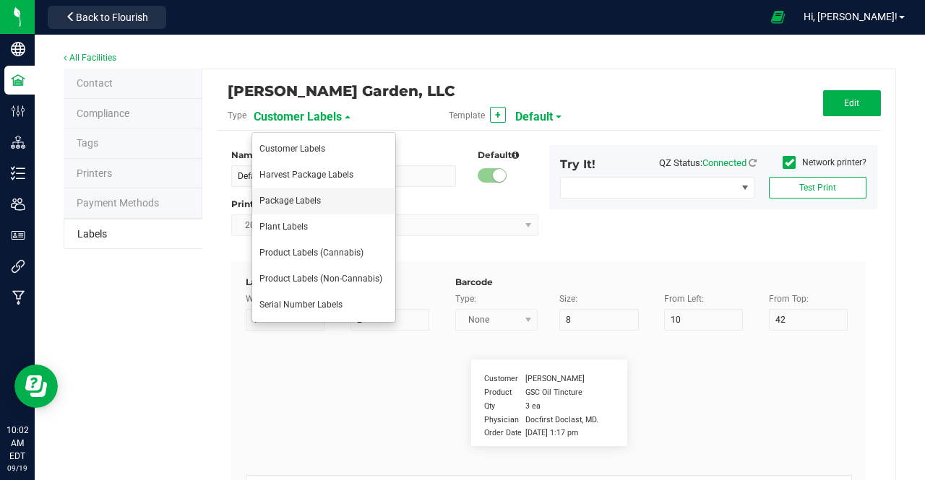
type input "Item Ref Field 1 Value"
type input "Item Ref Field 2"
type input "25"
type input "10"
type input "35"
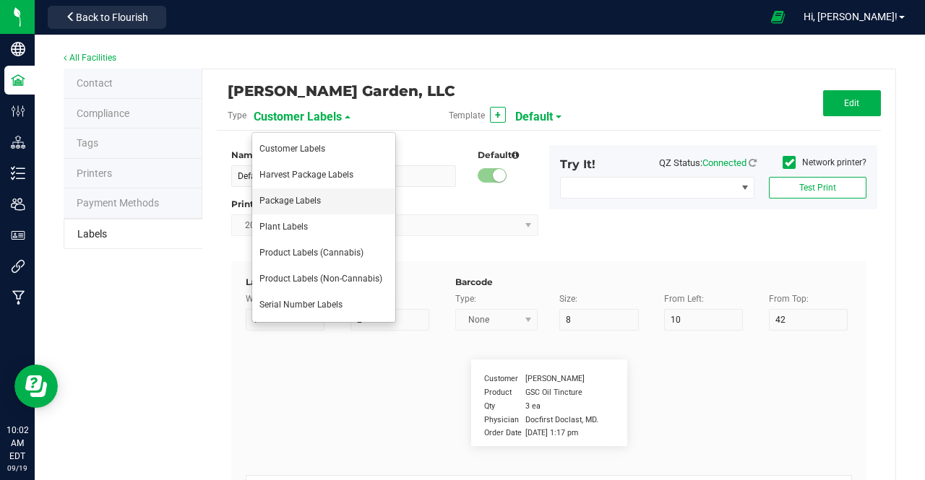
type input "Item Ref Field 2 Value"
type input "Item Ref Field 3"
type input "25"
type input "10"
type input "35"
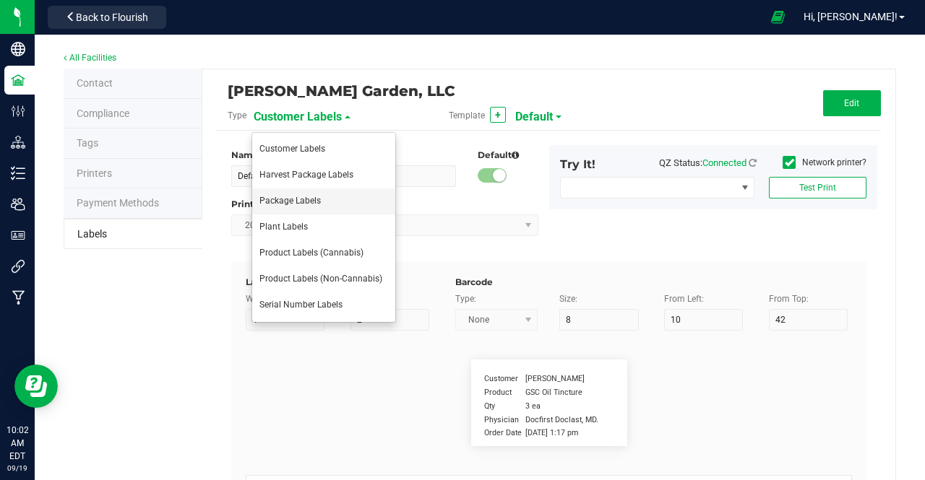
type input "Item Ref Field 3 Value"
type input "Item Ref Field 4"
type input "25"
type input "10"
type input "35"
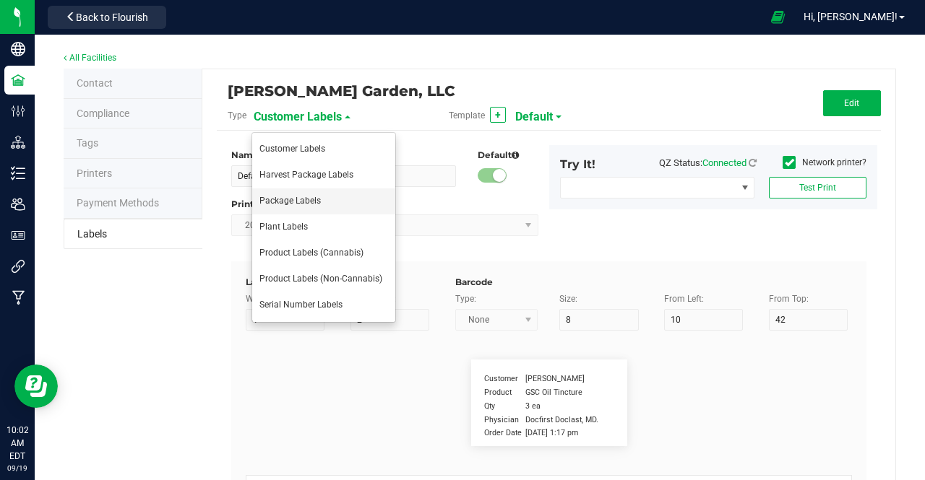
type input "Item Ref Field 4 Value"
type input "Item Ref Field 5"
type input "25"
type input "10"
type input "35"
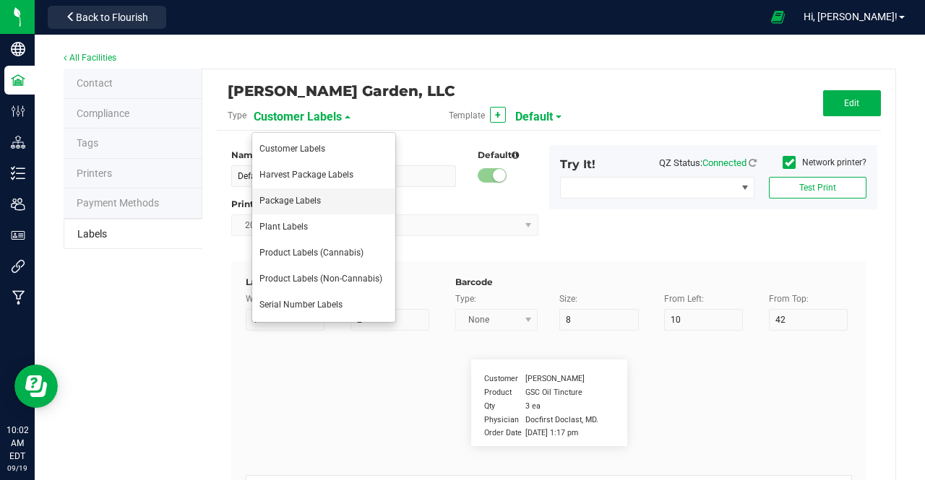
type input "Item Ref Field 5 Value"
type input "NDC Number"
type input "25"
type input "10"
type input "35"
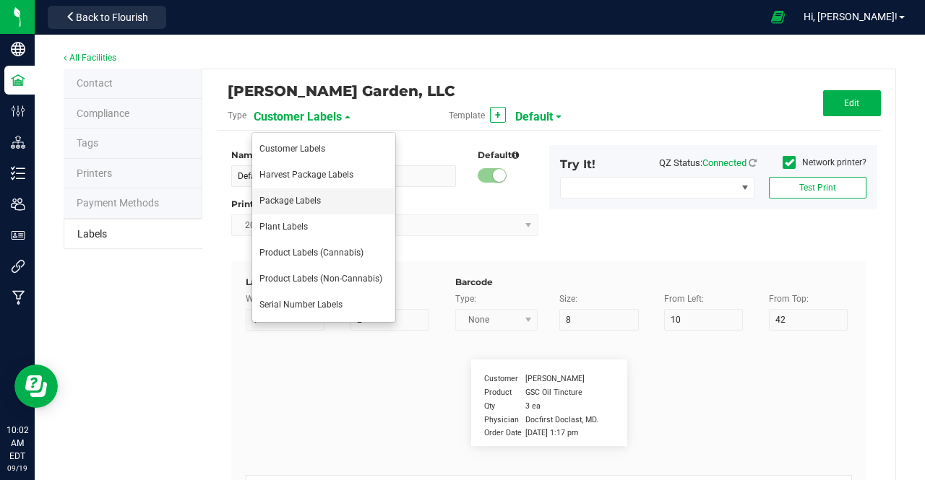
type input "[PHONE_NUMBER]"
type input "Number of Servings"
type input "25"
type input "10"
type input "35"
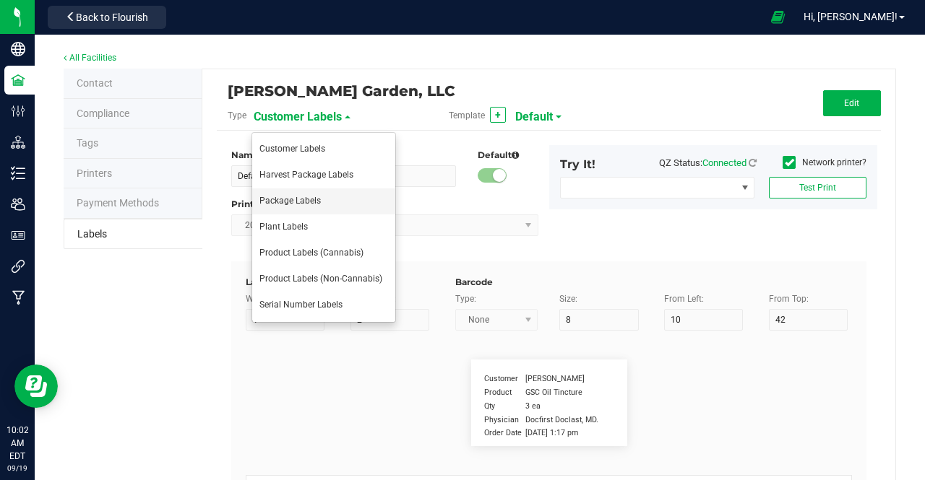
type input "4 servings/item"
type input "Serving Size"
type input "25"
type input "10"
type input "35"
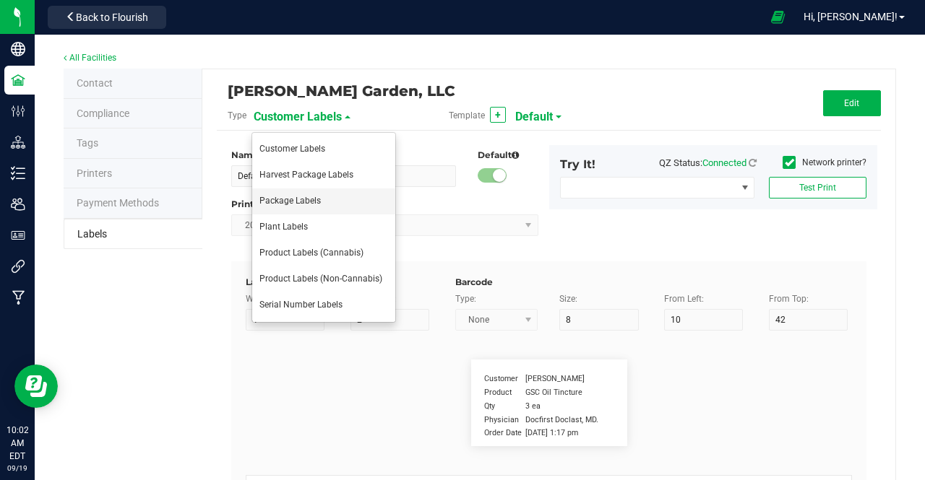
type input "1 cup"
type input "Serving Size (Grams)"
type input "25"
type input "10"
type input "35"
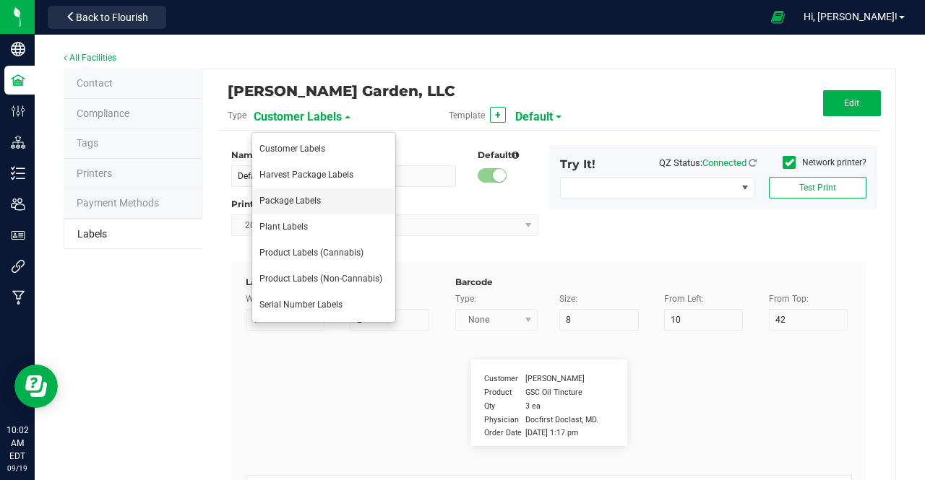
type input "4 g"
type input "Item Ingredients"
type input "25"
type input "10"
type input "35"
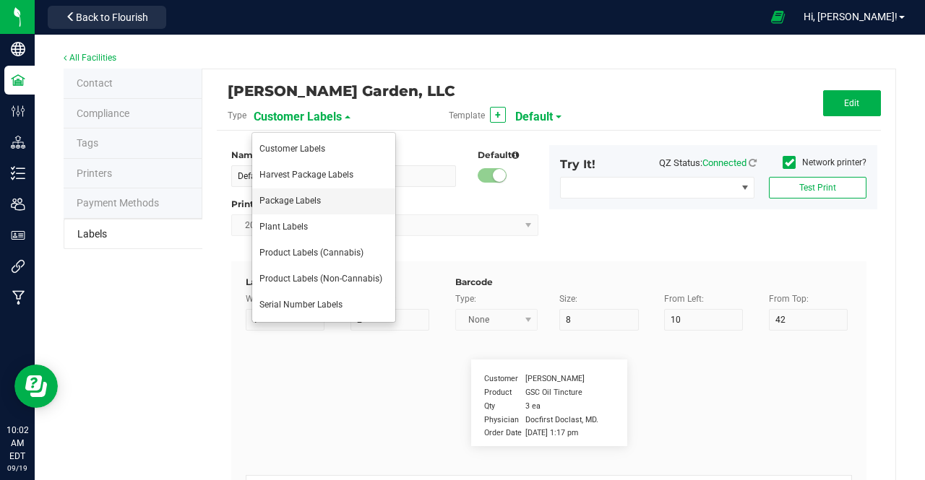
type input "Ingredient one, ingredient two"
type input "Allergens"
type input "25"
type input "10"
type input "35"
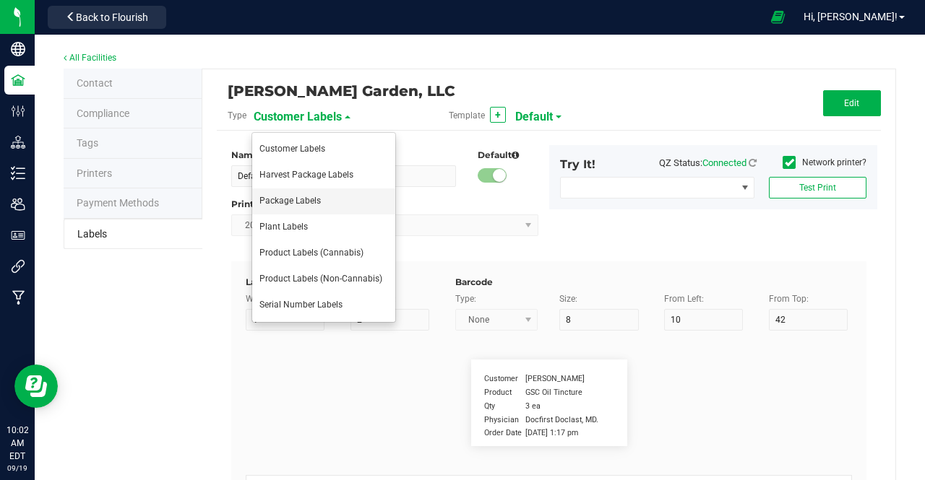
type input "Tree Nuts, Soy, Wheat"
type input "Feel"
type input "25"
type input "10"
type input "35"
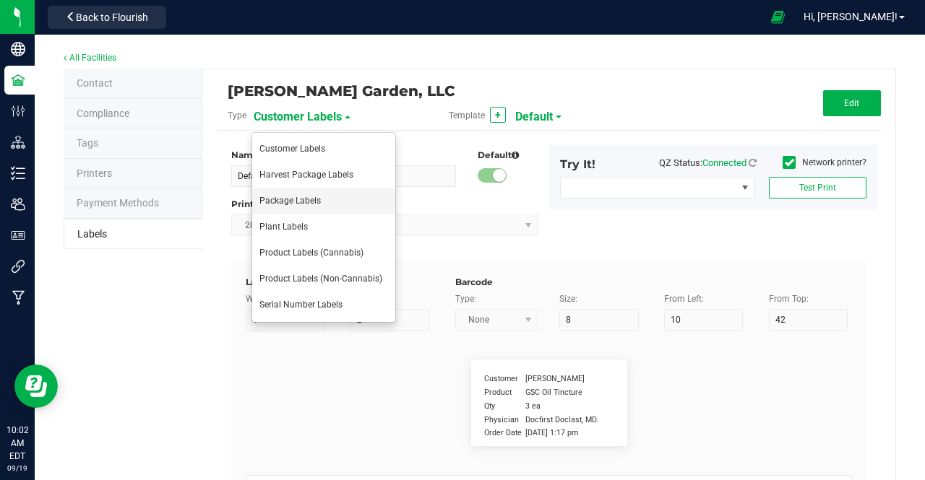
type input "Relaxed"
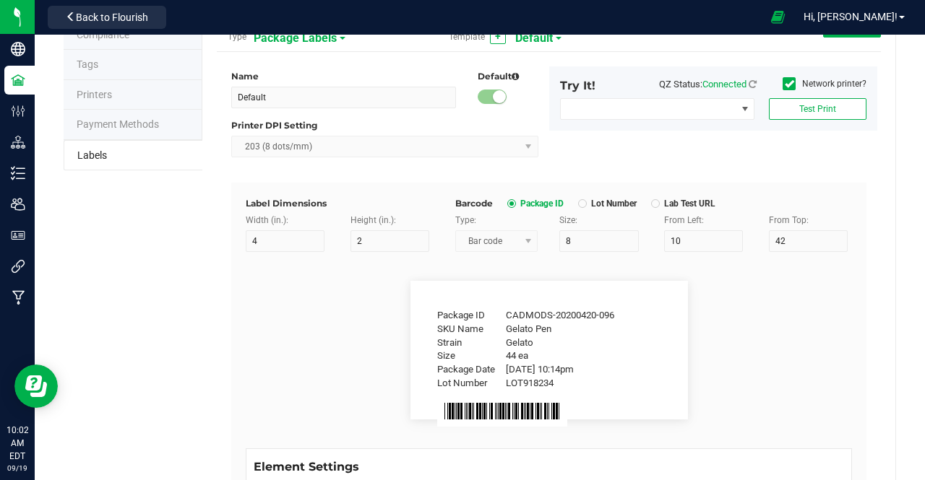
scroll to position [79, 0]
click at [741, 367] on flourish-label-viewer "Package ID CADMODS-20200420-096 SKU Name Gelato Pen Strain Gelato Size 44 ea Pa…" at bounding box center [549, 349] width 606 height 139
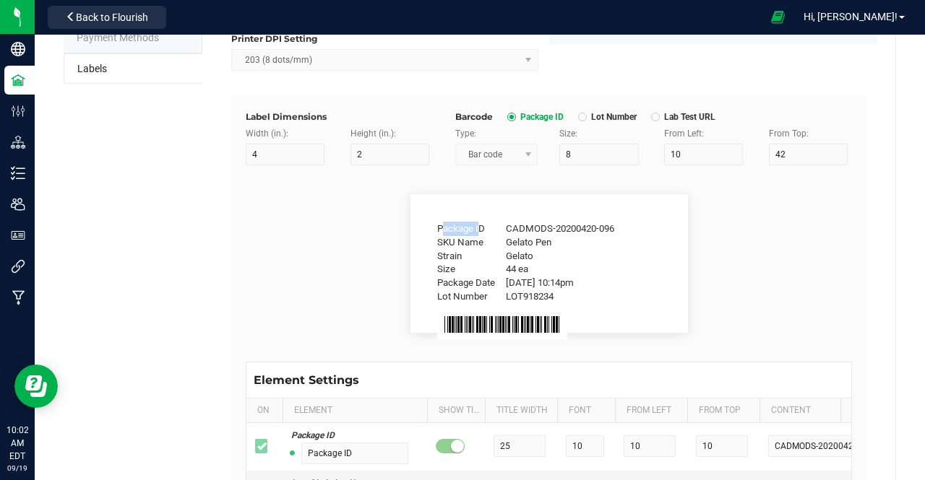
scroll to position [166, 0]
click at [803, 339] on div "Package ID CADMODS-20200420-096 SKU Name Gelato Pen Strain Gelato Size 44 ea Pa…" at bounding box center [549, 263] width 628 height 196
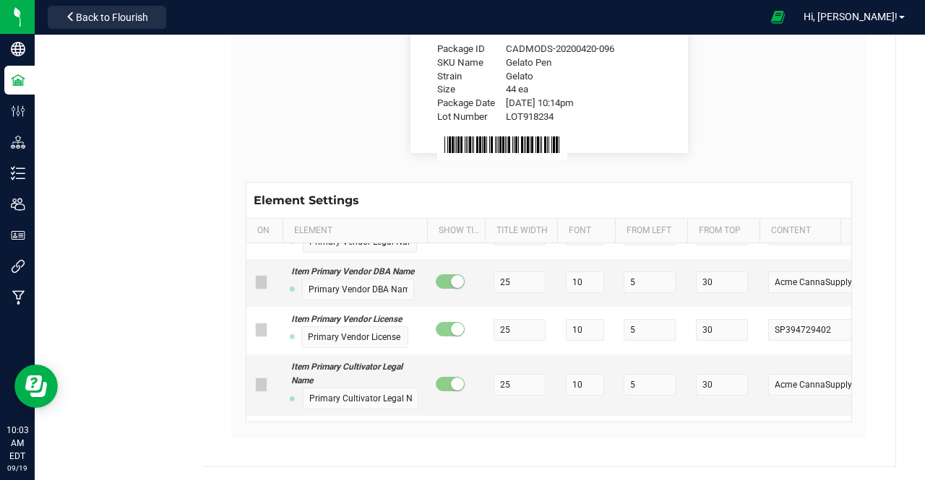
scroll to position [1972, 0]
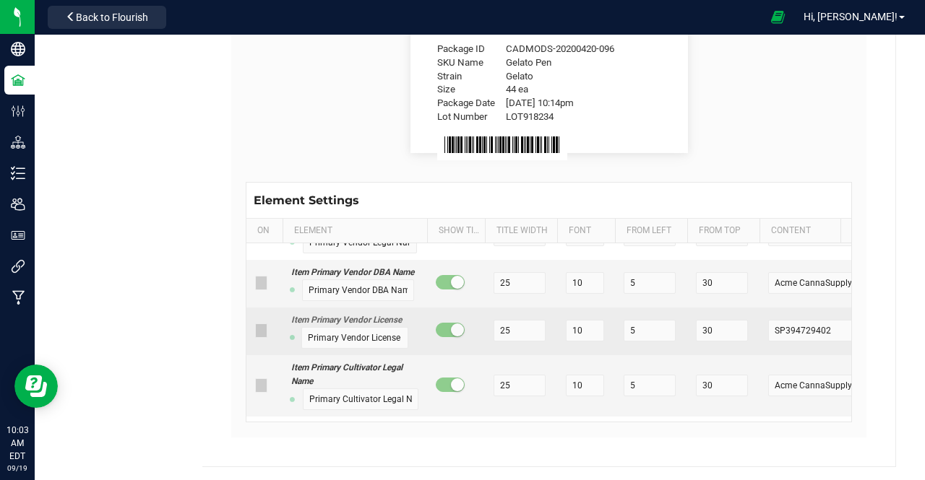
click at [260, 331] on icon at bounding box center [261, 331] width 9 height 0
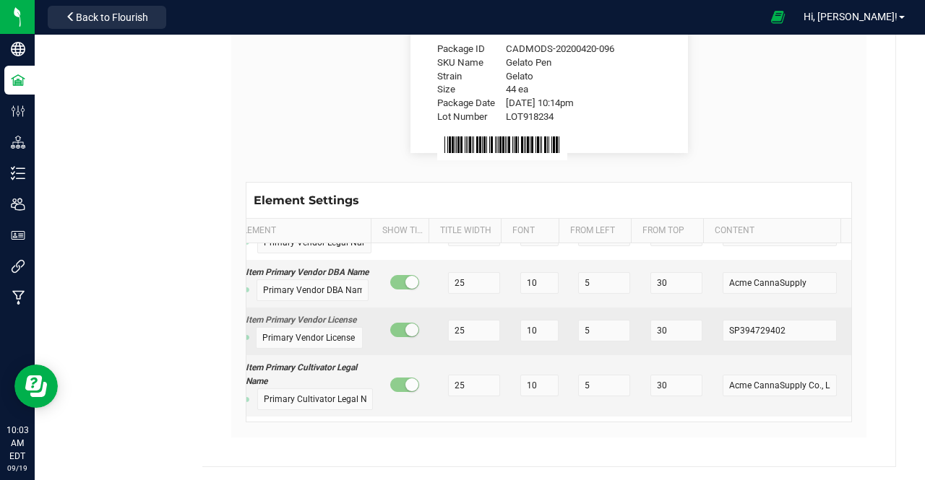
scroll to position [0, 0]
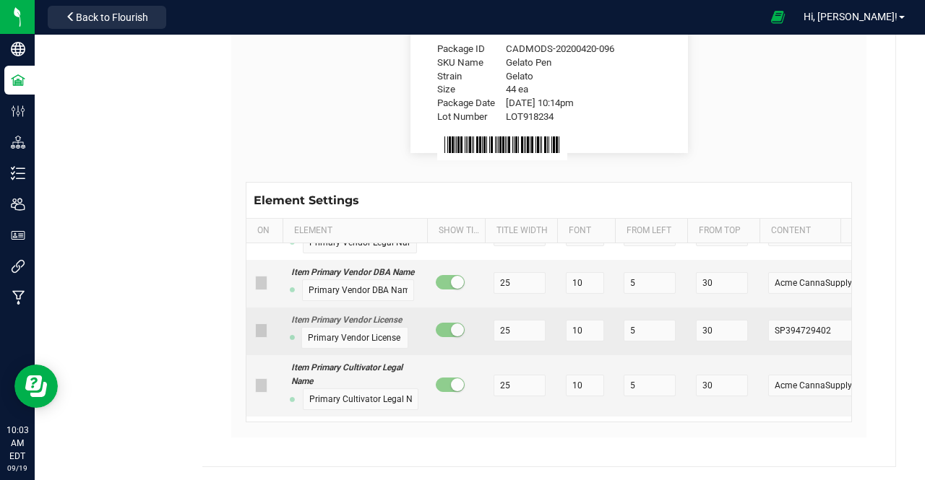
click at [257, 331] on icon at bounding box center [261, 331] width 9 height 0
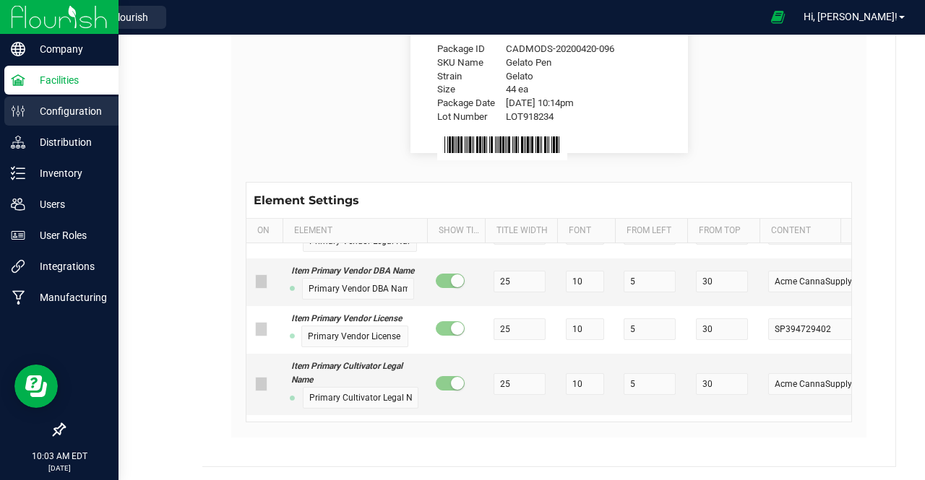
click at [77, 103] on p "Configuration" at bounding box center [68, 111] width 87 height 17
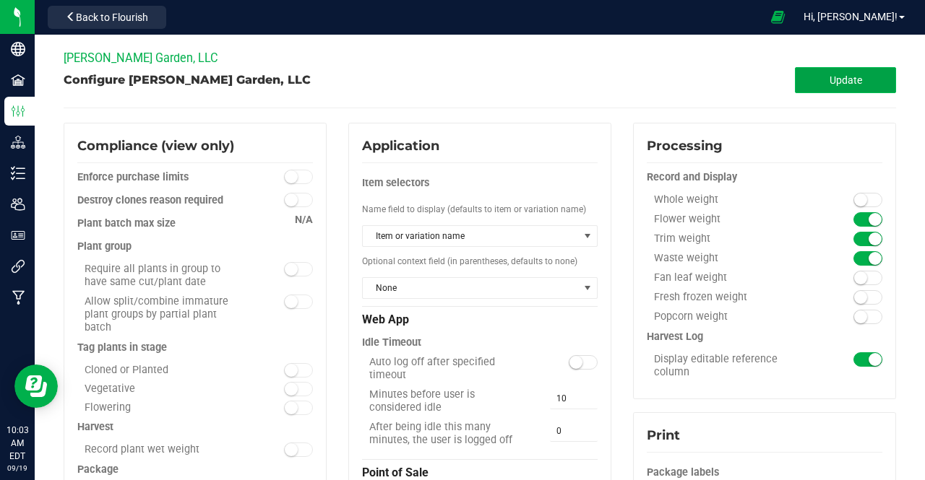
click at [806, 75] on button "Update" at bounding box center [845, 80] width 101 height 26
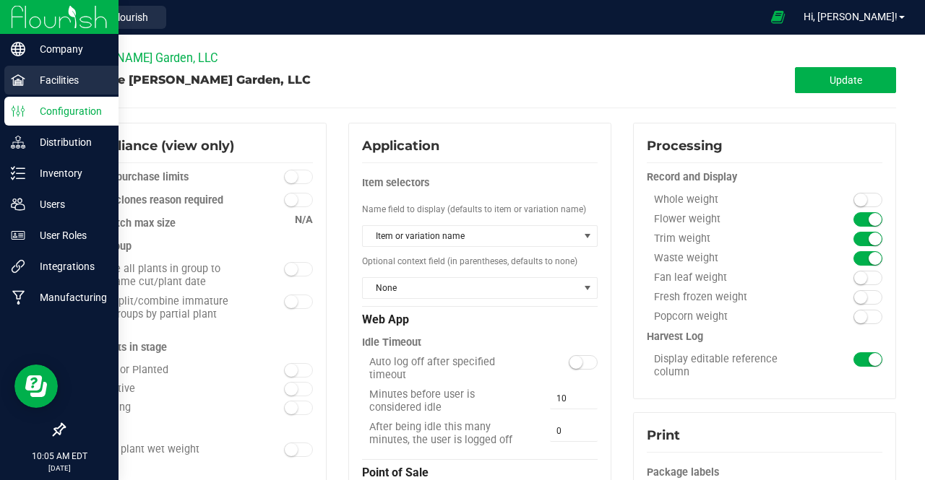
click at [32, 76] on p "Facilities" at bounding box center [68, 80] width 87 height 17
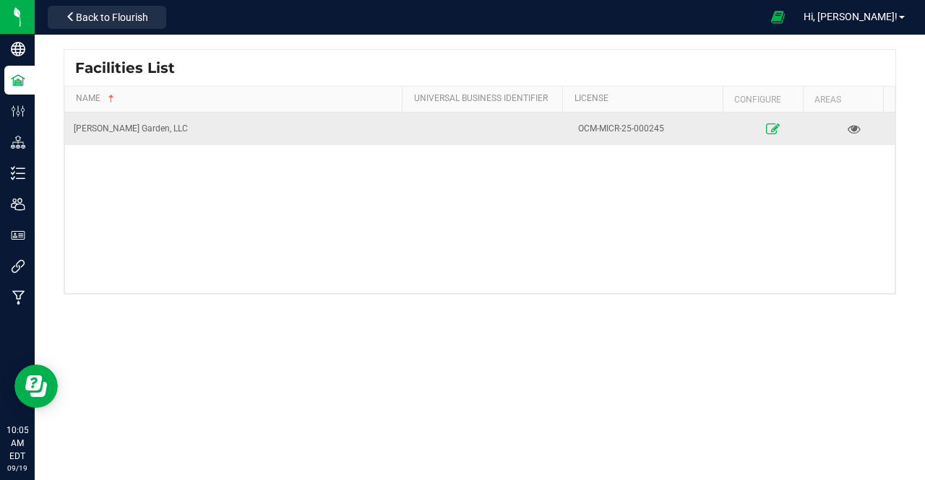
click at [766, 126] on icon at bounding box center [773, 129] width 14 height 10
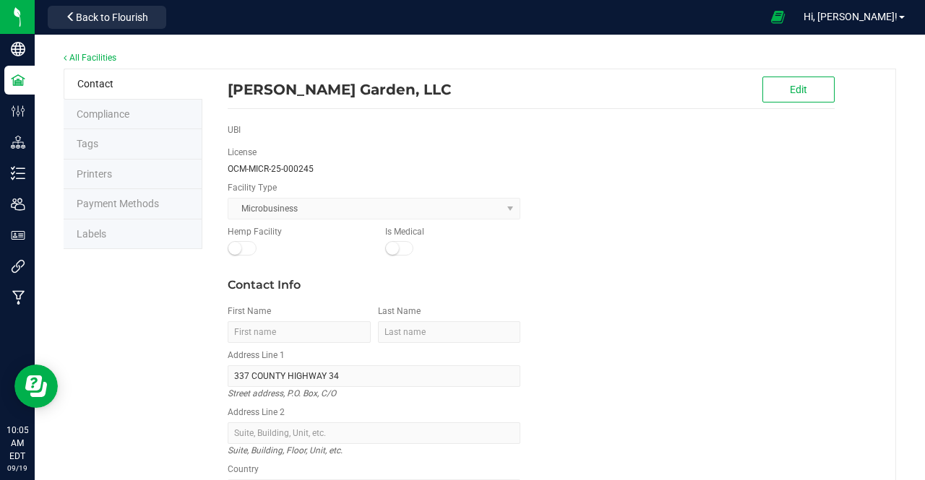
click at [100, 241] on li "Labels" at bounding box center [133, 235] width 139 height 30
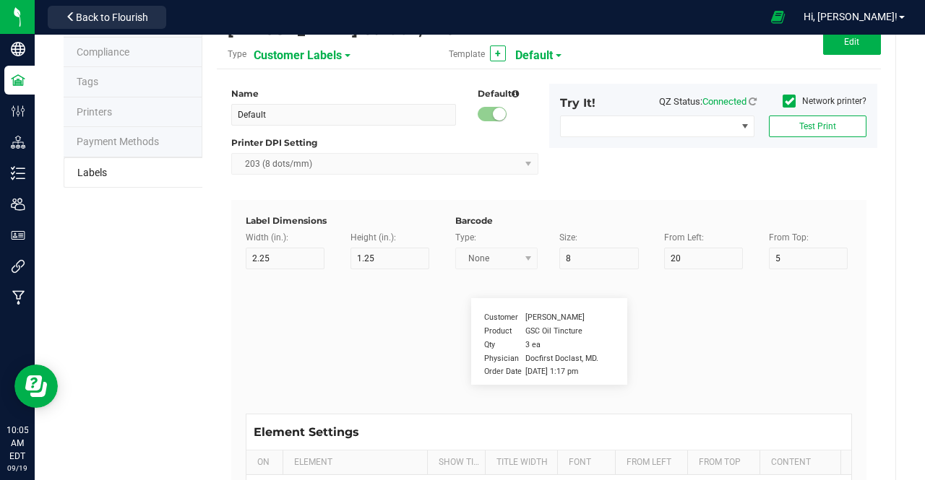
scroll to position [63, 0]
click at [333, 54] on span "Customer Labels" at bounding box center [298, 54] width 88 height 25
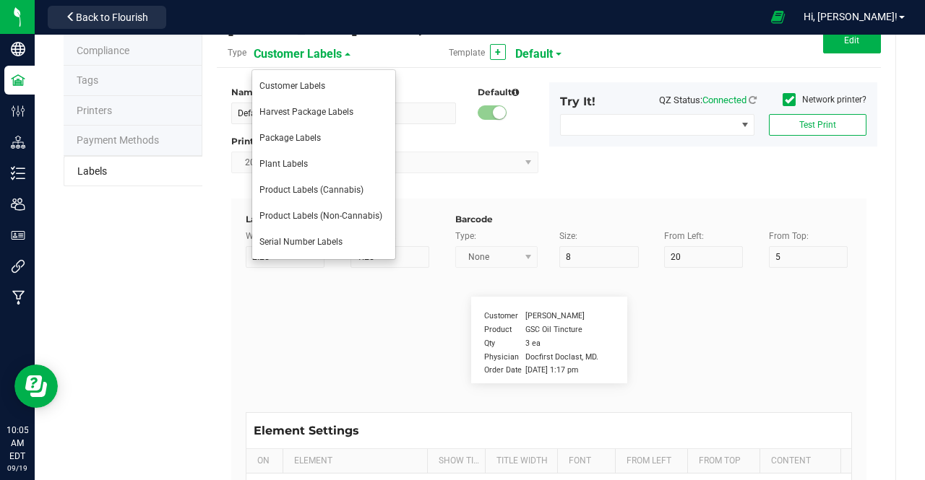
drag, startPoint x: 314, startPoint y: 164, endPoint x: 316, endPoint y: 150, distance: 13.9
click at [316, 150] on ul "Customer Labels Harvest Package Labels Package Labels Plant Labels Product Labe…" at bounding box center [323, 164] width 144 height 191
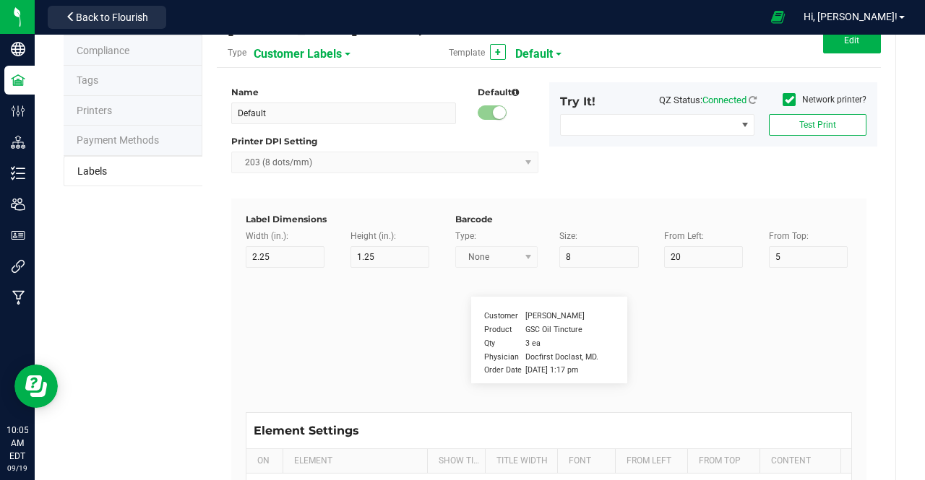
click at [320, 53] on span "Customer Labels" at bounding box center [298, 54] width 88 height 25
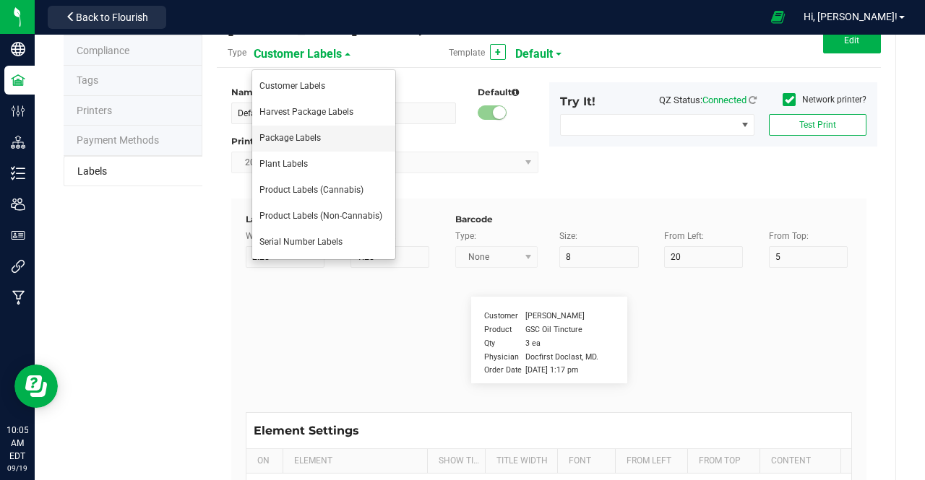
click at [303, 139] on span "Package Labels" at bounding box center [289, 138] width 61 height 10
type input "4"
type input "2"
type input "10"
type input "42"
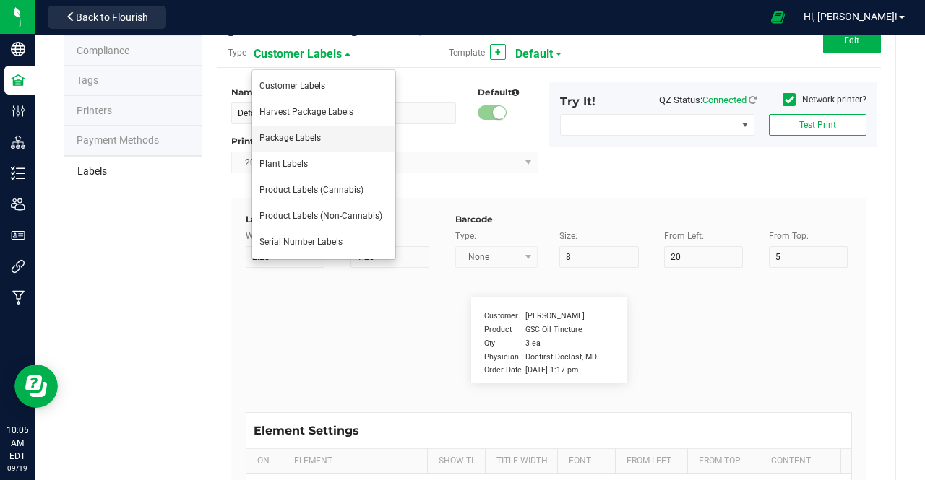
type input "Package ID"
type input "25"
type input "10"
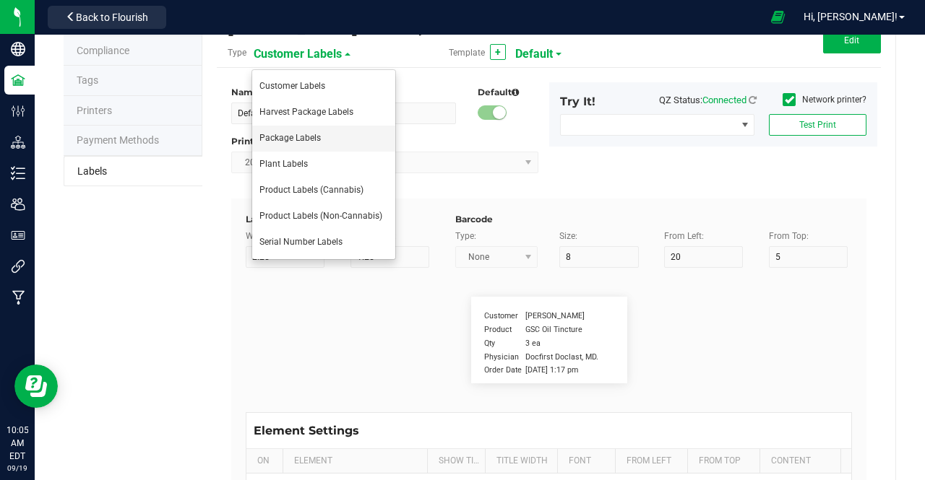
type input "CADMODS-20200420-096"
type input "SKU Name"
type input "25"
type input "10"
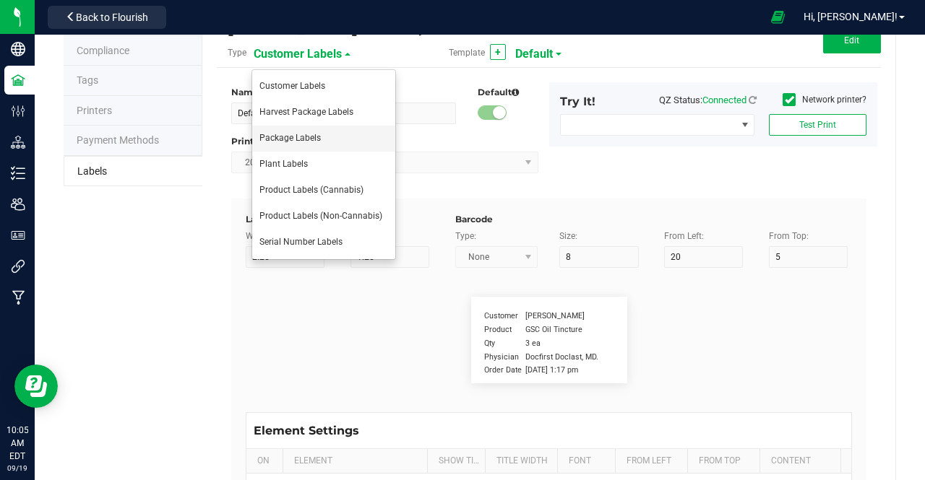
type input "15"
type input "Gelato Pen"
type input "Strain"
type input "25"
type input "10"
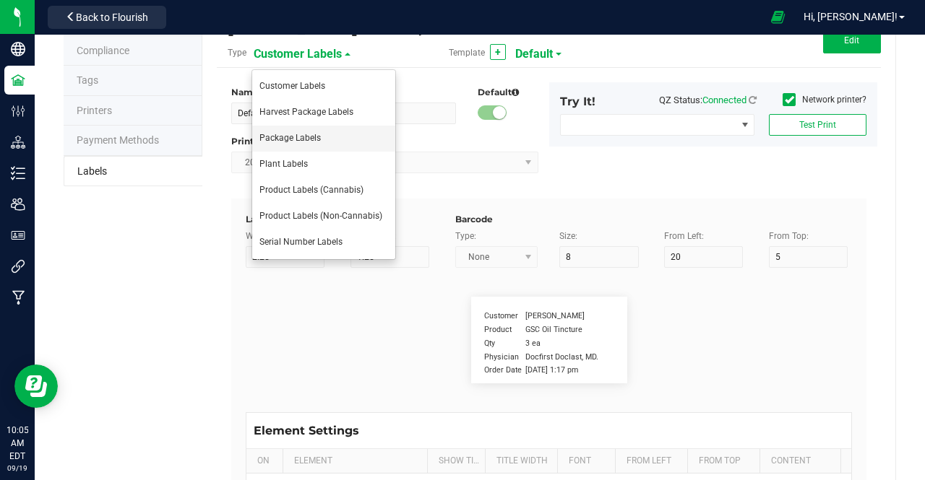
type input "10"
type input "20"
type input "Gelato"
type input "Size"
type input "25"
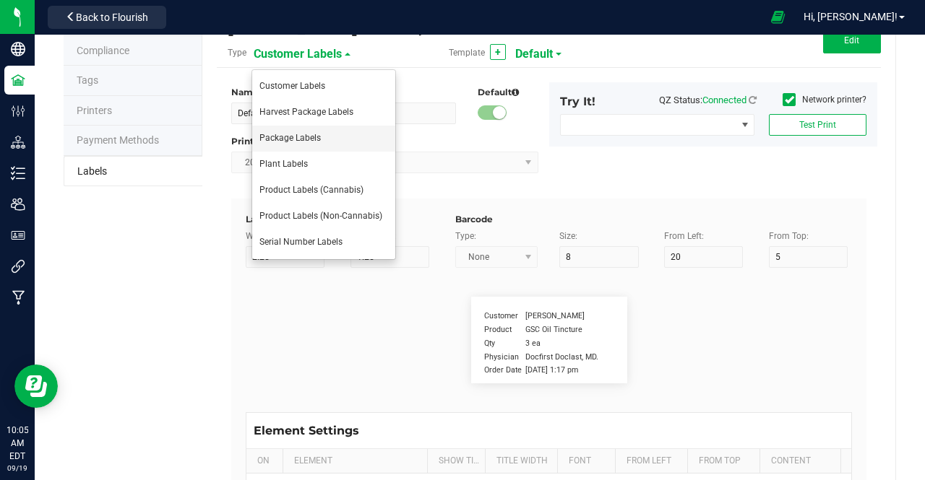
type input "10"
type input "25"
type input "44 ea"
type input "Package Date"
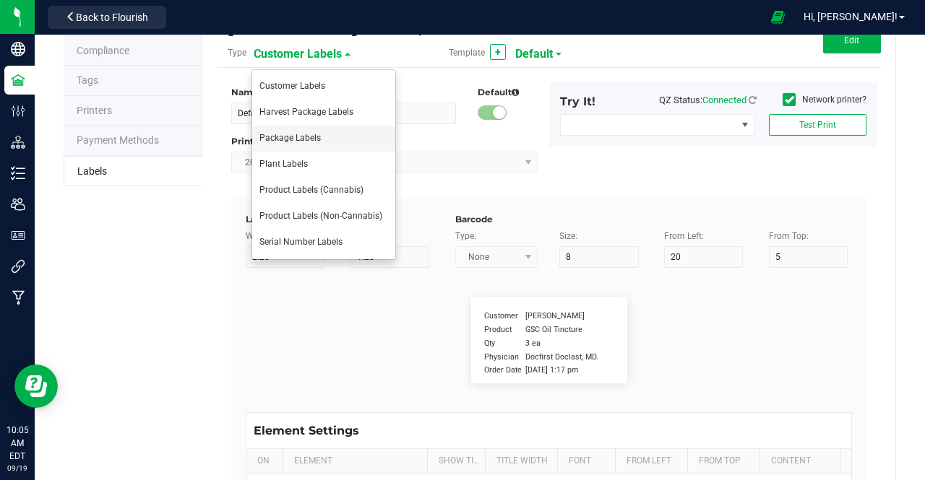
type input "25"
type input "10"
type input "30"
type input "[DATE] 10:14pm"
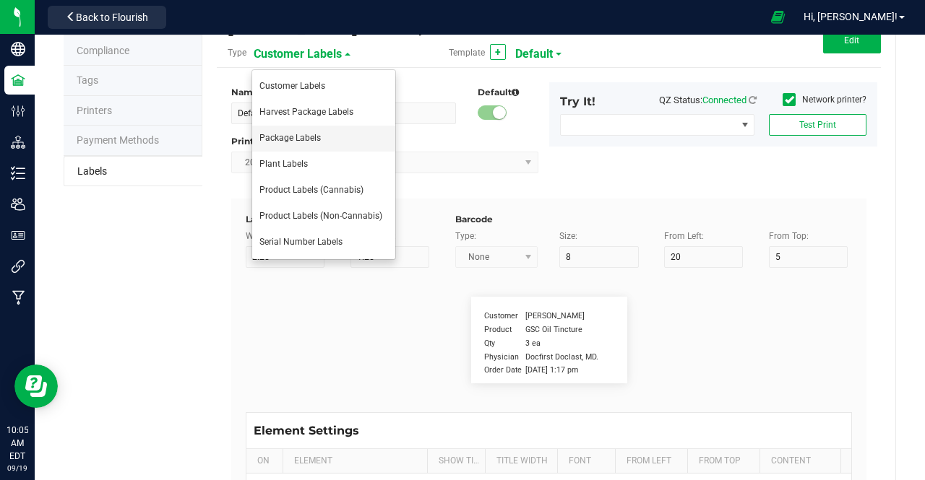
type input "Lot Number"
type input "25"
type input "10"
type input "35"
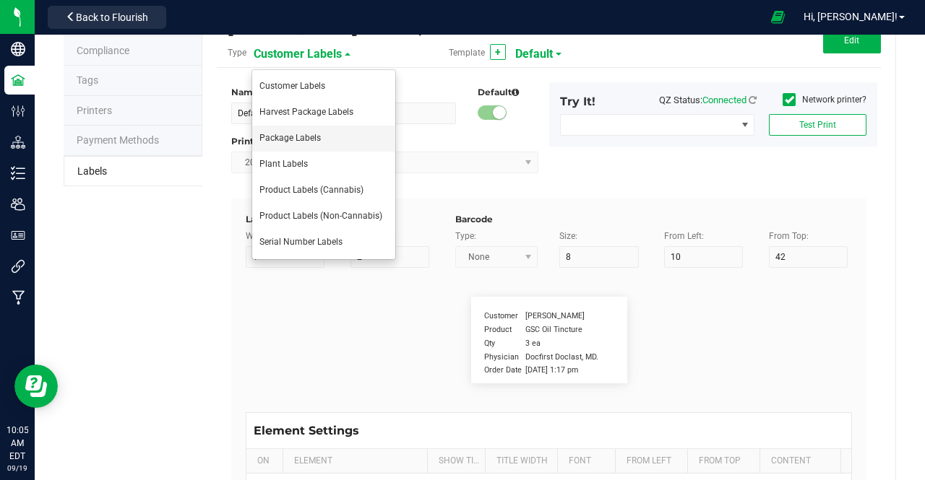
type input "LOT918234"
type input "SKU"
type input "25"
type input "10"
type input "30"
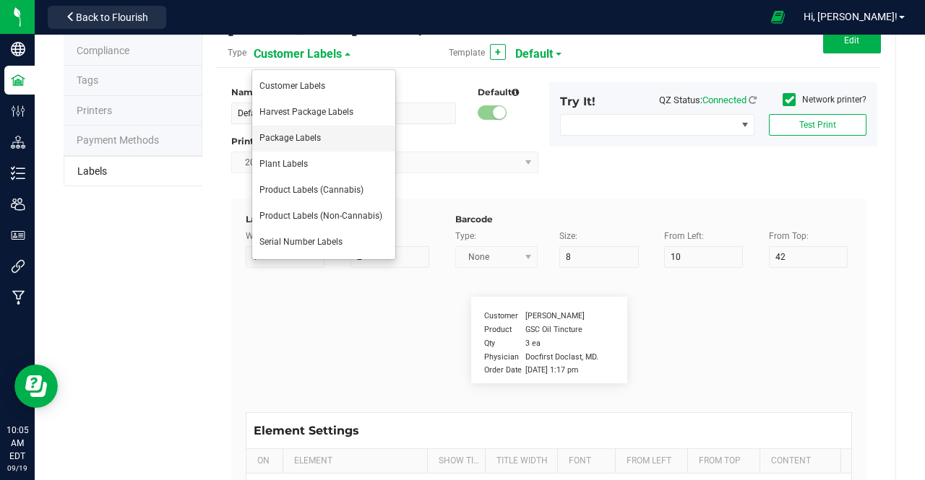
type input "42P017"
type input "Ref Field 1"
type input "25"
type input "10"
type input "35"
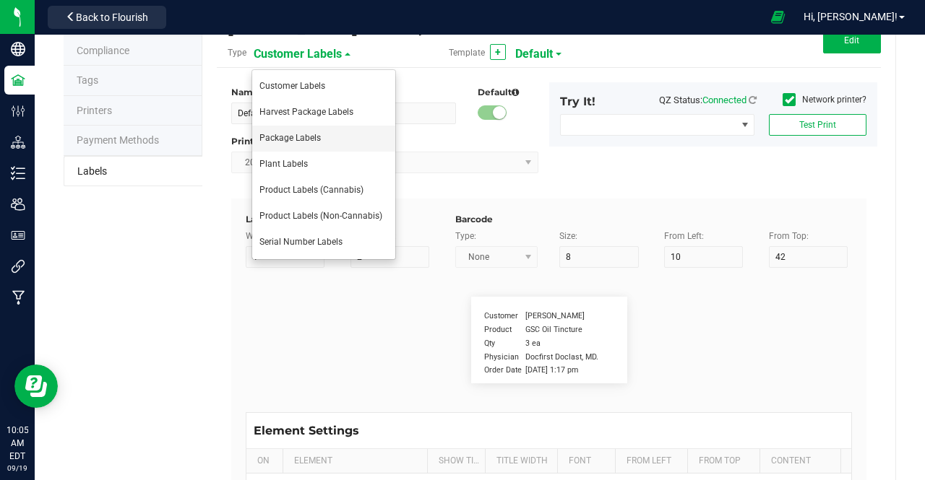
type input "Ref Field 1 Value"
type input "Ref Field 2"
type input "25"
type input "10"
type input "35"
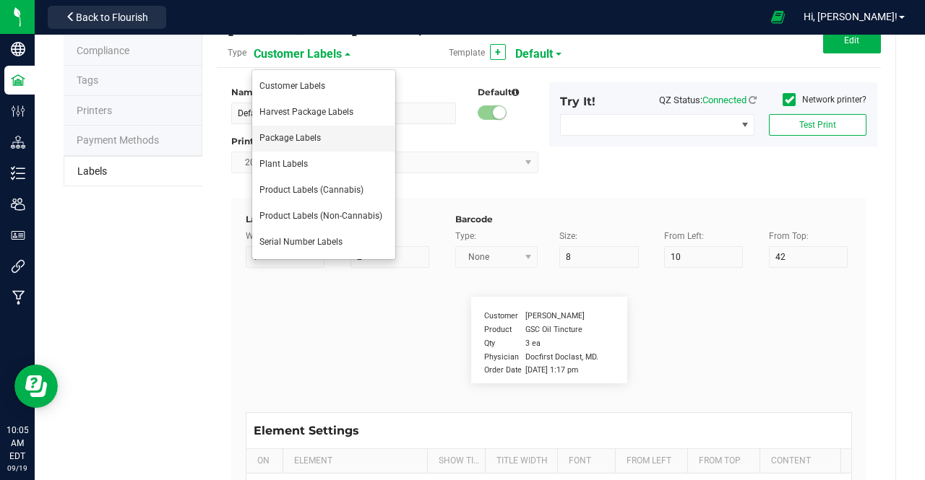
type input "Ref Field 2 Value"
type input "Ref Field 3"
type input "25"
type input "10"
type input "35"
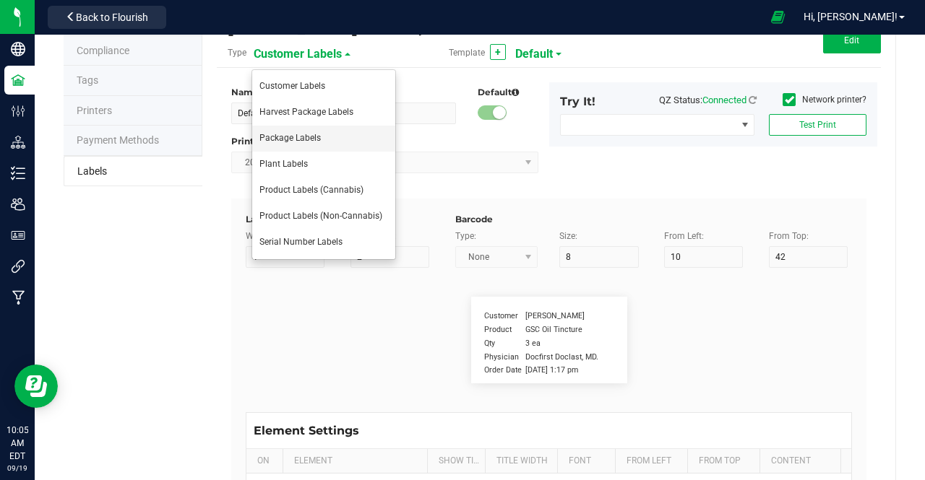
type input "Ref Field 3 Value"
type input "Item Ref Field 1"
type input "25"
type input "10"
type input "35"
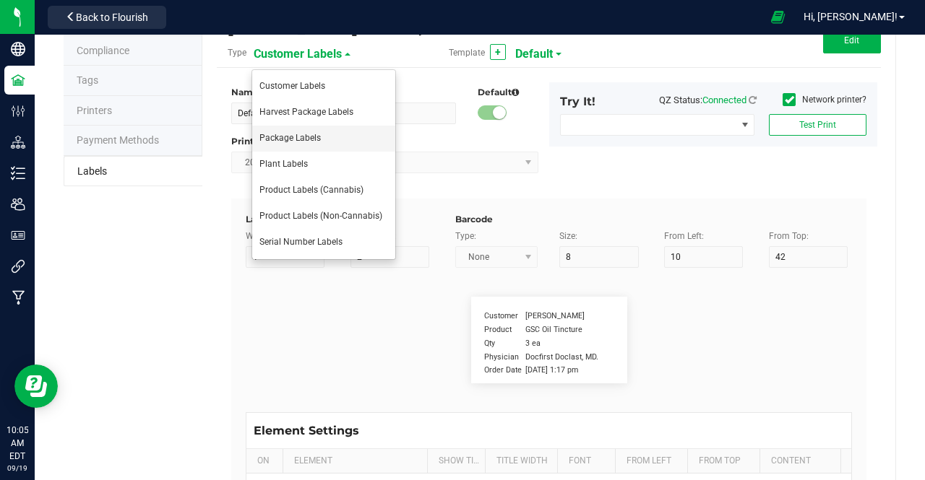
type input "Item Ref Field 1 Value"
type input "Item Ref Field 2"
type input "25"
type input "10"
type input "35"
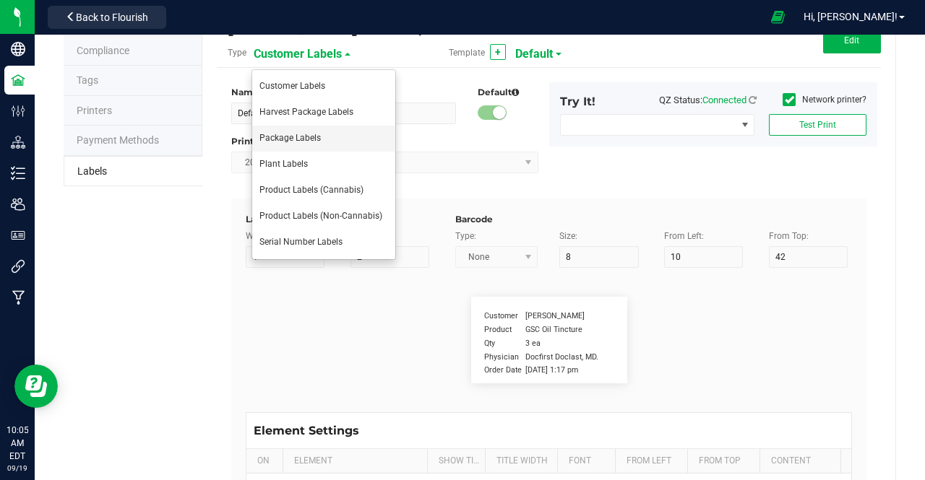
type input "Item Ref Field 2 Value"
type input "Item Ref Field 3"
type input "25"
type input "10"
type input "35"
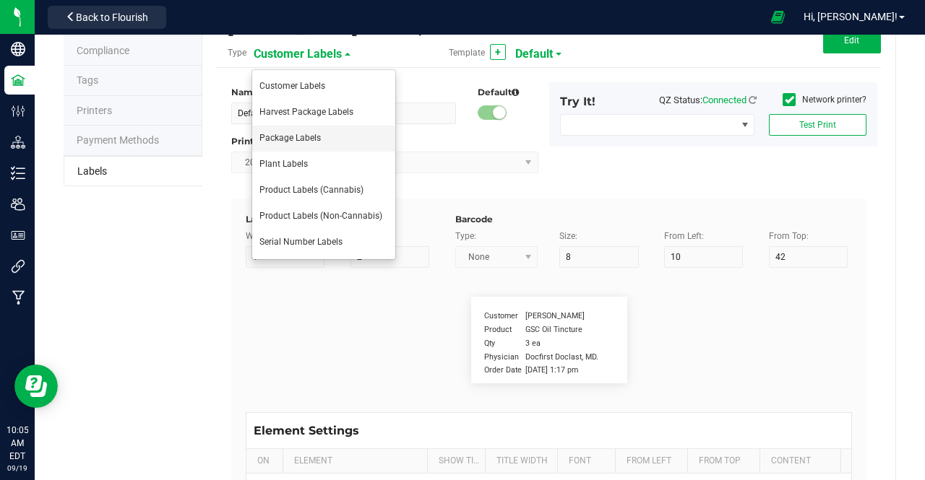
type input "Item Ref Field 3 Value"
type input "Item Ref Field 4"
type input "25"
type input "10"
type input "35"
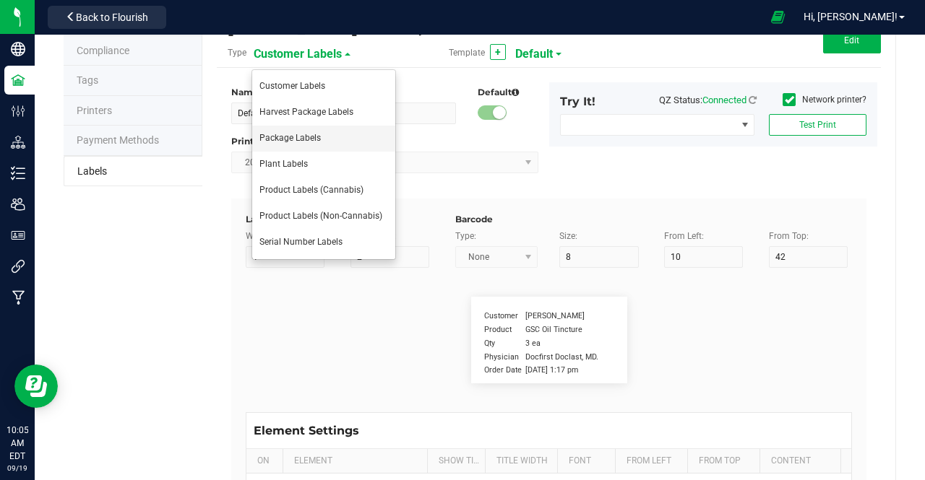
type input "Item Ref Field 4 Value"
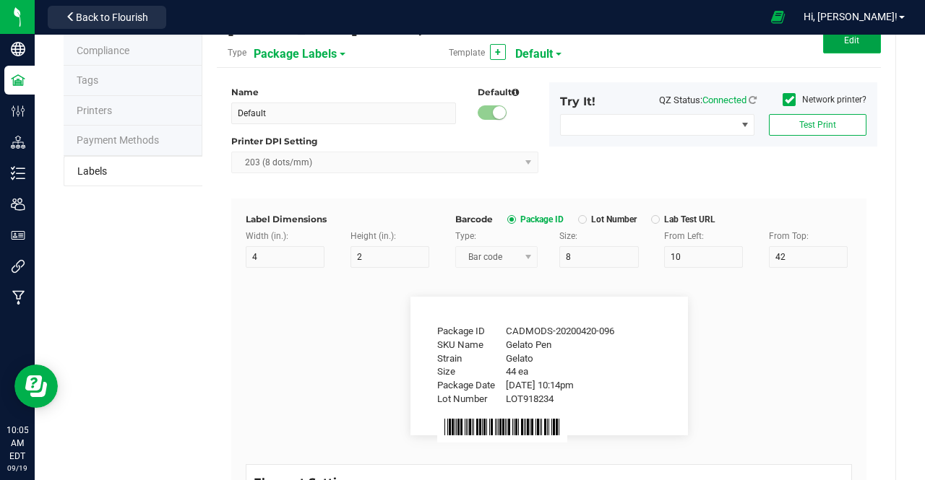
click at [828, 43] on button "Edit" at bounding box center [852, 40] width 58 height 26
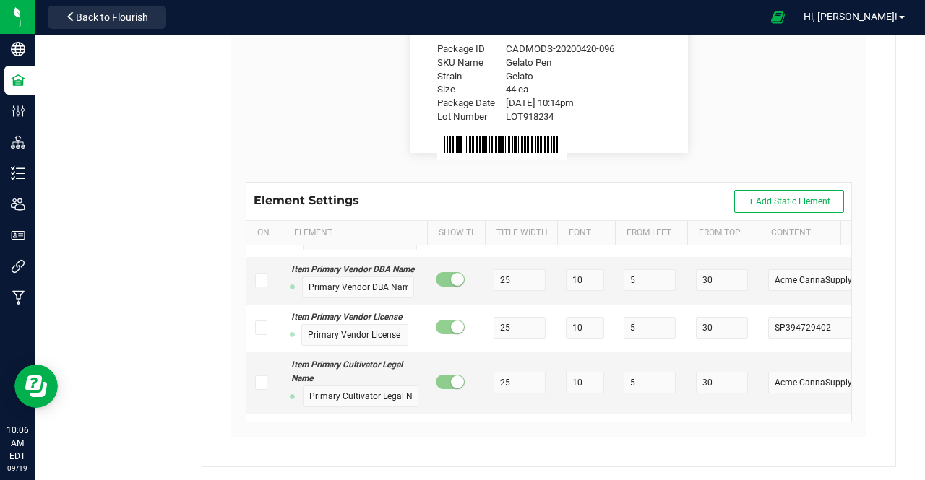
scroll to position [1980, 0]
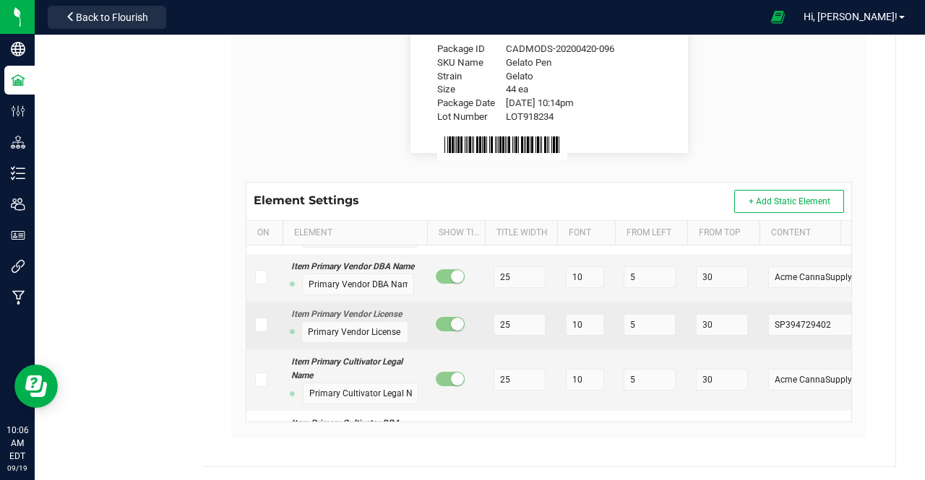
click at [259, 325] on icon at bounding box center [261, 325] width 9 height 0
click at [0, 0] on input "checkbox" at bounding box center [0, 0] width 0 height 0
click at [530, 322] on input "25" at bounding box center [519, 325] width 52 height 22
click at [643, 329] on input "5" at bounding box center [649, 325] width 52 height 22
click at [718, 321] on input "30" at bounding box center [722, 325] width 52 height 22
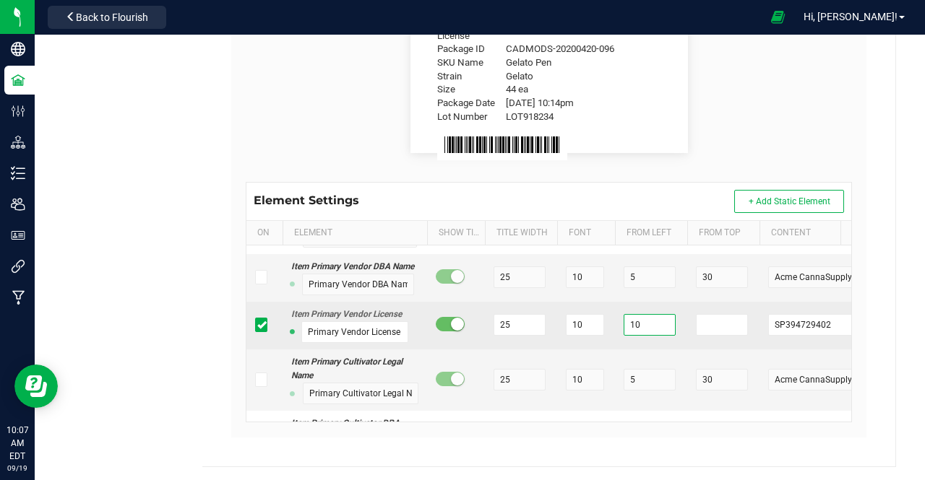
click at [641, 329] on input "10" at bounding box center [649, 325] width 52 height 22
click at [699, 320] on input "number" at bounding box center [722, 325] width 52 height 22
click at [660, 332] on input "30" at bounding box center [649, 325] width 52 height 22
click at [727, 326] on input "25" at bounding box center [722, 325] width 52 height 22
click at [639, 322] on input "50" at bounding box center [649, 325] width 52 height 22
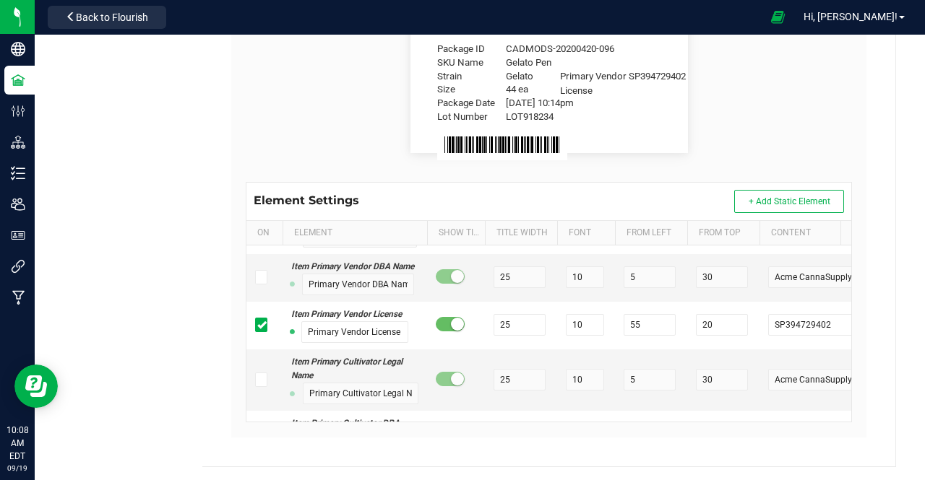
click at [722, 124] on flourish-label-viewer "Package ID CADMODS-20200420-096 SKU Name Gelato Pen Strain Gelato Size 44 ea Pa…" at bounding box center [549, 83] width 606 height 139
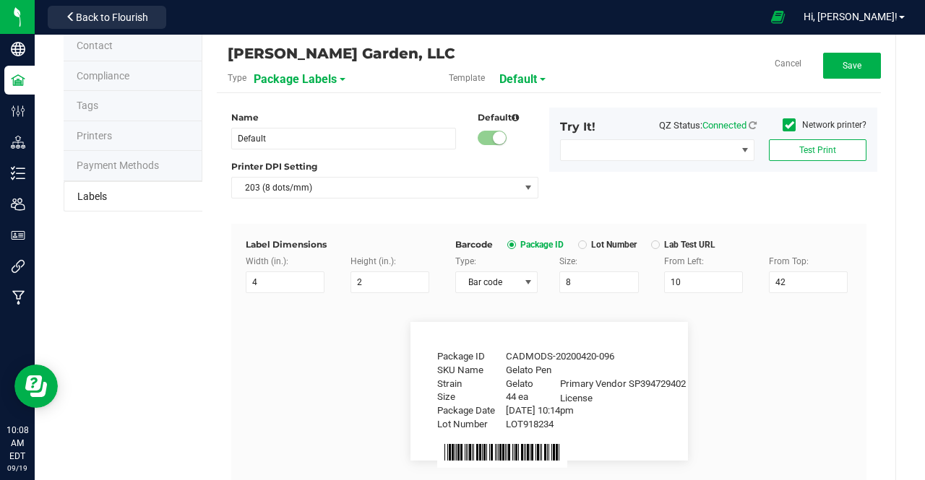
scroll to position [0, 0]
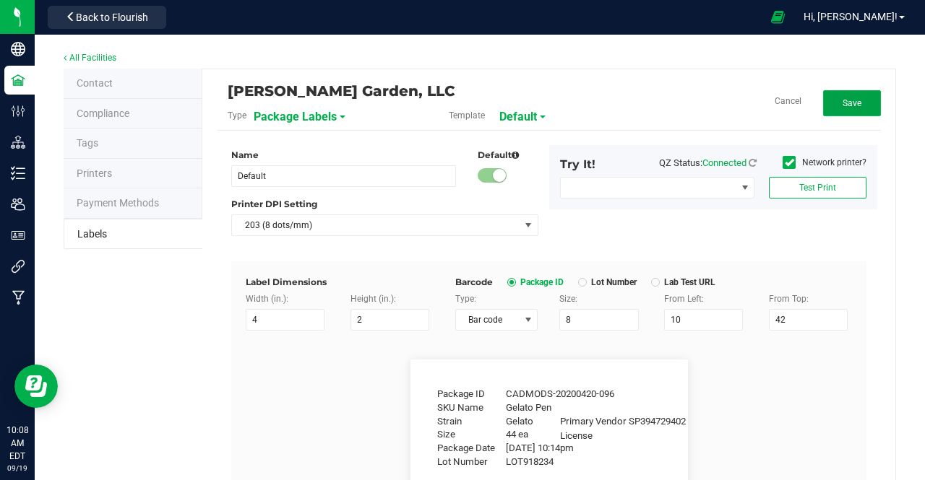
click at [838, 93] on button "Save" at bounding box center [852, 103] width 58 height 26
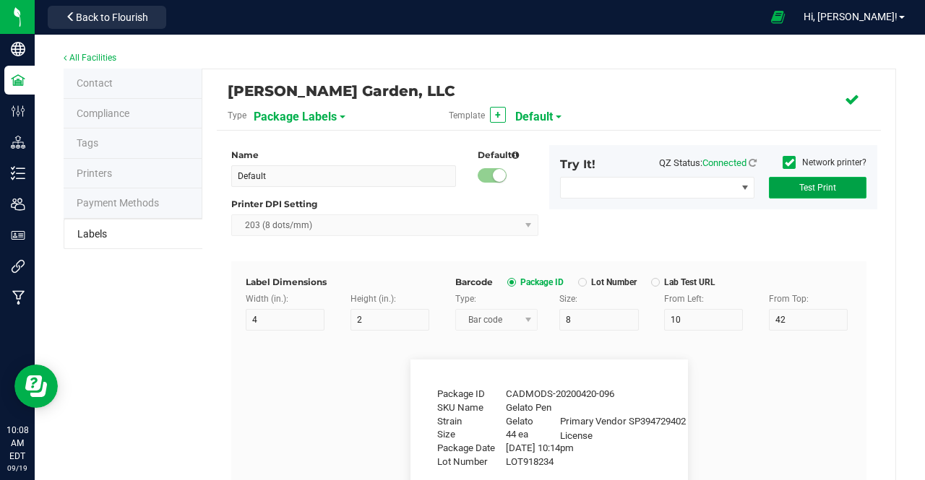
click at [799, 190] on span "Test Print" at bounding box center [817, 188] width 37 height 10
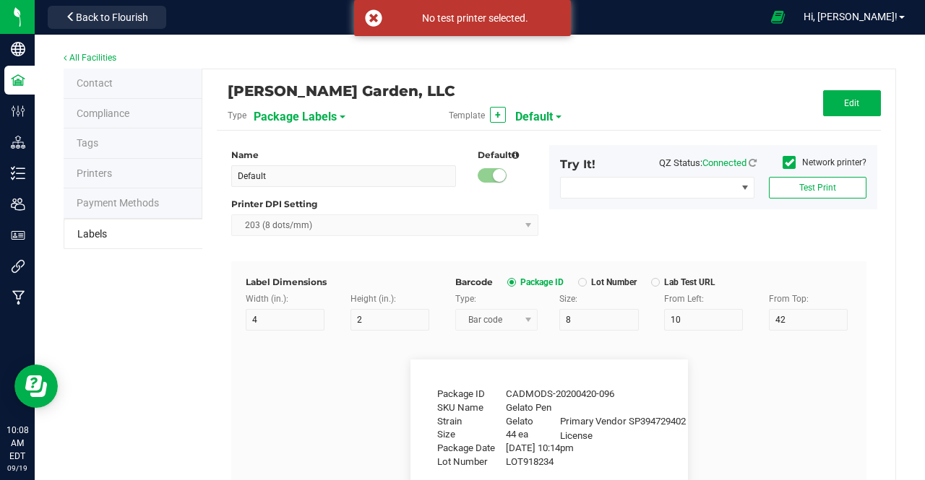
click at [784, 163] on icon at bounding box center [788, 163] width 9 height 0
click at [0, 0] on input "Network printer?" at bounding box center [0, 0] width 0 height 0
click at [739, 190] on span at bounding box center [745, 188] width 12 height 12
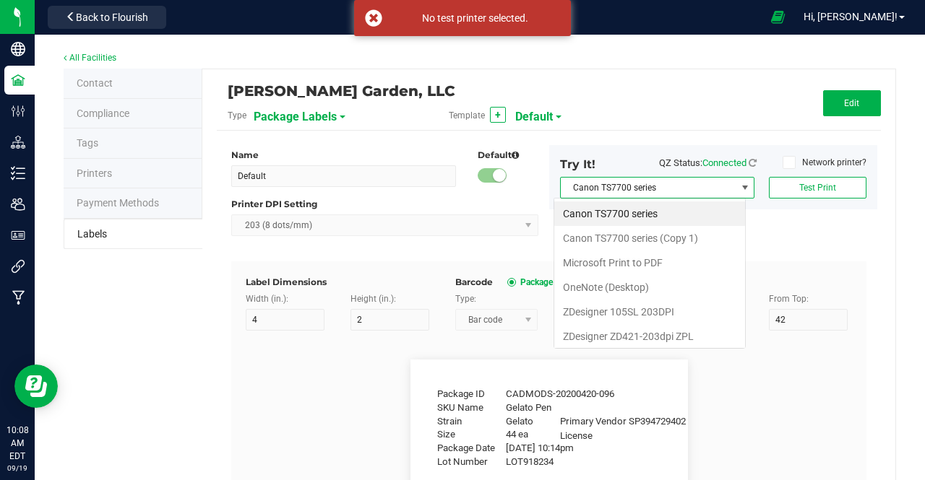
scroll to position [21, 192]
click at [644, 342] on ZPL "ZDesigner ZD421-203dpi ZPL" at bounding box center [649, 336] width 191 height 25
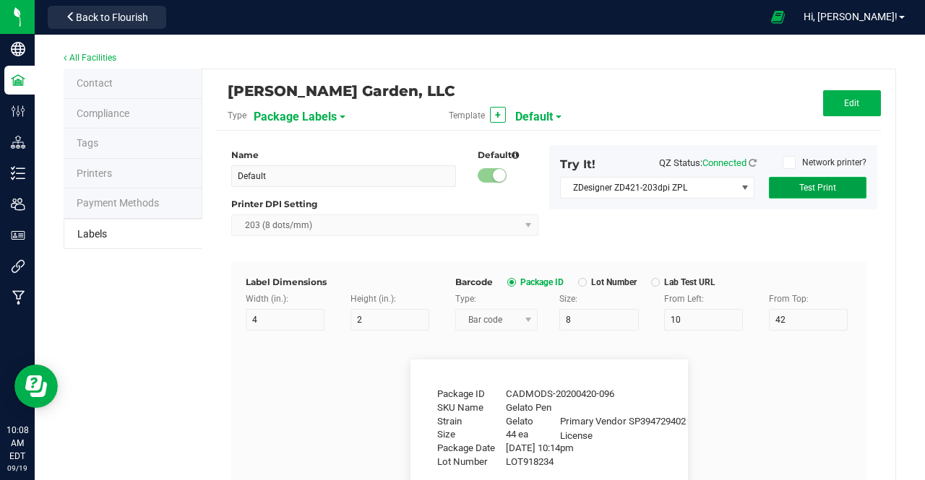
click at [788, 186] on button "Test Print" at bounding box center [818, 188] width 98 height 22
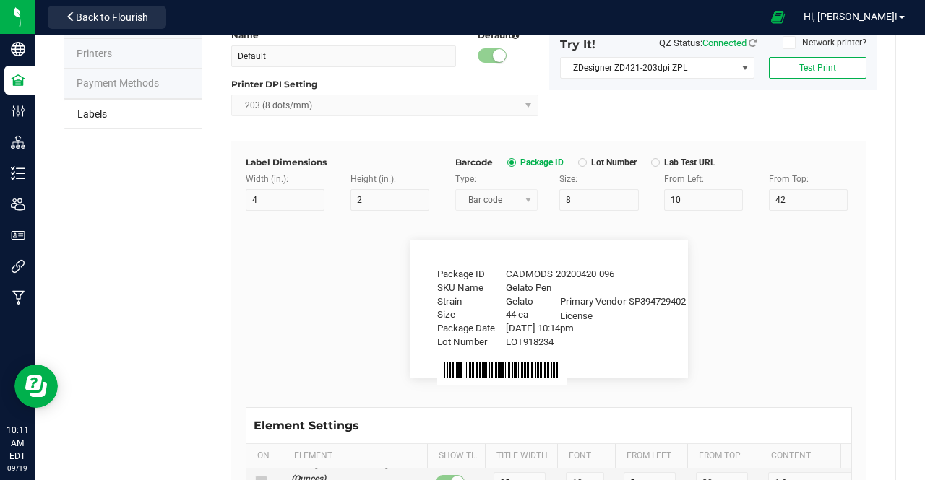
scroll to position [0, 0]
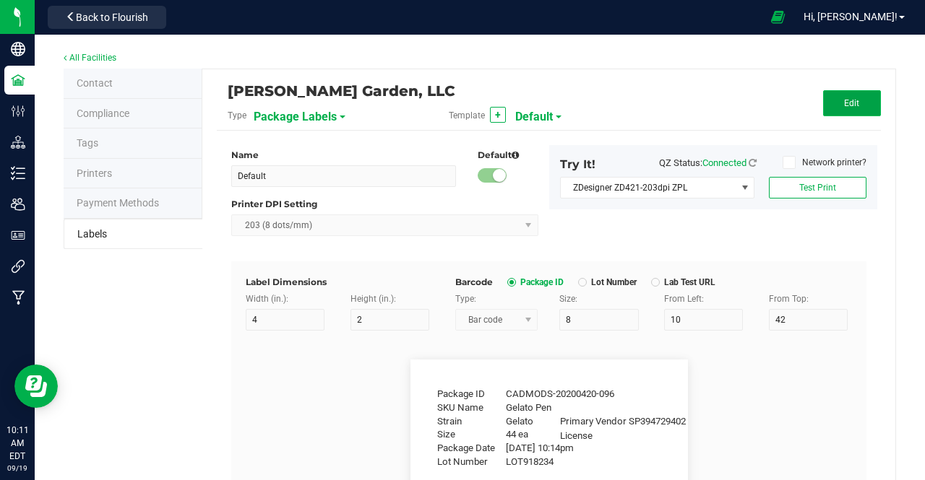
click at [857, 95] on button "Edit" at bounding box center [852, 103] width 58 height 26
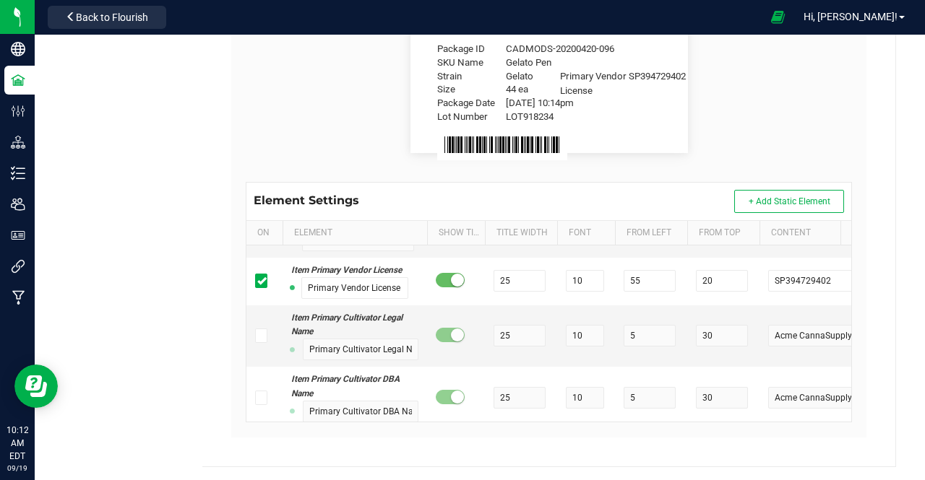
scroll to position [2023, 0]
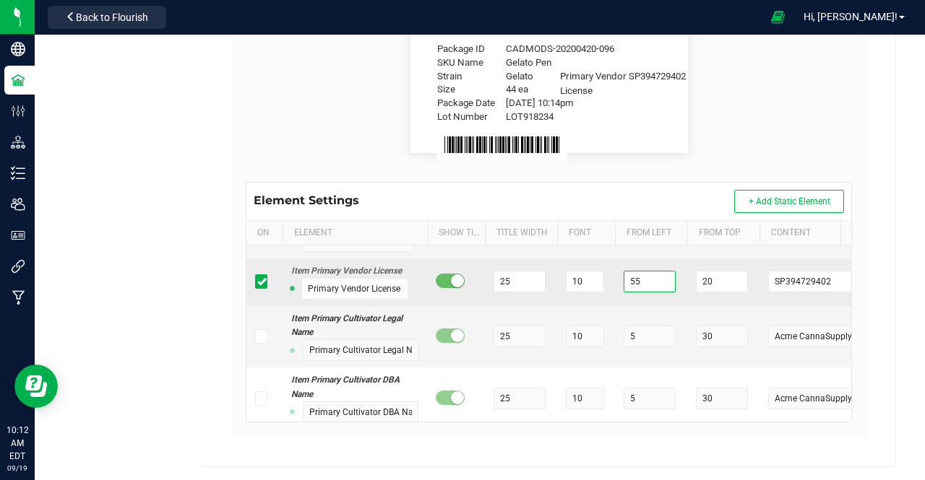
click at [650, 285] on input "55" at bounding box center [649, 282] width 52 height 22
click at [741, 282] on input "20" at bounding box center [722, 282] width 52 height 22
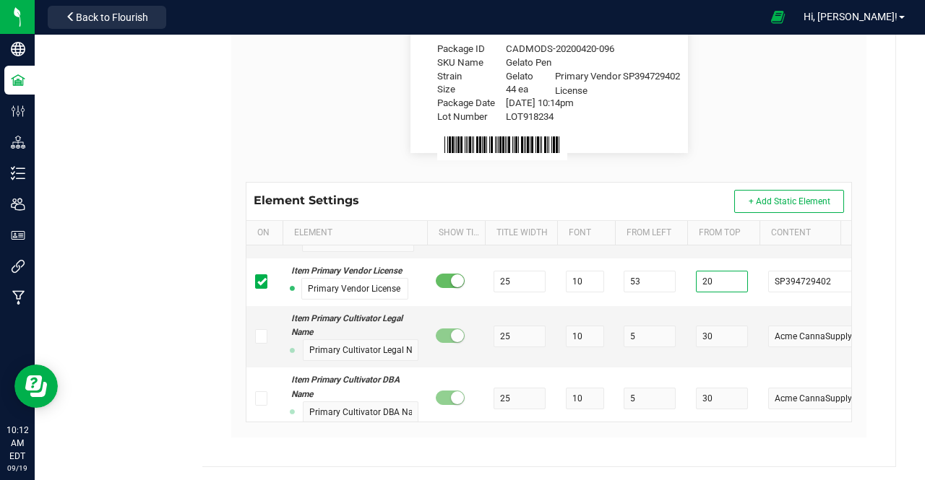
scroll to position [0, 0]
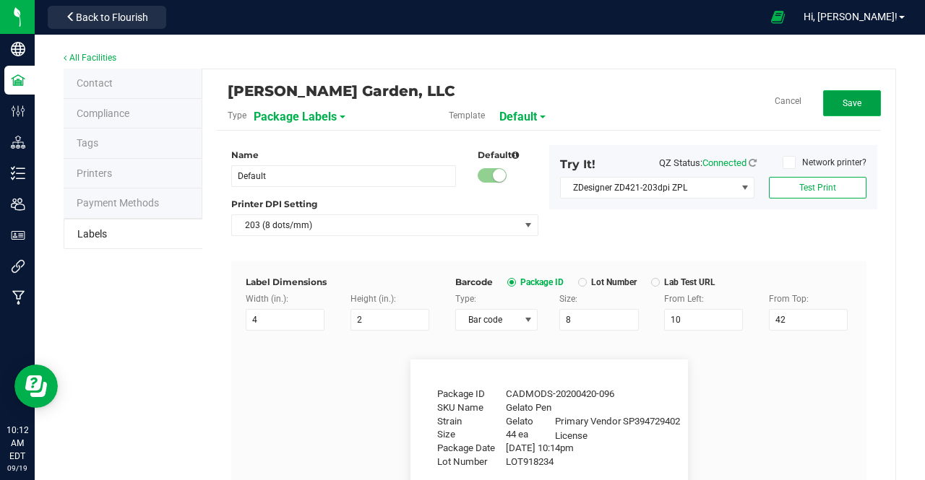
click at [842, 102] on span "Save" at bounding box center [851, 103] width 19 height 10
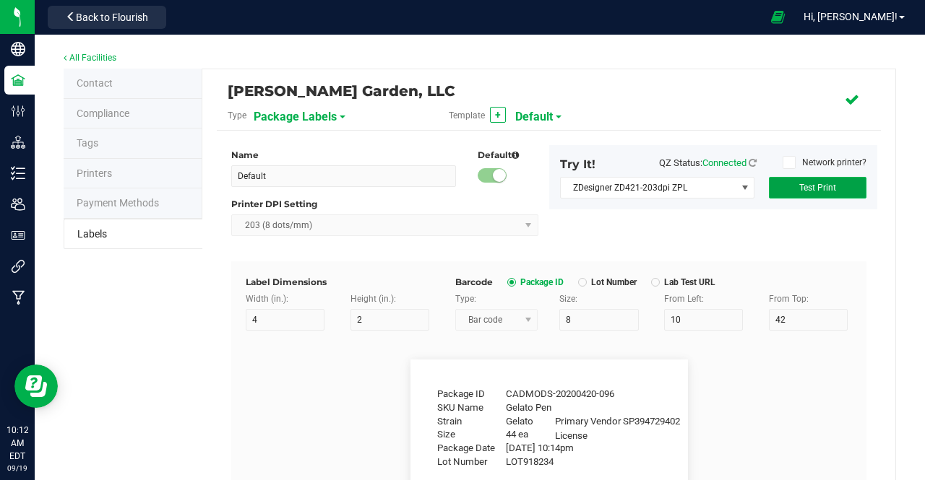
click at [811, 189] on span "Test Print" at bounding box center [817, 188] width 37 height 10
click at [616, 225] on div "Name Default Default Printer DPI Setting 203 (8 dots/mm) Try It! QZ Status: Con…" at bounding box center [548, 203] width 657 height 116
click at [87, 55] on link "All Facilities" at bounding box center [90, 58] width 53 height 10
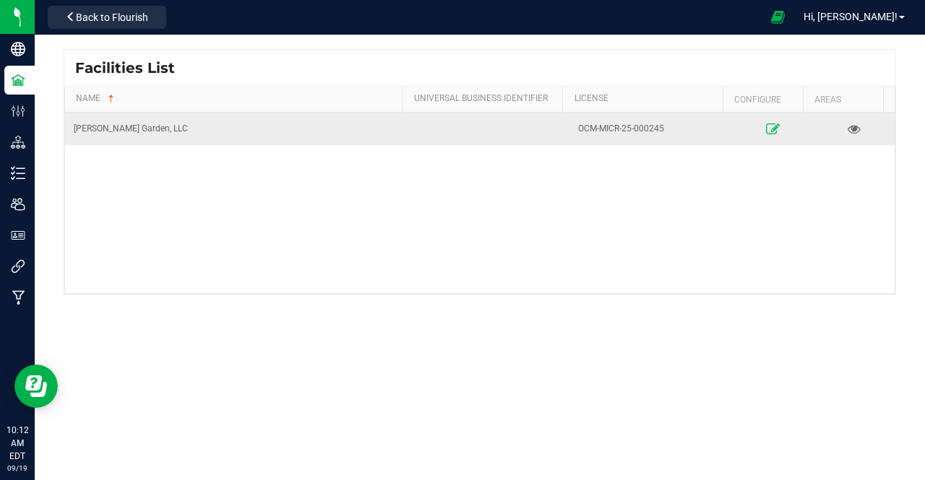
click at [773, 131] on link at bounding box center [772, 128] width 70 height 23
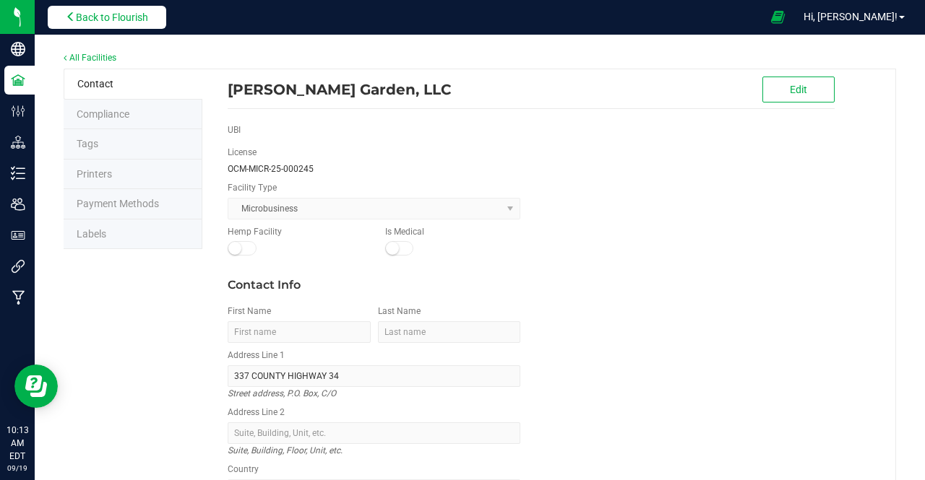
click at [126, 7] on button "Back to Flourish" at bounding box center [107, 17] width 118 height 23
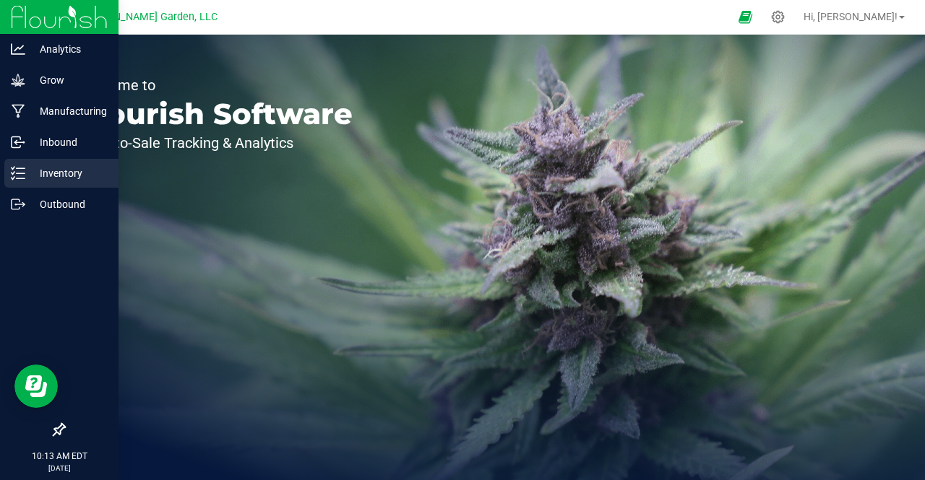
click at [45, 170] on p "Inventory" at bounding box center [68, 173] width 87 height 17
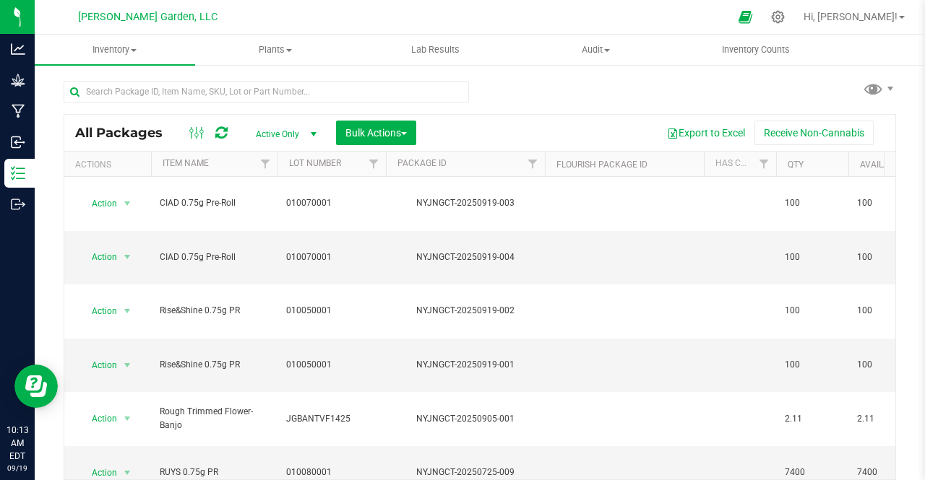
click at [460, 285] on td "NYJNGCT-20250919-002" at bounding box center [465, 312] width 159 height 54
click at [108, 355] on span "Action" at bounding box center [98, 365] width 39 height 20
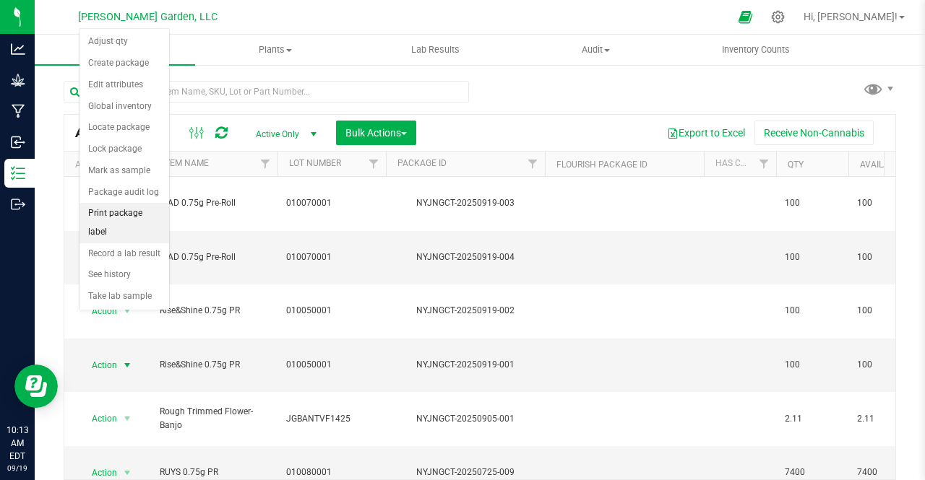
click at [110, 208] on li "Print package label" at bounding box center [124, 223] width 90 height 40
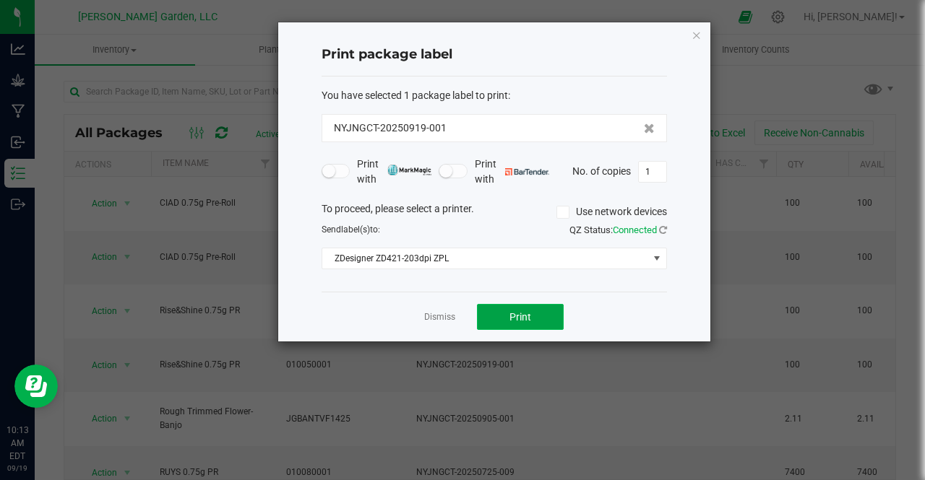
click at [539, 311] on button "Print" at bounding box center [520, 317] width 87 height 26
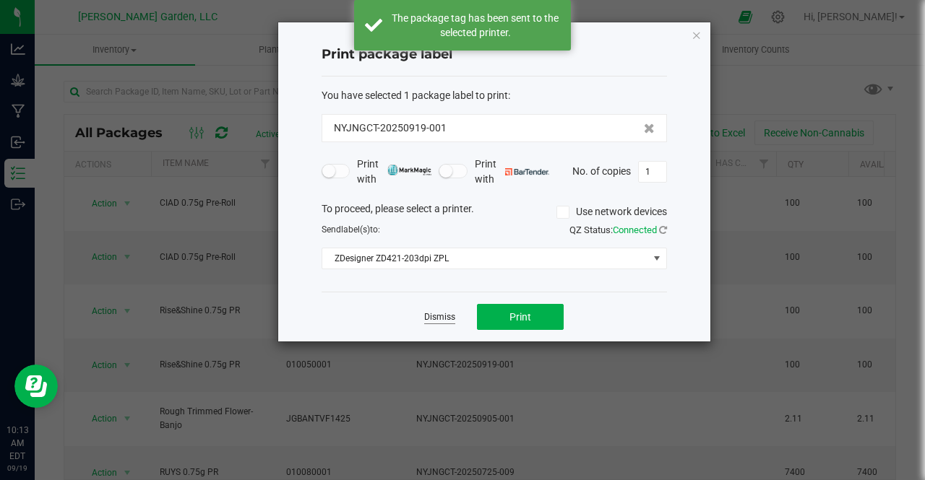
click at [453, 317] on link "Dismiss" at bounding box center [439, 317] width 31 height 12
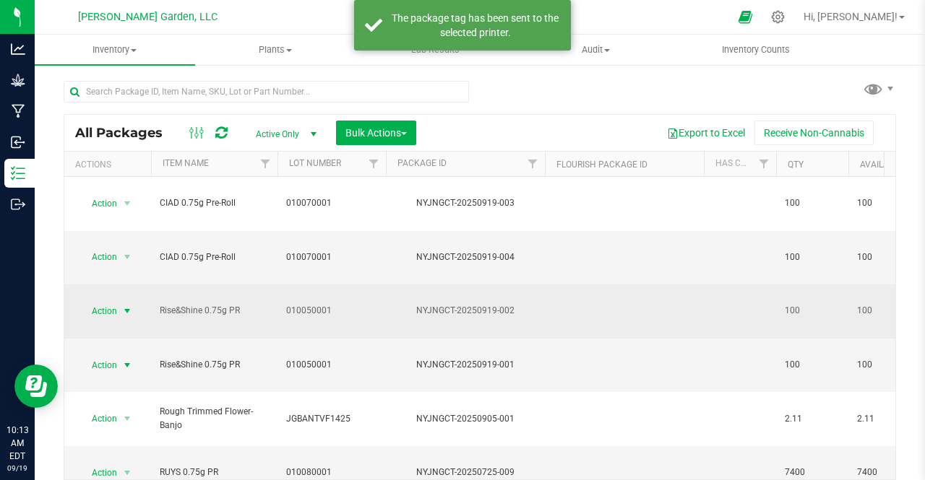
click at [112, 301] on span "Action" at bounding box center [98, 311] width 39 height 20
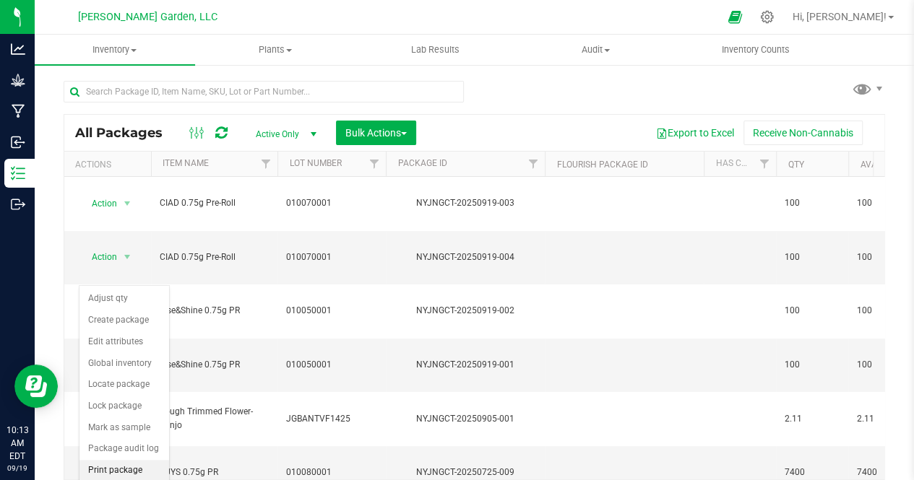
click at [127, 467] on li "Print package label" at bounding box center [124, 480] width 90 height 40
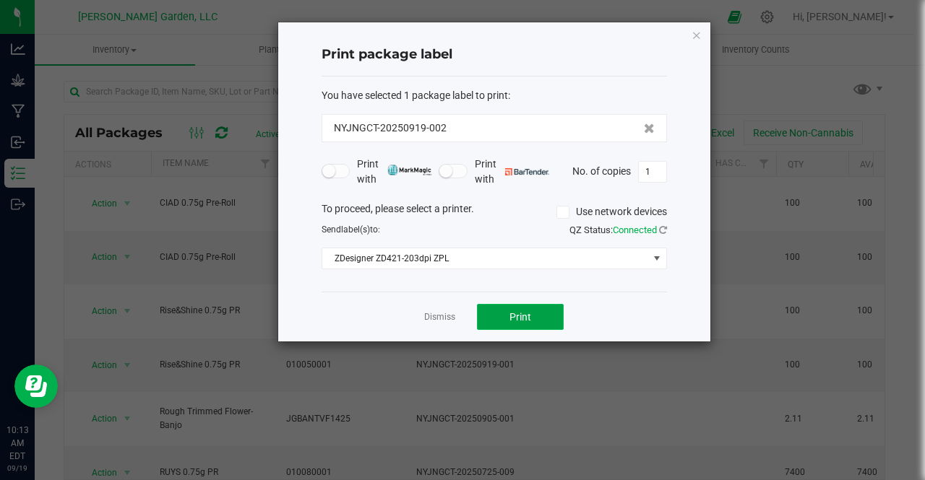
click at [524, 307] on button "Print" at bounding box center [520, 317] width 87 height 26
click at [424, 315] on link "Dismiss" at bounding box center [439, 317] width 31 height 12
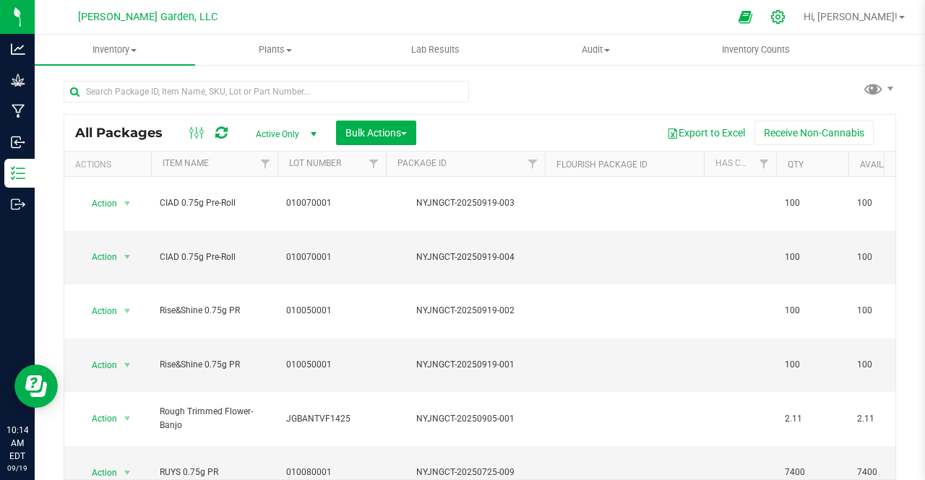
click at [785, 23] on icon at bounding box center [777, 16] width 15 height 15
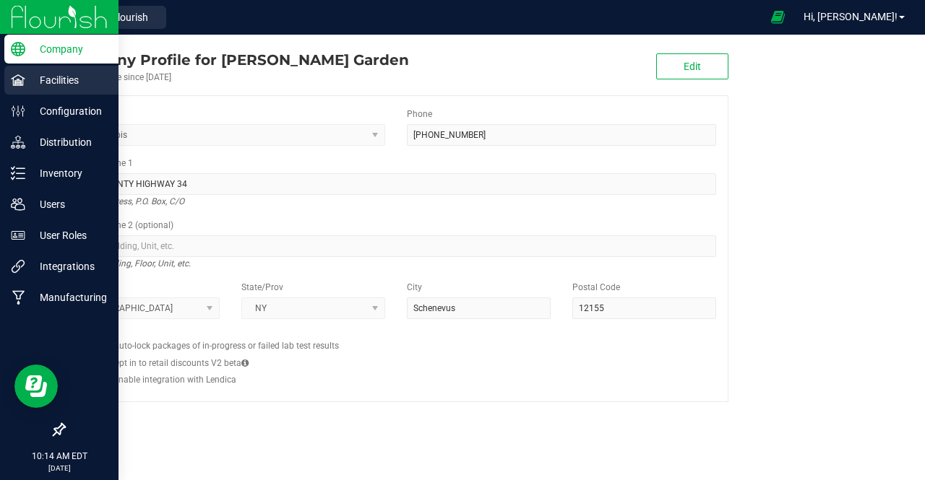
click at [88, 82] on p "Facilities" at bounding box center [68, 80] width 87 height 17
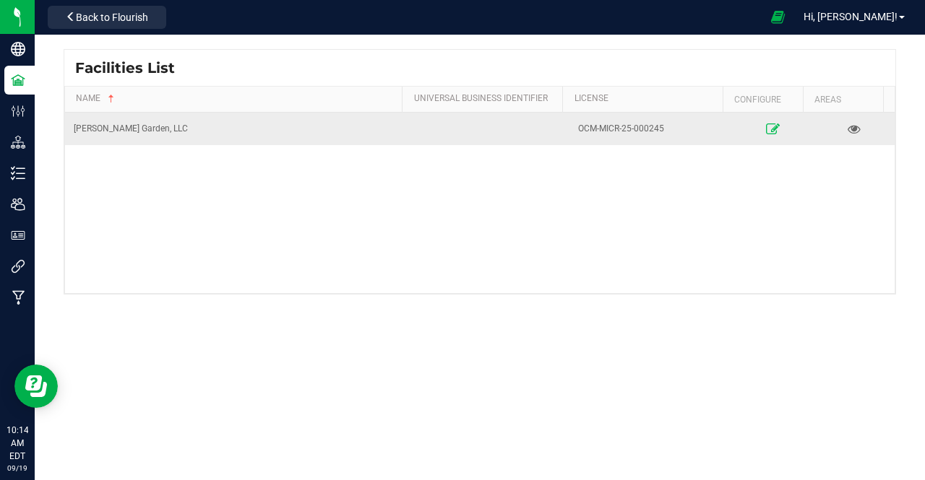
click at [766, 129] on icon at bounding box center [773, 129] width 14 height 10
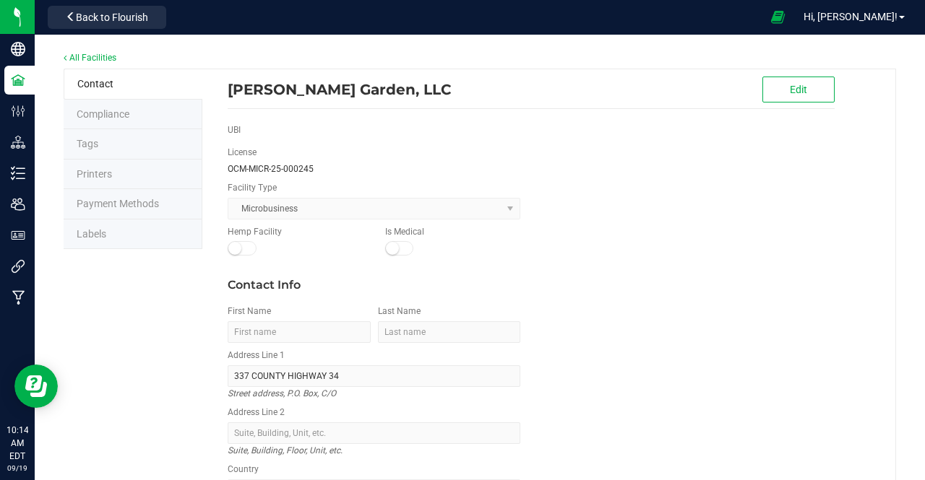
click at [100, 228] on span "Labels" at bounding box center [92, 234] width 30 height 12
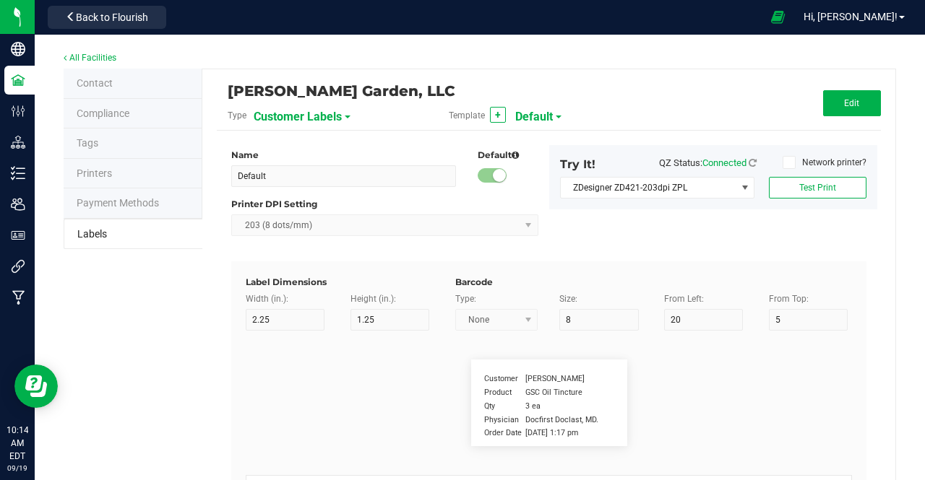
click at [313, 115] on span "Customer Labels" at bounding box center [298, 117] width 88 height 25
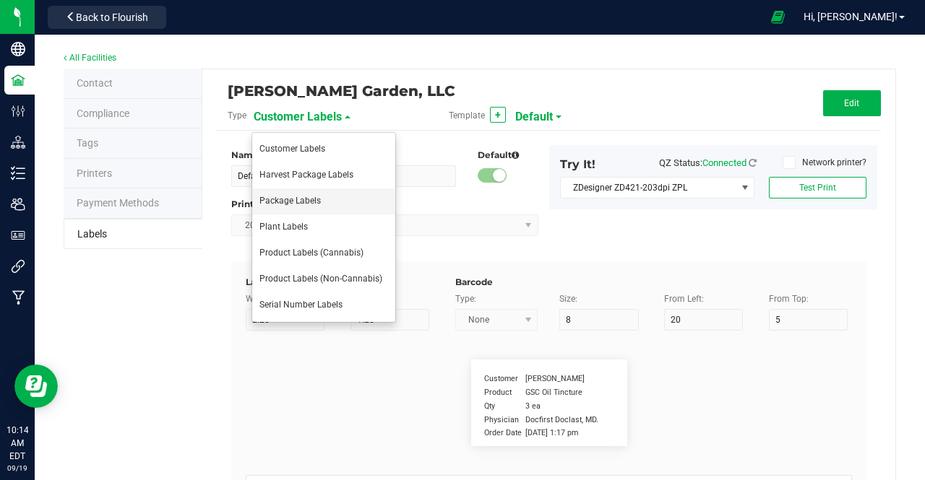
click at [312, 204] on span "Package Labels" at bounding box center [289, 201] width 61 height 10
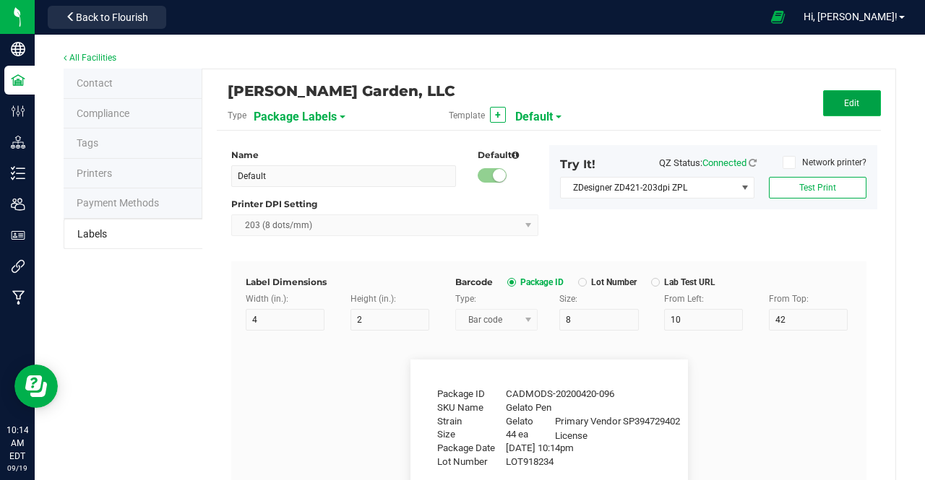
click at [844, 105] on span "Edit" at bounding box center [851, 103] width 15 height 10
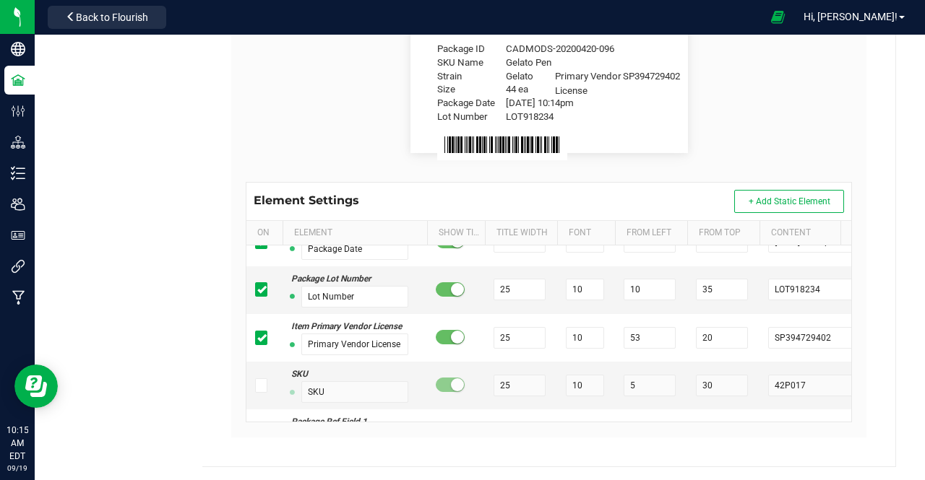
scroll to position [209, 0]
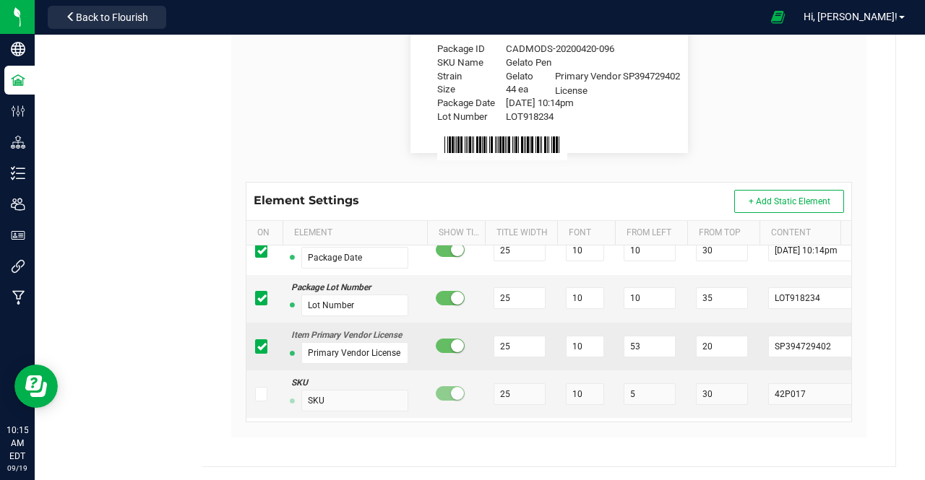
click at [257, 347] on icon at bounding box center [261, 347] width 9 height 0
click at [0, 0] on input "checkbox" at bounding box center [0, 0] width 0 height 0
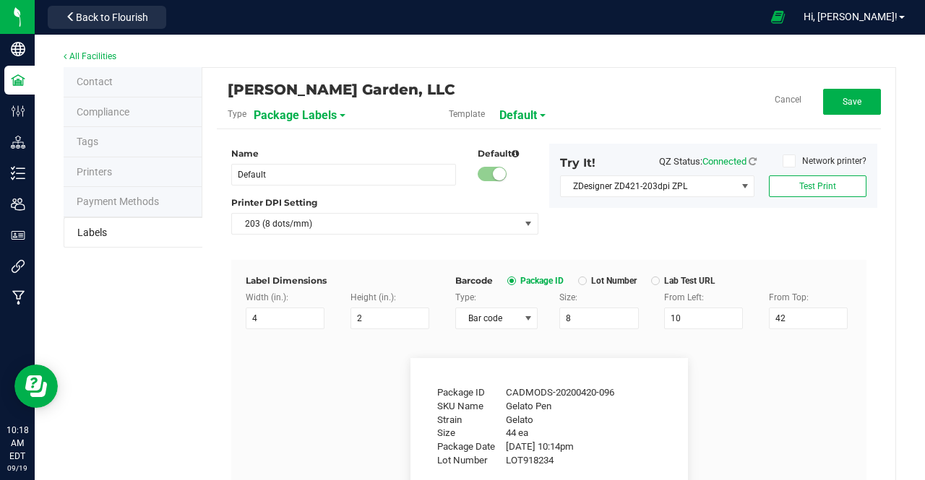
scroll to position [0, 0]
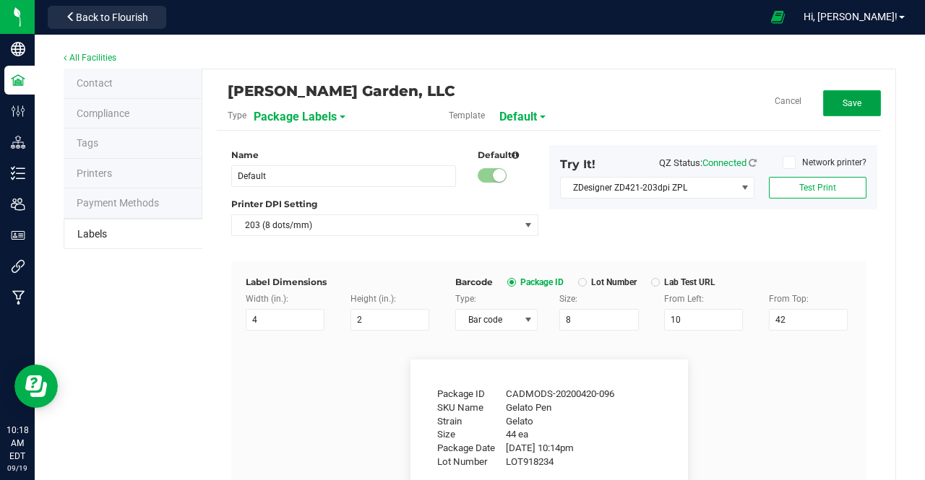
click at [842, 98] on span "Save" at bounding box center [851, 103] width 19 height 10
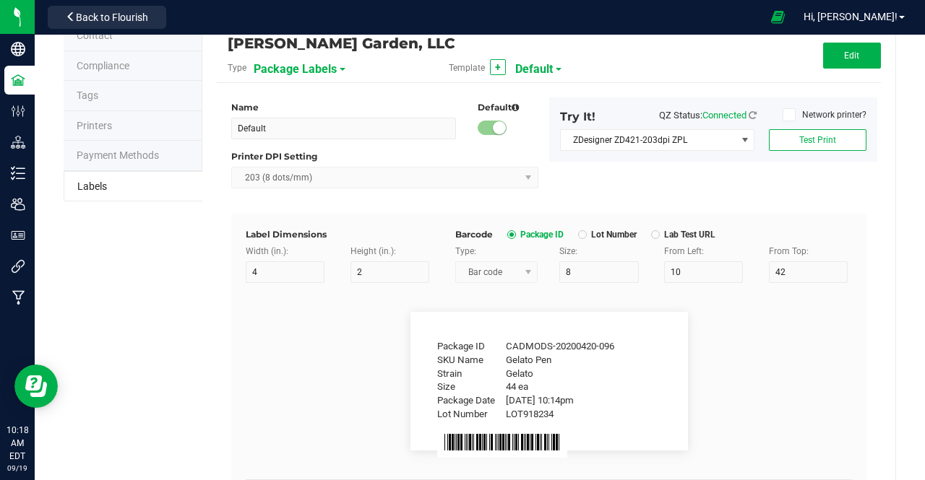
scroll to position [39, 0]
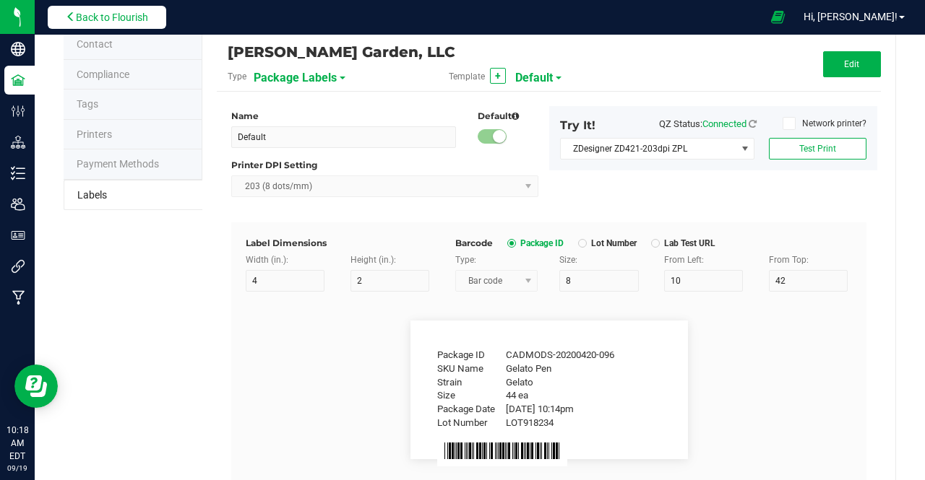
click at [120, 14] on span "Back to Flourish" at bounding box center [112, 18] width 72 height 12
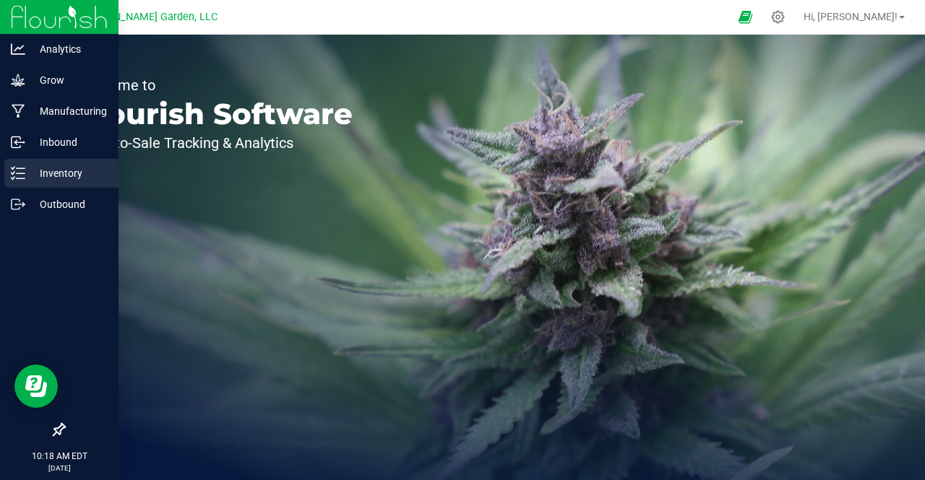
click at [30, 173] on p "Inventory" at bounding box center [68, 173] width 87 height 17
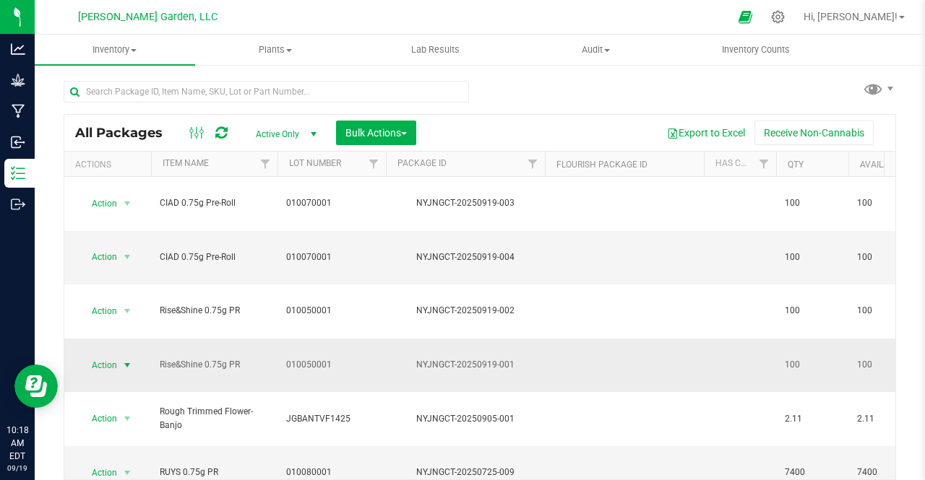
click at [127, 360] on span "select" at bounding box center [127, 366] width 12 height 12
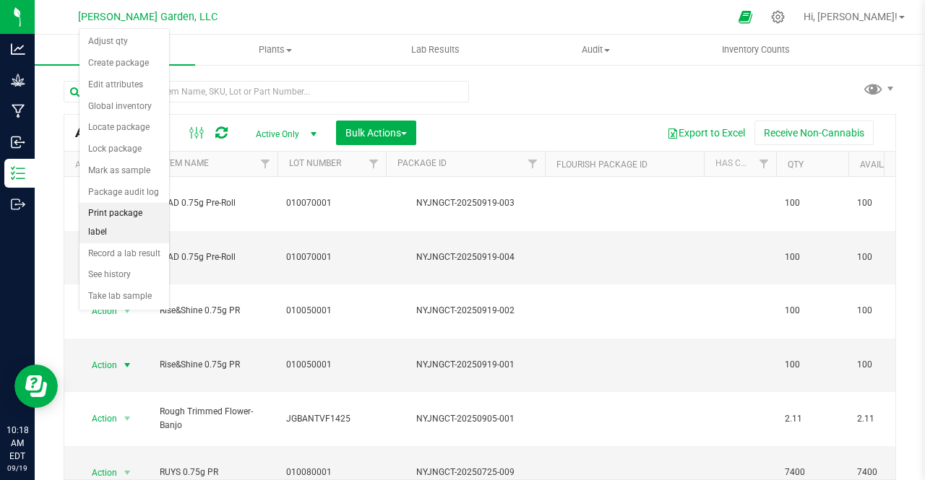
click at [133, 225] on li "Print package label" at bounding box center [124, 223] width 90 height 40
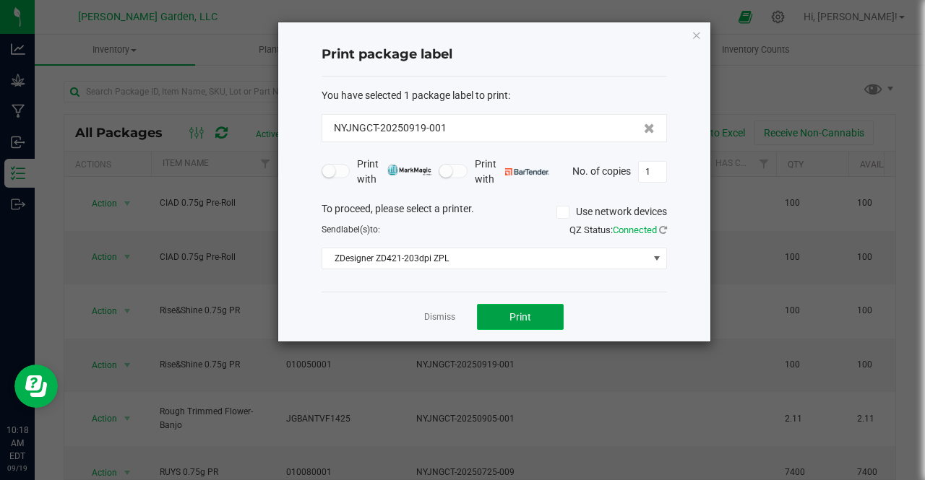
click at [514, 315] on span "Print" at bounding box center [520, 317] width 22 height 12
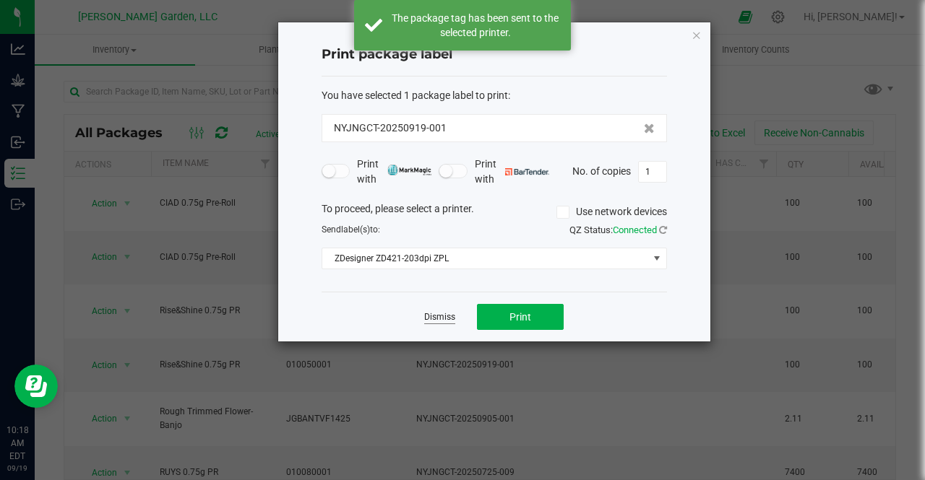
click at [438, 320] on link "Dismiss" at bounding box center [439, 317] width 31 height 12
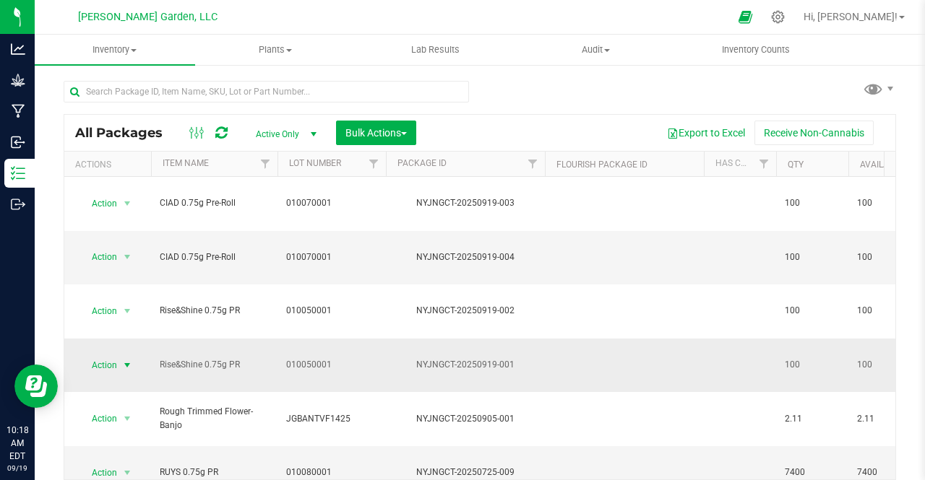
click at [115, 355] on span "Action" at bounding box center [98, 365] width 39 height 20
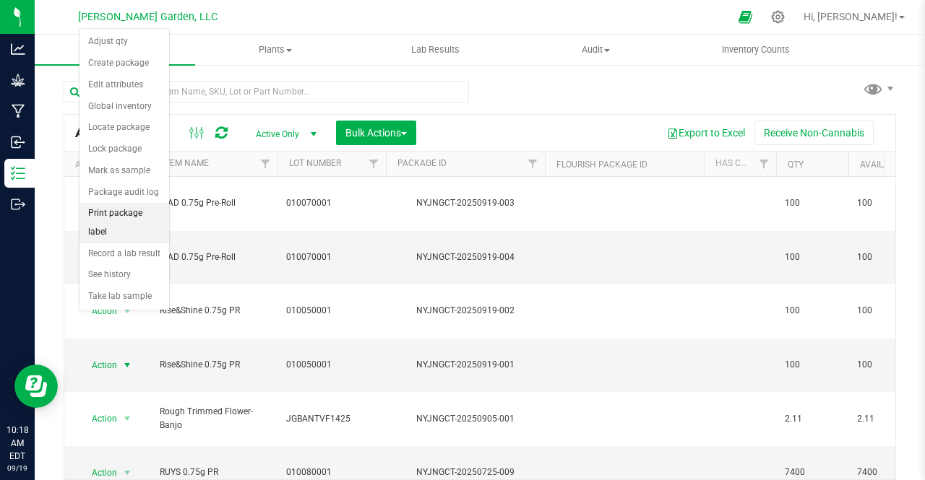
click at [101, 216] on li "Print package label" at bounding box center [124, 223] width 90 height 40
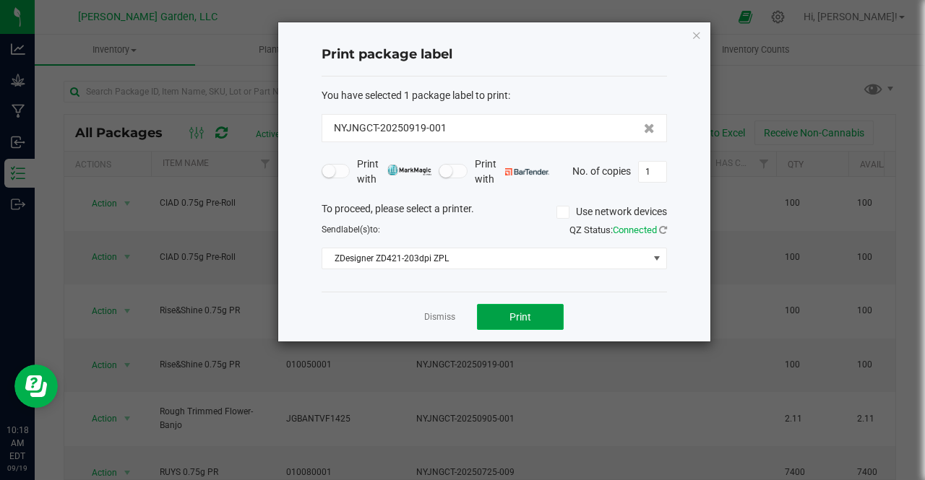
click at [505, 311] on button "Print" at bounding box center [520, 317] width 87 height 26
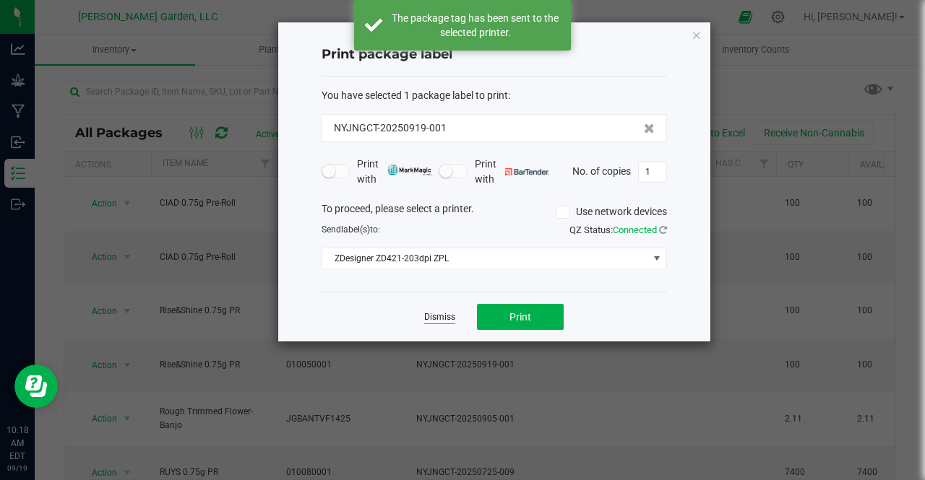
click at [440, 311] on link "Dismiss" at bounding box center [439, 317] width 31 height 12
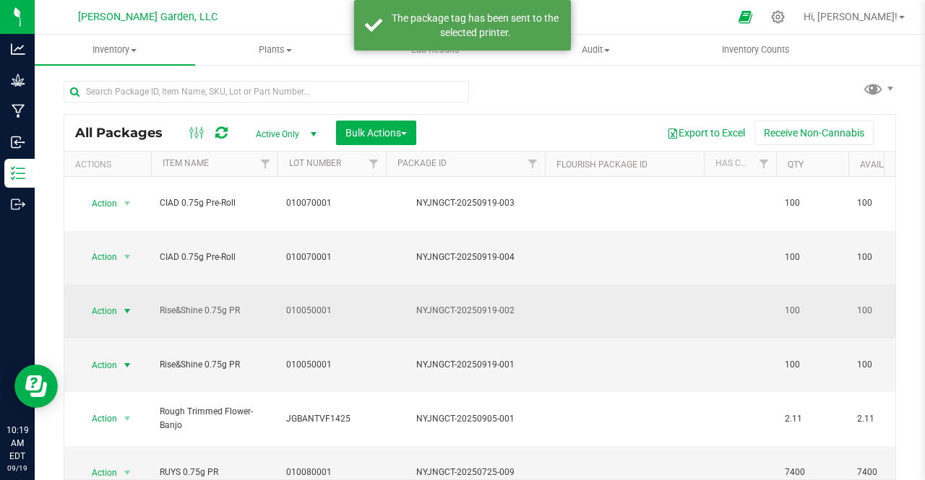
click at [108, 301] on span "Action" at bounding box center [98, 311] width 39 height 20
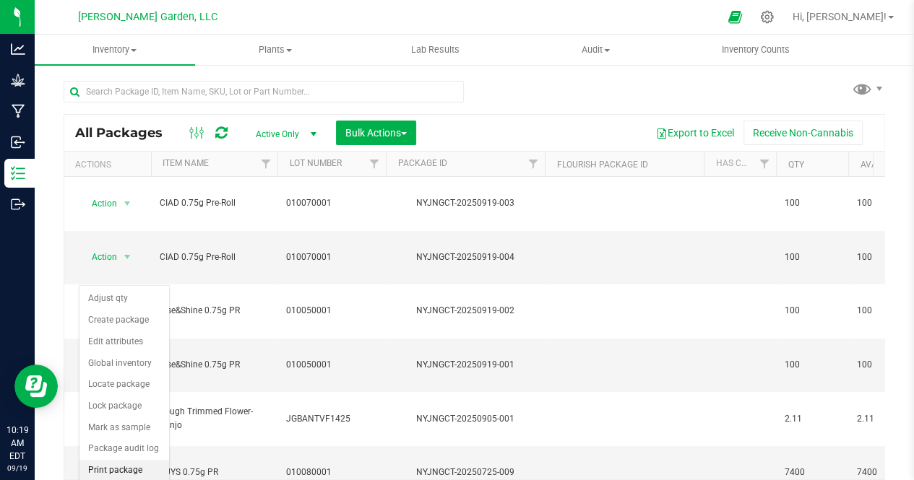
click at [123, 463] on li "Print package label" at bounding box center [124, 480] width 90 height 40
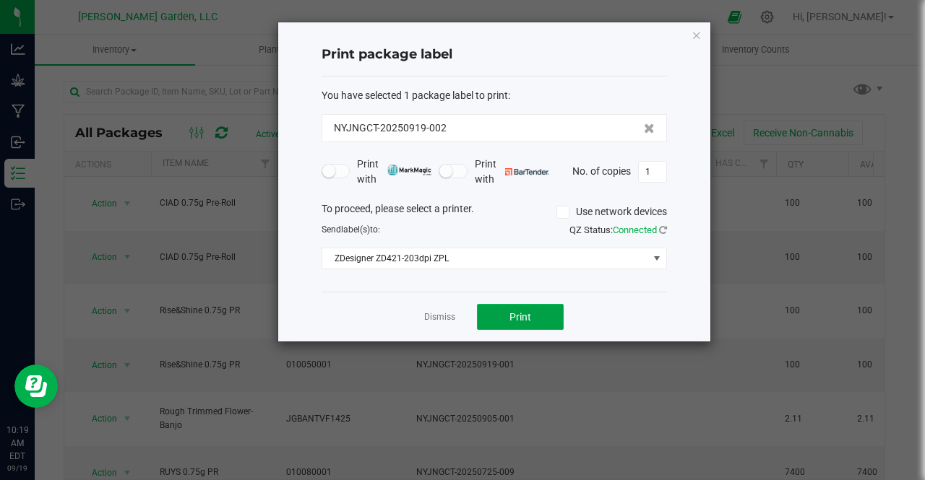
click at [498, 315] on button "Print" at bounding box center [520, 317] width 87 height 26
drag, startPoint x: 420, startPoint y: 347, endPoint x: 435, endPoint y: 310, distance: 39.6
click at [435, 310] on ngb-modal-window "Print package label You have selected 1 package label to print : NYJNGCT-202509…" at bounding box center [467, 240] width 935 height 480
click at [435, 311] on link "Dismiss" at bounding box center [439, 317] width 31 height 12
